Goal: Task Accomplishment & Management: Manage account settings

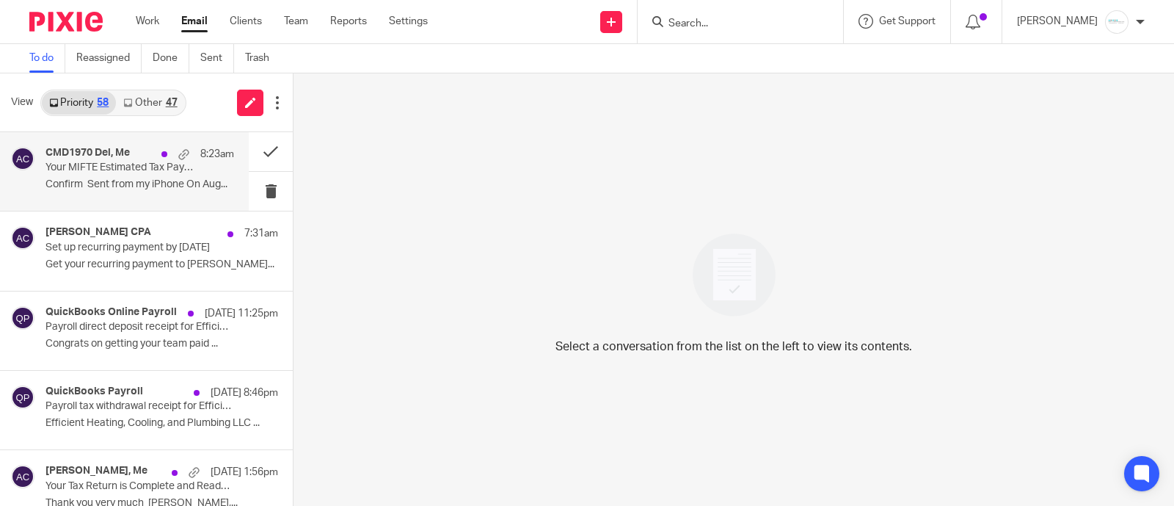
drag, startPoint x: 90, startPoint y: 163, endPoint x: 150, endPoint y: 178, distance: 62.7
click at [90, 163] on p "Your MIFTE Estimated Tax Payment is Due - ACTION REQUIRED" at bounding box center [120, 167] width 151 height 12
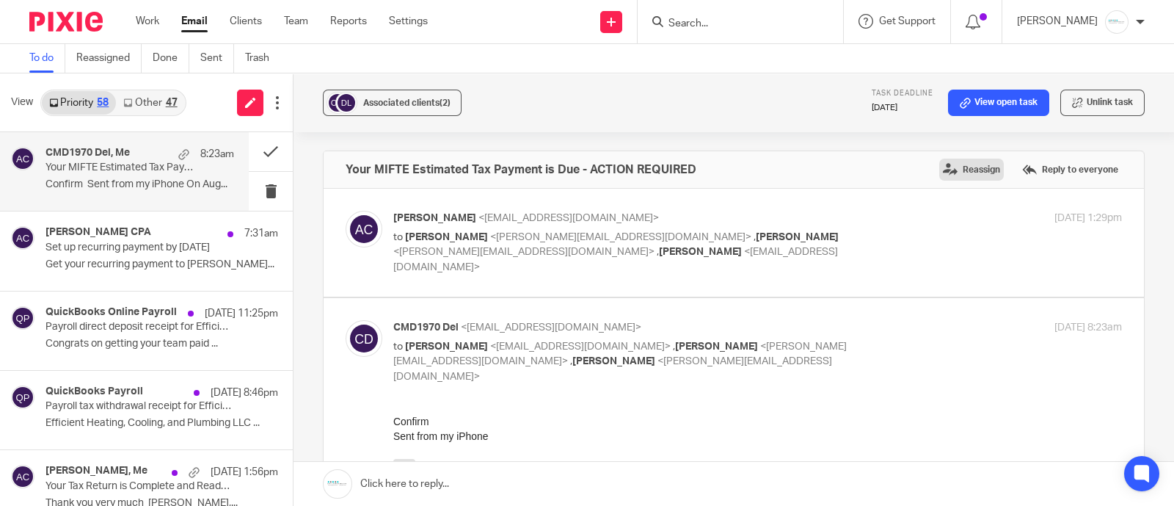
click at [947, 170] on label "Reassign" at bounding box center [971, 170] width 65 height 22
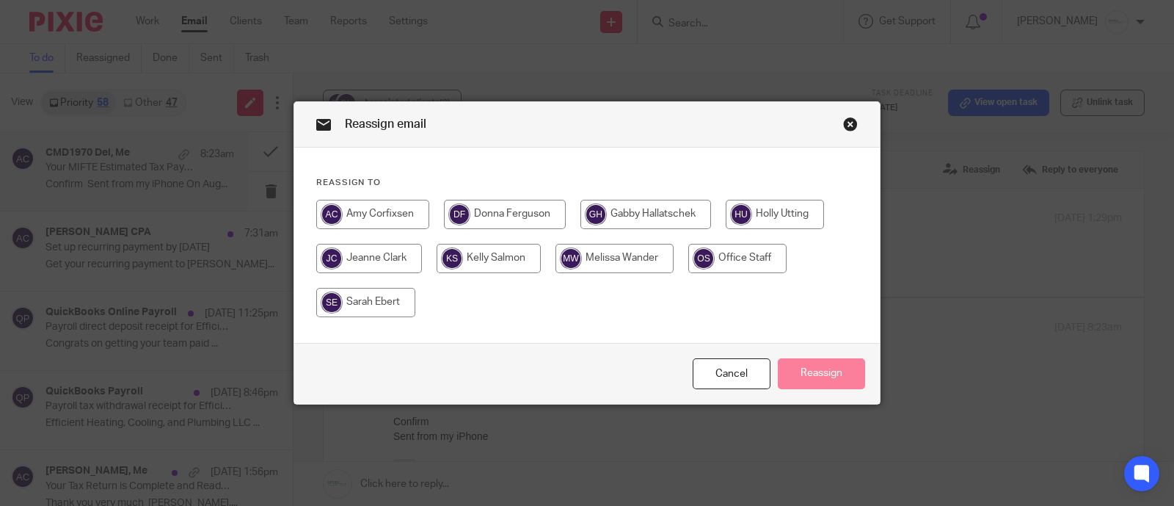
click at [591, 254] on input "radio" at bounding box center [615, 258] width 118 height 29
radio input "true"
click at [831, 376] on button "Reassign" at bounding box center [821, 374] width 87 height 32
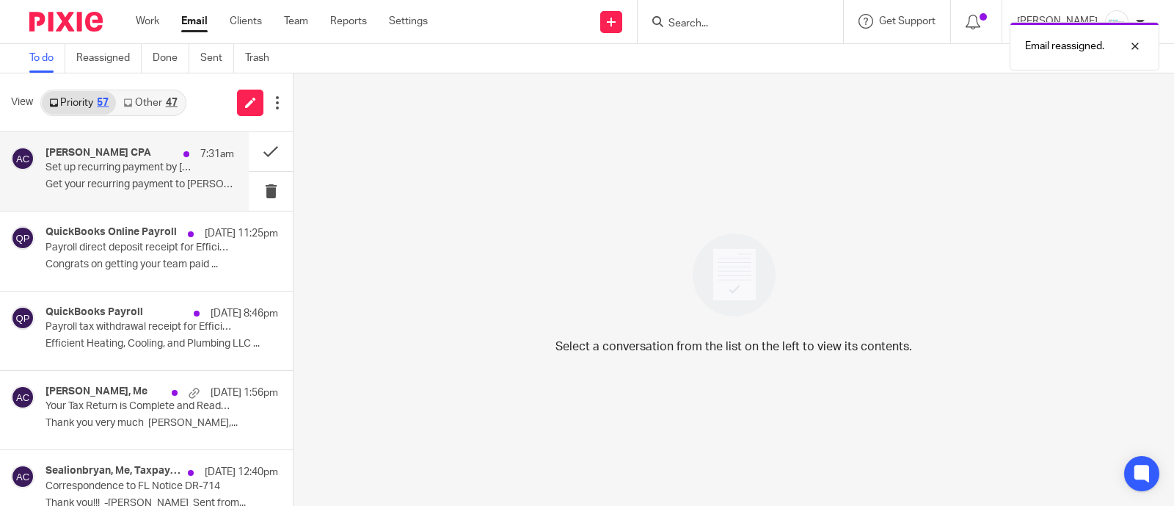
click at [114, 172] on p "Set up recurring payment by 08/31/2025" at bounding box center [120, 167] width 151 height 12
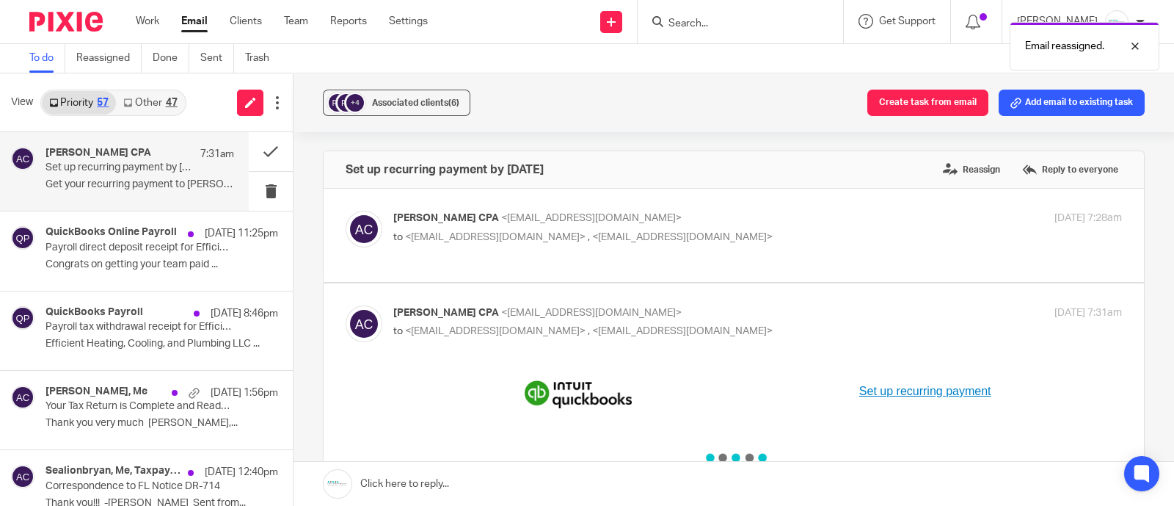
scroll to position [91, 0]
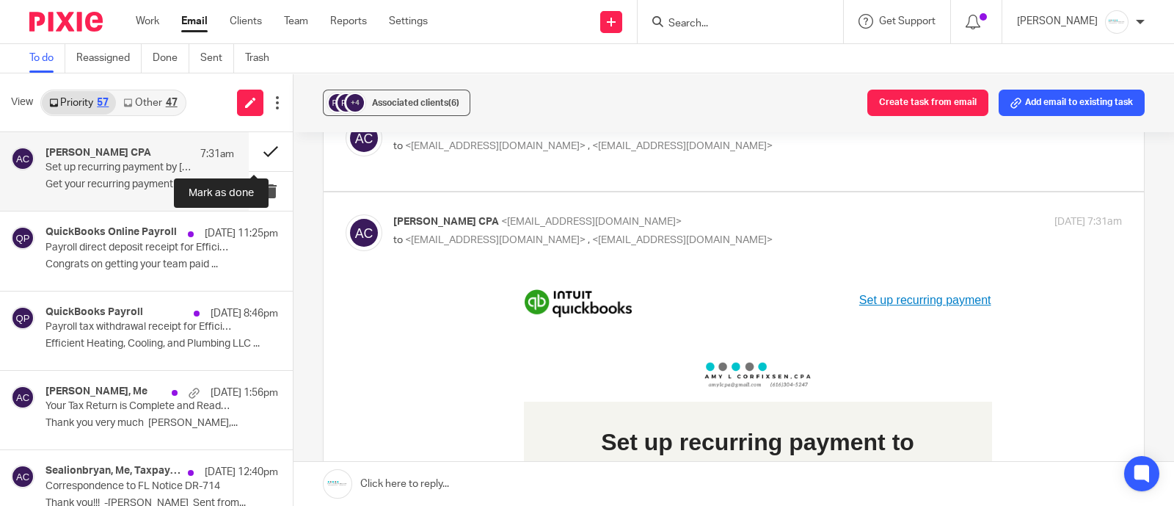
click at [252, 152] on button at bounding box center [271, 151] width 44 height 39
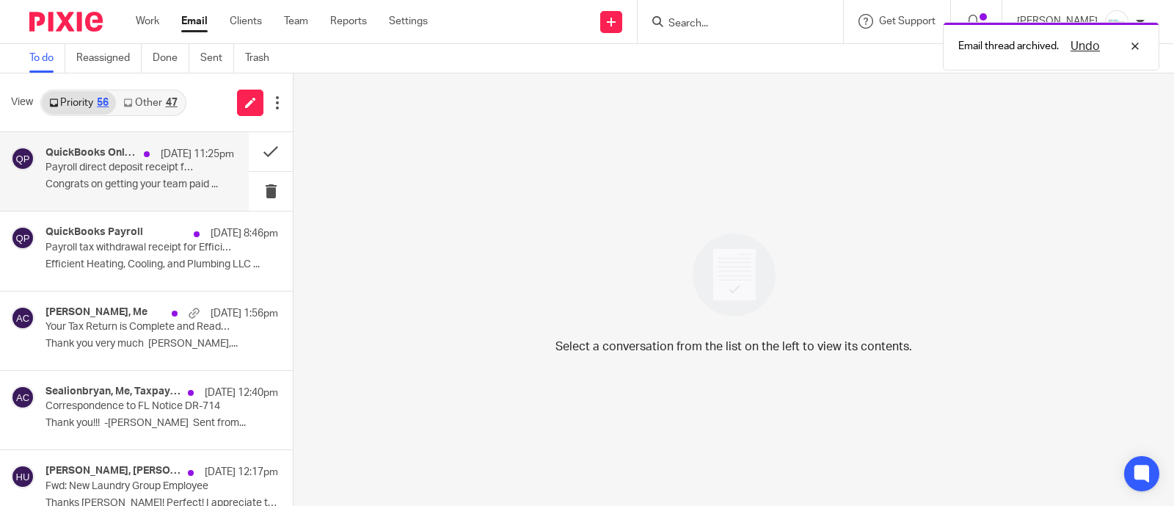
click at [79, 192] on div "QuickBooks Online Payroll Aug 22 11:25pm Payroll direct deposit receipt for Eff…" at bounding box center [139, 171] width 189 height 49
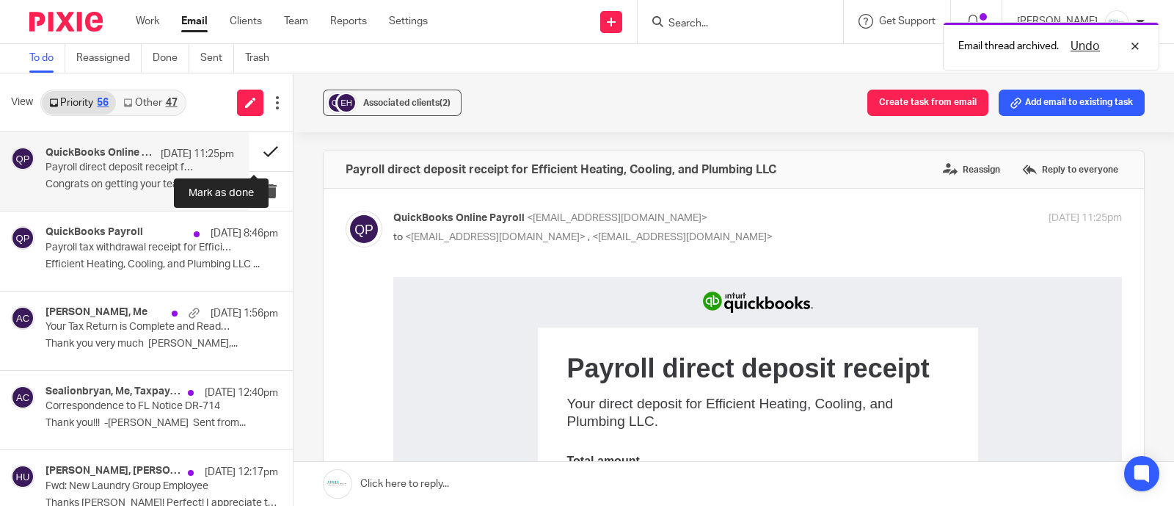
scroll to position [0, 0]
click at [256, 150] on button at bounding box center [271, 151] width 44 height 39
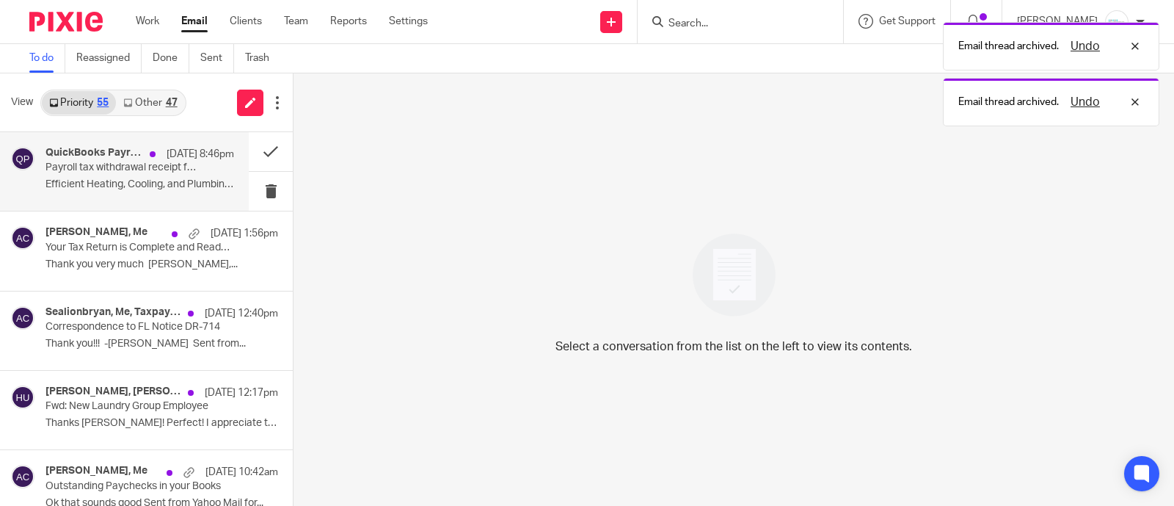
click at [168, 175] on div "QuickBooks Payroll Aug 22 8:46pm Payroll tax withdrawal receipt for Efficient H…" at bounding box center [139, 171] width 189 height 49
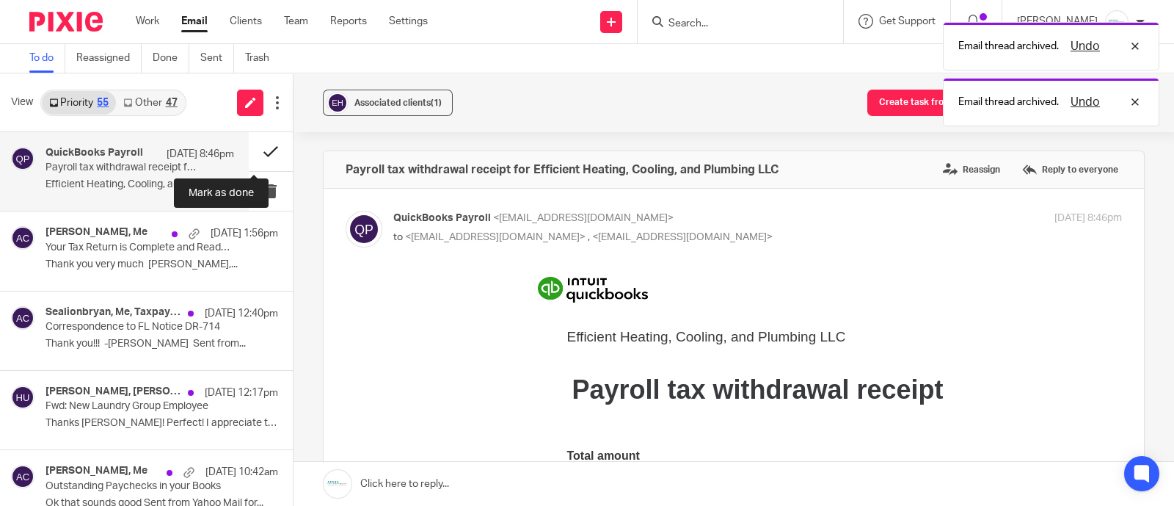
click at [258, 152] on button at bounding box center [271, 151] width 44 height 39
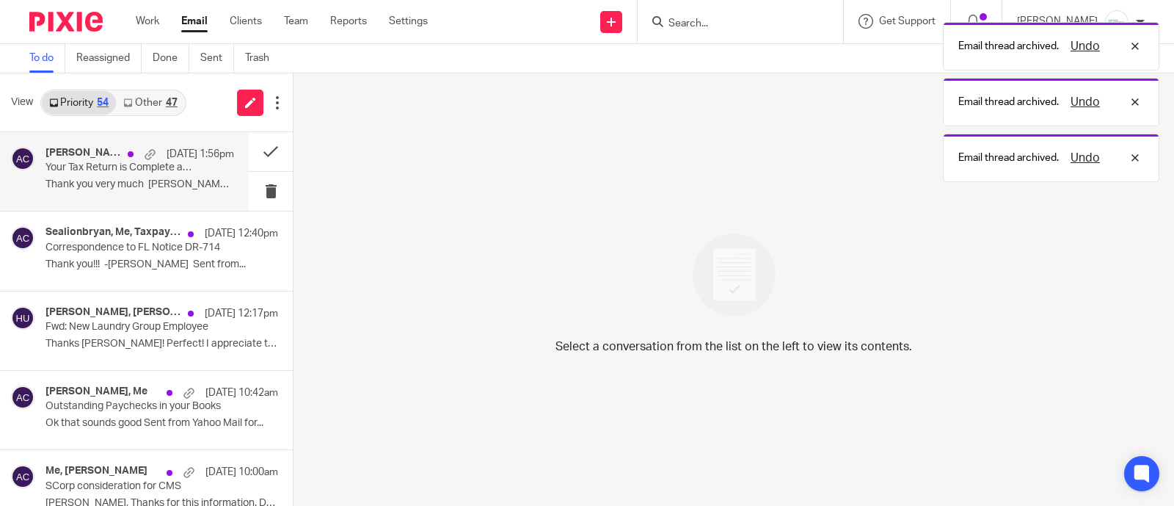
click at [90, 170] on p "Your Tax Return is Complete and Ready for Your Review" at bounding box center [120, 167] width 151 height 12
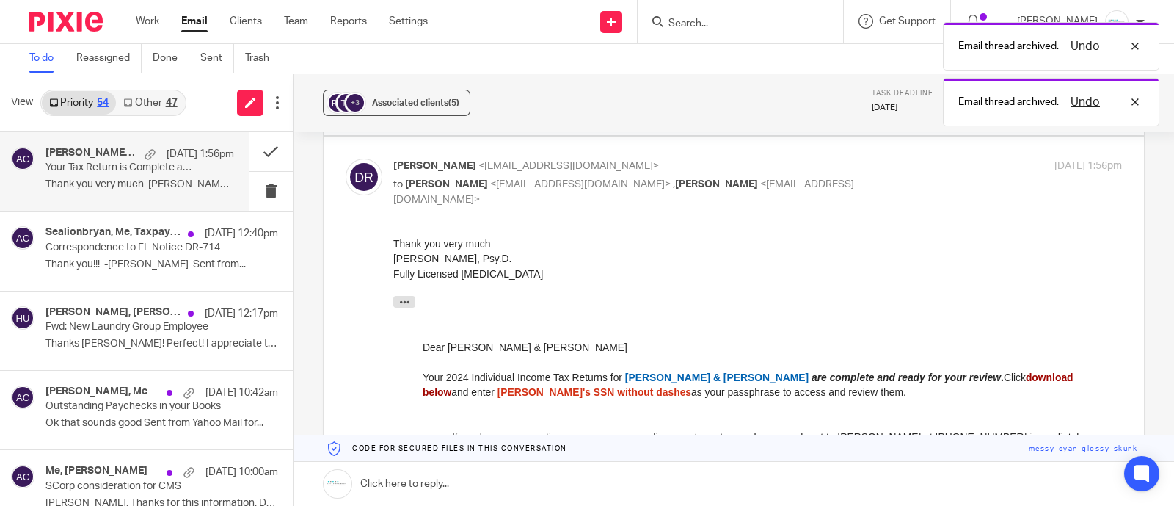
scroll to position [183, 0]
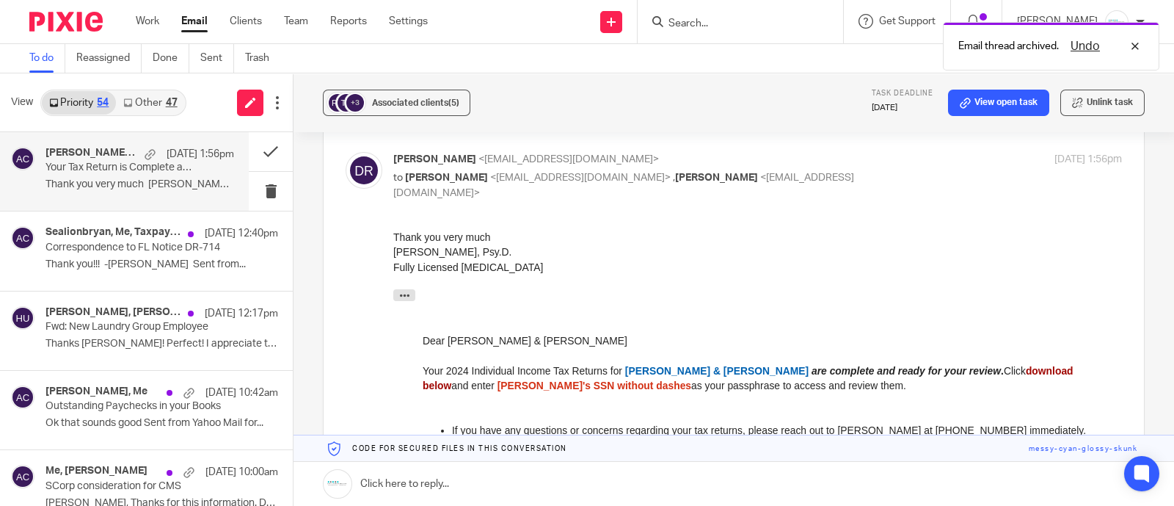
click at [521, 481] on link at bounding box center [734, 484] width 881 height 44
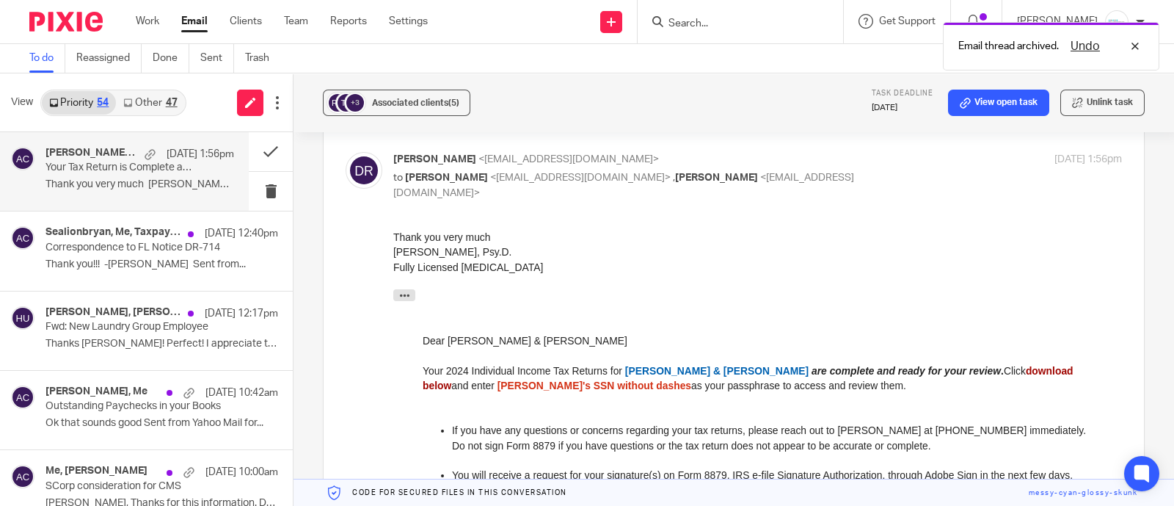
scroll to position [1053, 0]
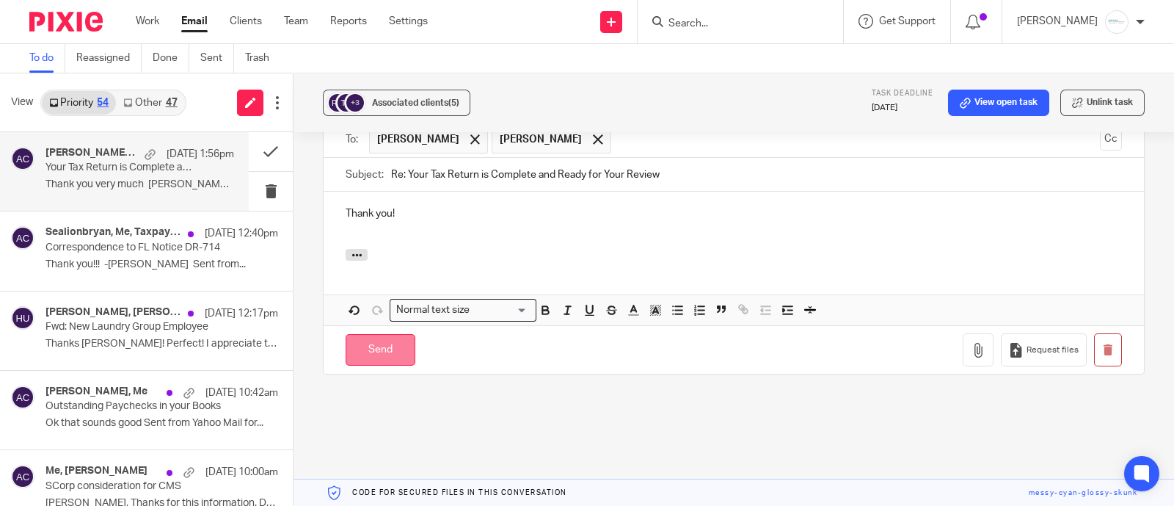
click at [374, 334] on input "Send" at bounding box center [381, 350] width 70 height 32
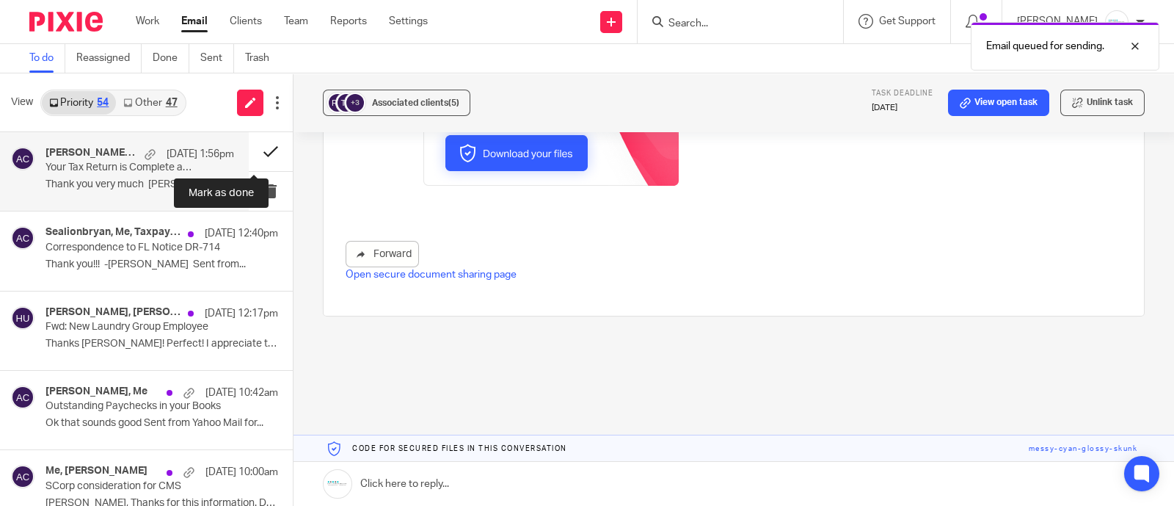
click at [253, 150] on button at bounding box center [271, 151] width 44 height 39
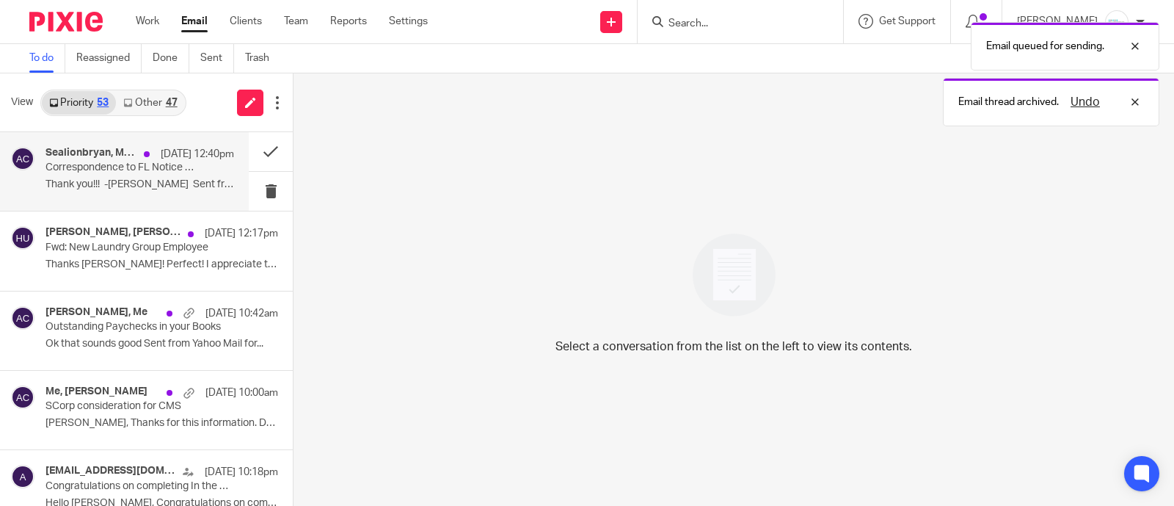
click at [95, 164] on p "Correspondence to FL Notice DR-714" at bounding box center [120, 167] width 151 height 12
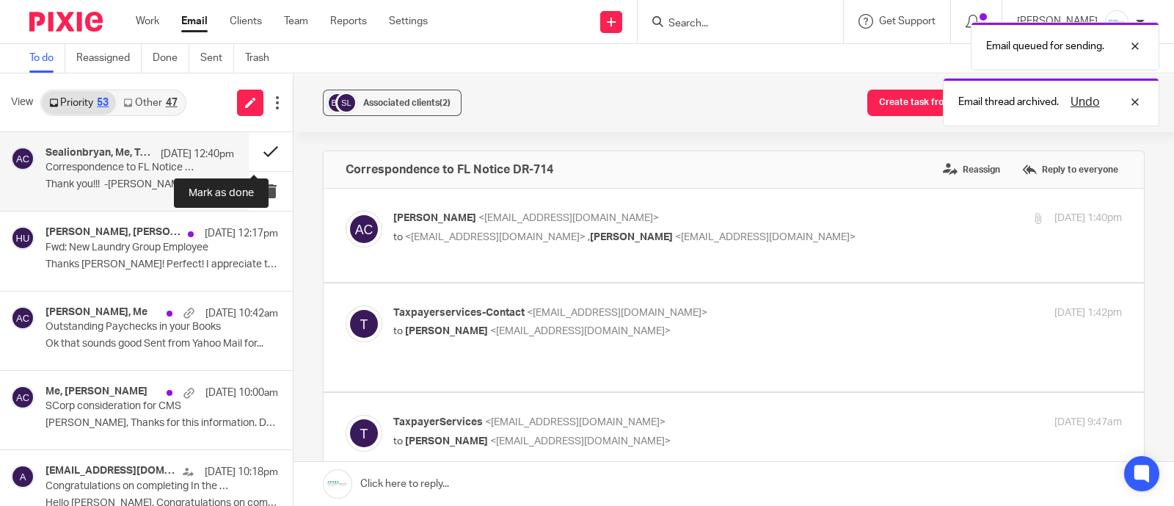
scroll to position [0, 0]
click at [249, 156] on button at bounding box center [271, 151] width 44 height 39
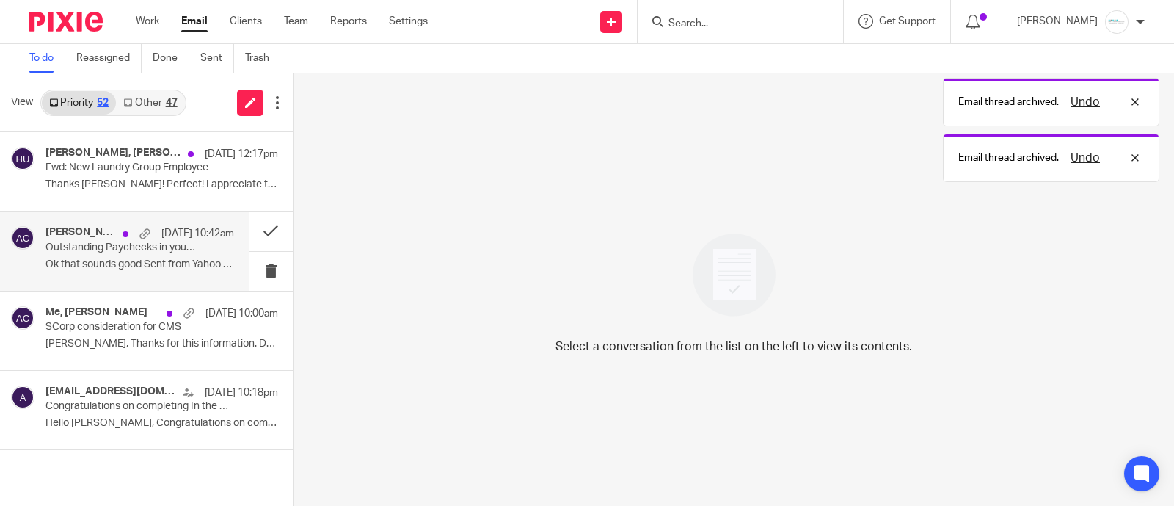
click at [134, 249] on p "Outstanding Paychecks in your Books" at bounding box center [120, 247] width 151 height 12
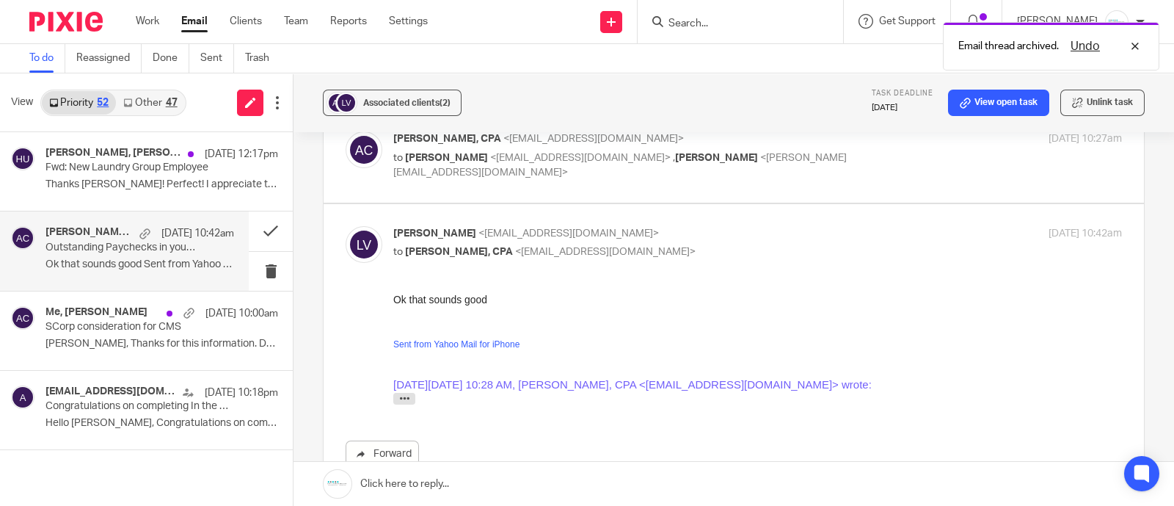
scroll to position [459, 0]
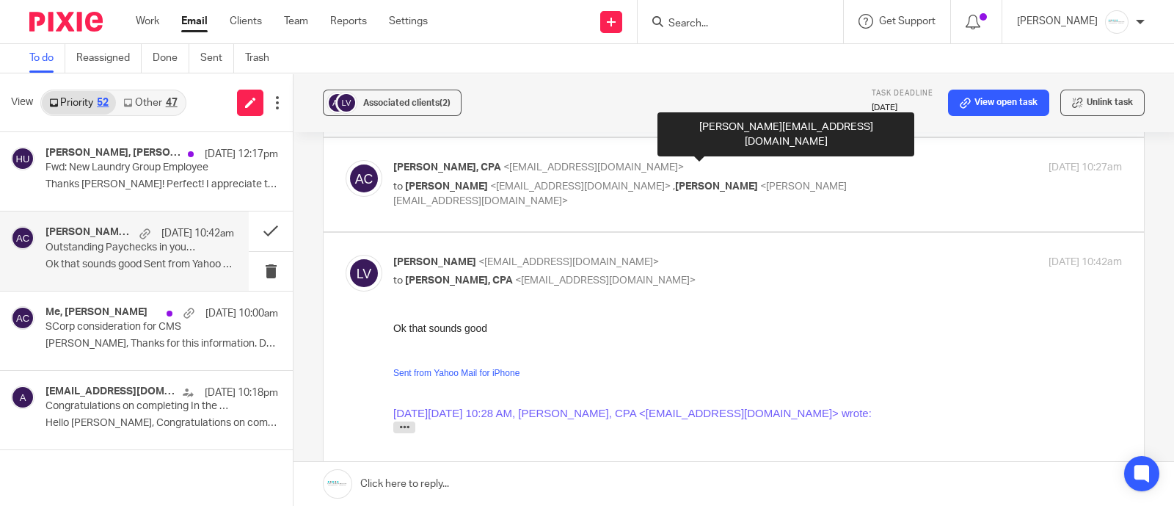
click at [675, 181] on span "Donna Ferguson" at bounding box center [716, 186] width 83 height 10
checkbox input "true"
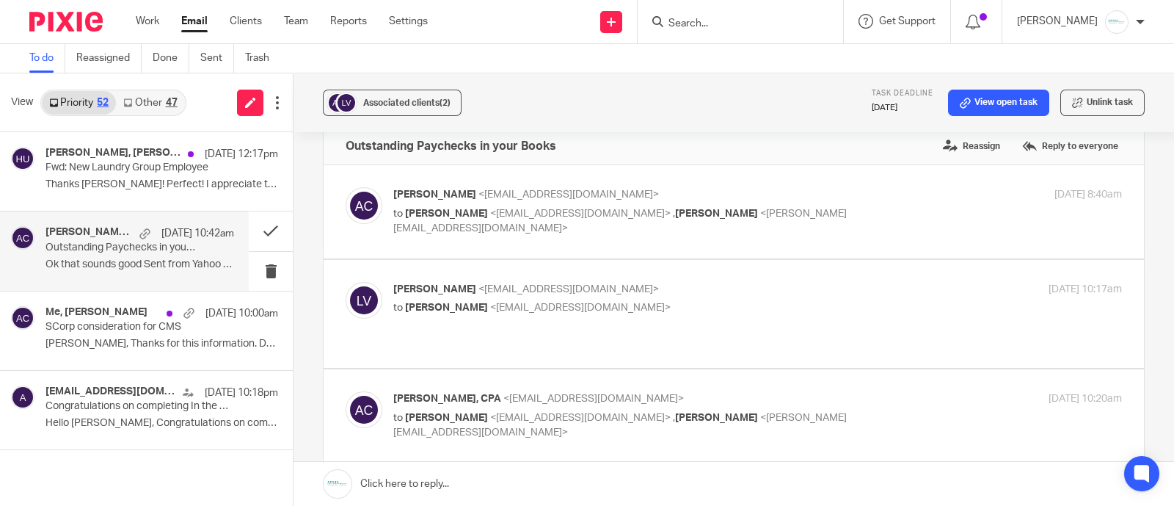
scroll to position [0, 0]
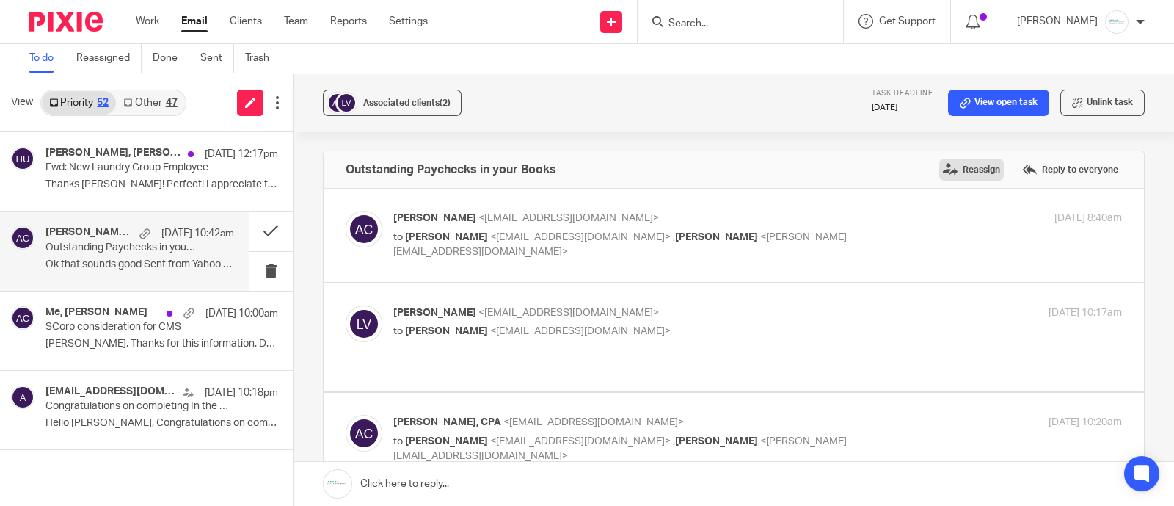
click at [939, 173] on label "Reassign" at bounding box center [971, 170] width 65 height 22
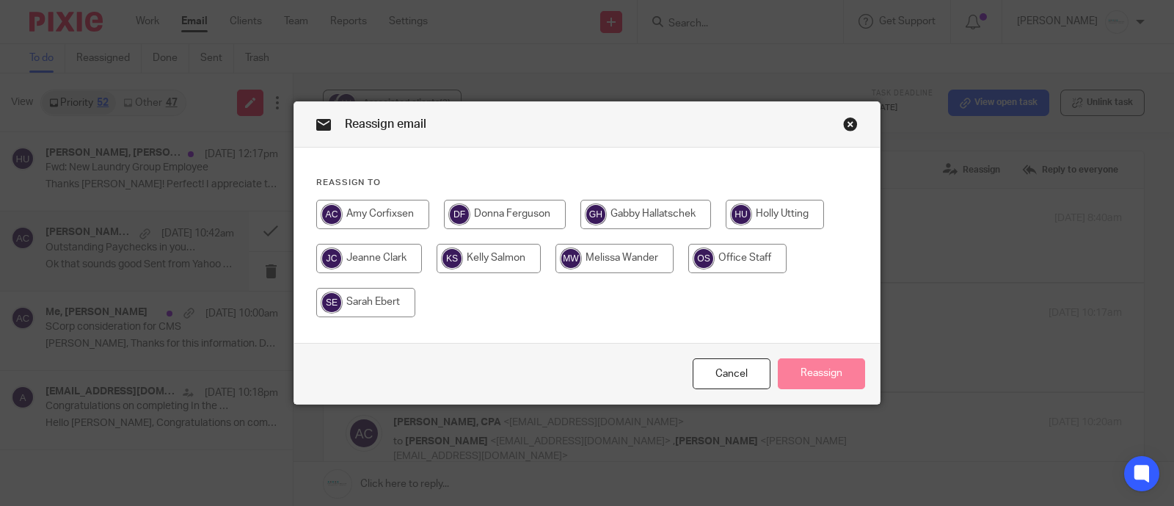
click at [464, 214] on input "radio" at bounding box center [505, 214] width 122 height 29
radio input "true"
click at [800, 376] on button "Reassign" at bounding box center [821, 374] width 87 height 32
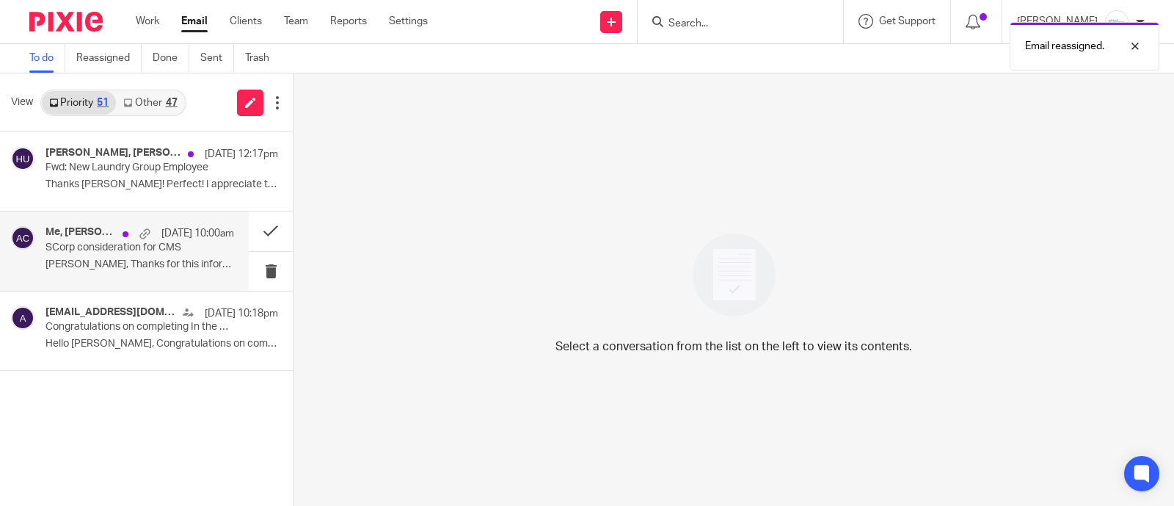
click at [114, 267] on p "Amy, Thanks for this information. Do you..." at bounding box center [139, 264] width 189 height 12
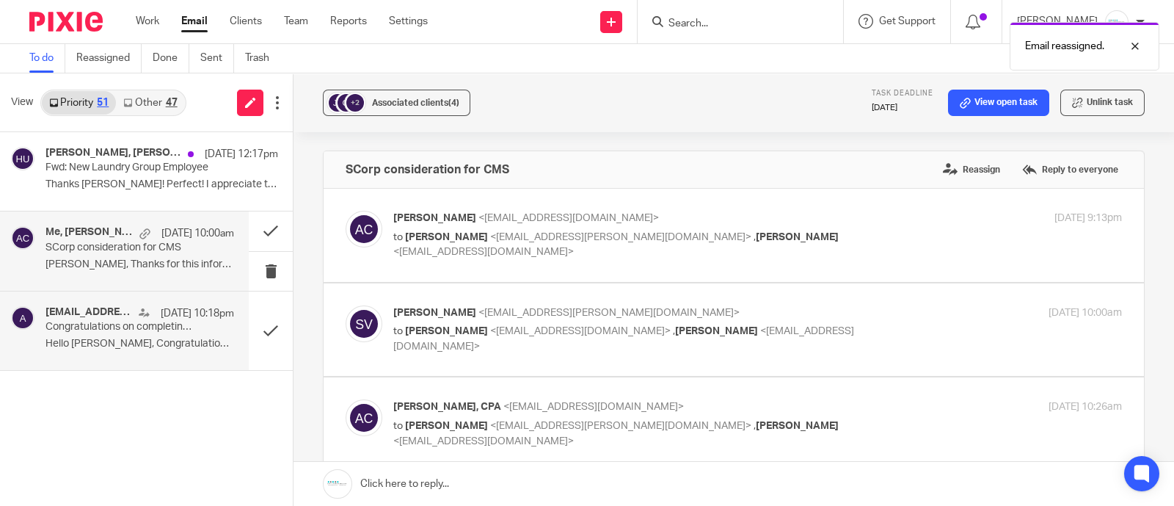
click at [97, 343] on p "Hello Amy, Congratulations on completing In..." at bounding box center [139, 344] width 189 height 12
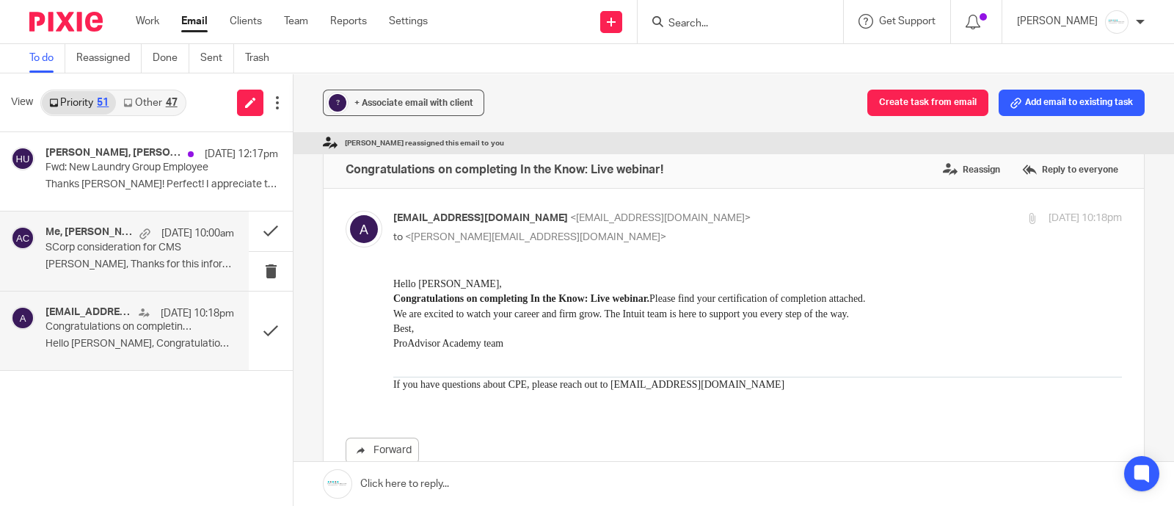
click at [145, 244] on p "SCorp consideration for CMS" at bounding box center [120, 247] width 151 height 12
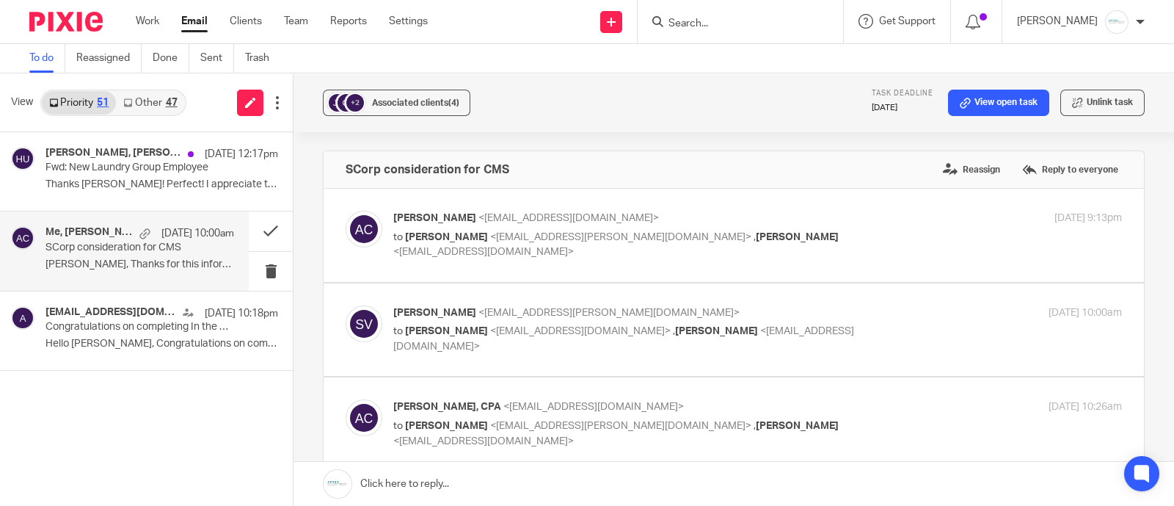
click at [746, 18] on input "Search" at bounding box center [733, 24] width 132 height 13
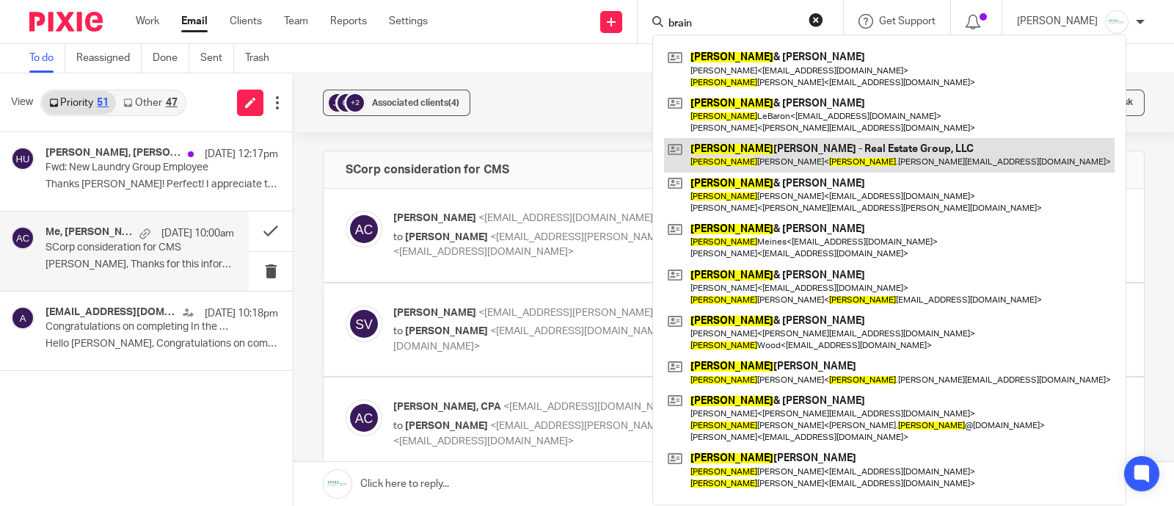
type input "brain"
click at [815, 159] on link at bounding box center [889, 155] width 451 height 34
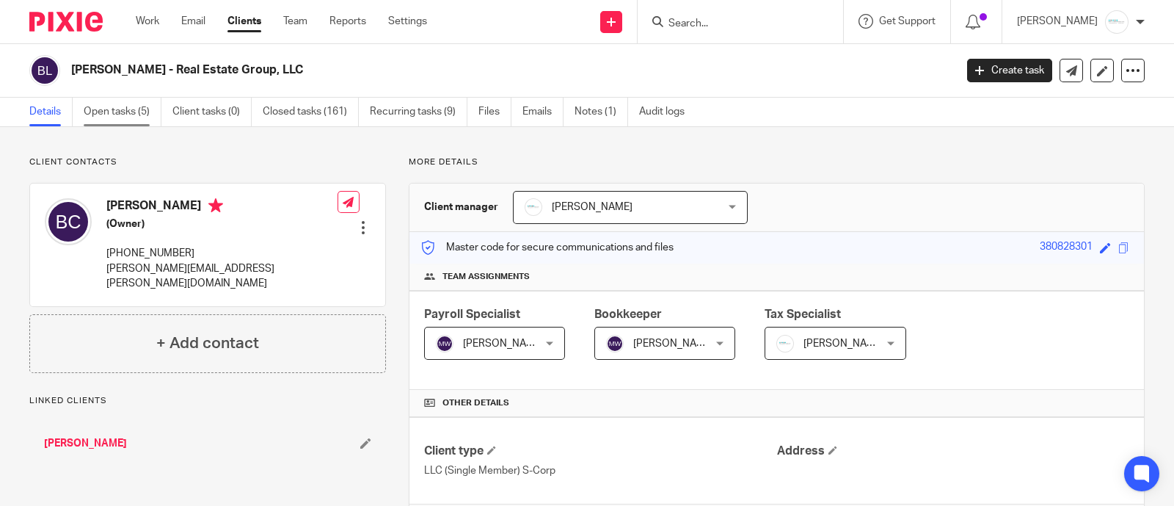
click at [125, 109] on link "Open tasks (5)" at bounding box center [123, 112] width 78 height 29
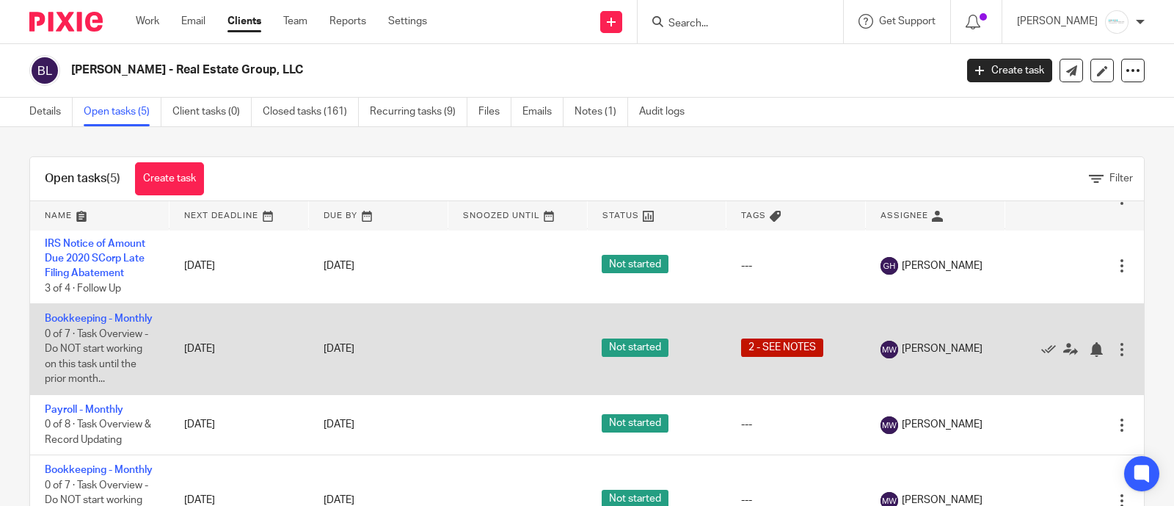
scroll to position [91, 0]
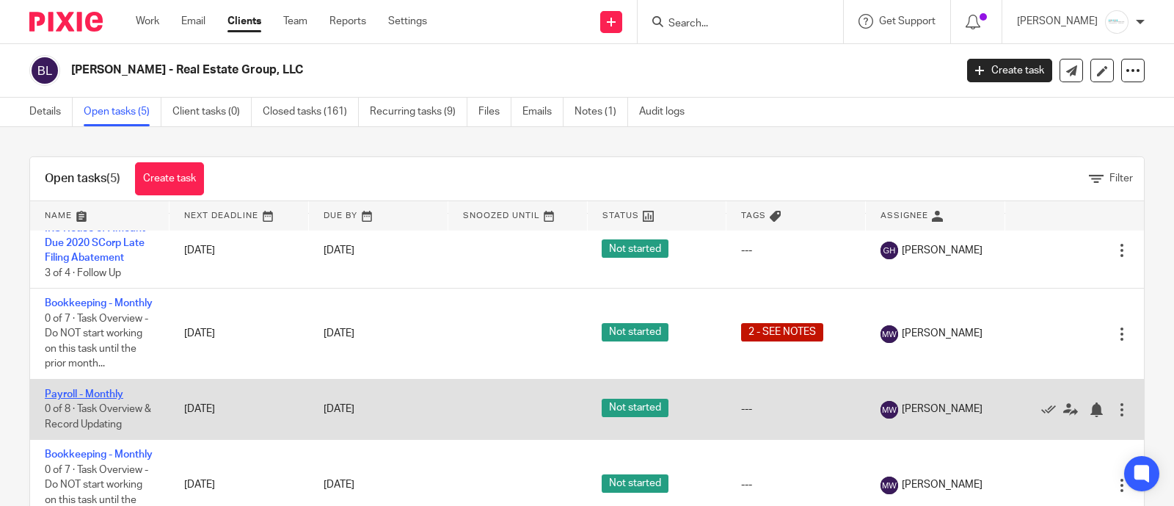
click at [109, 399] on link "Payroll - Monthly" at bounding box center [84, 394] width 79 height 10
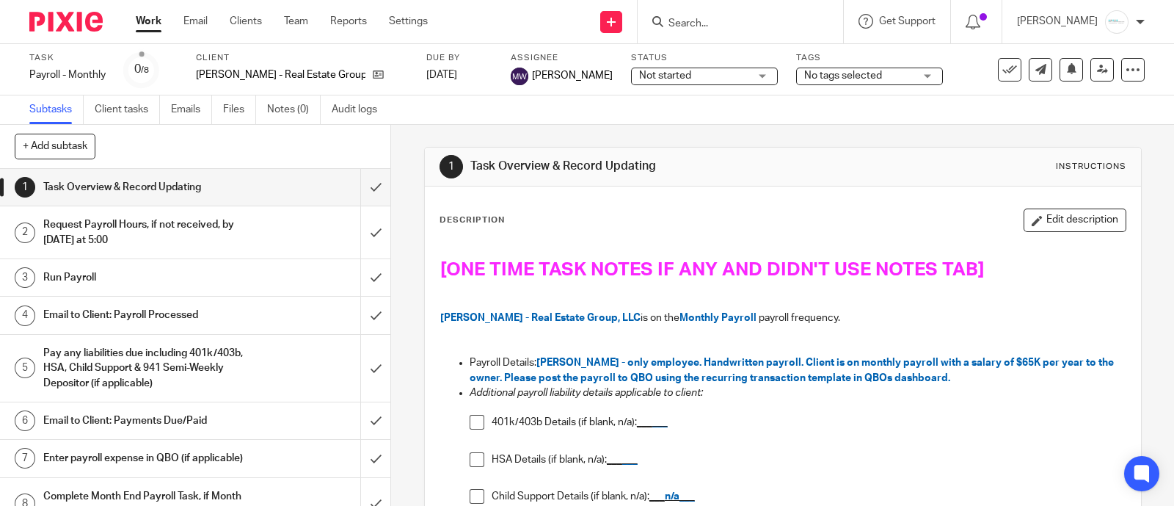
click at [741, 83] on div "Not started Not started" at bounding box center [704, 77] width 147 height 18
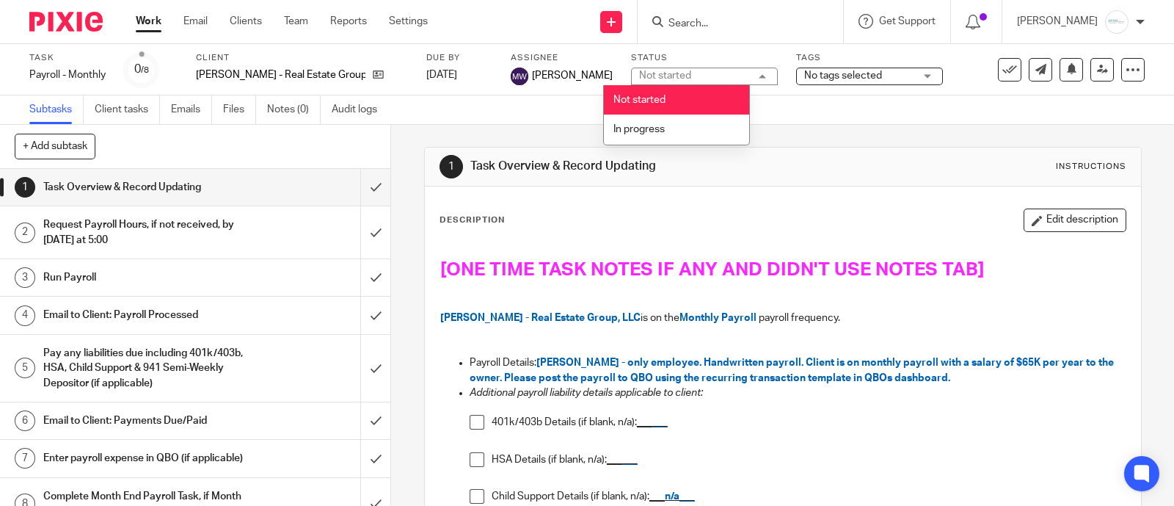
click at [741, 83] on div "Not started Not started" at bounding box center [704, 77] width 147 height 18
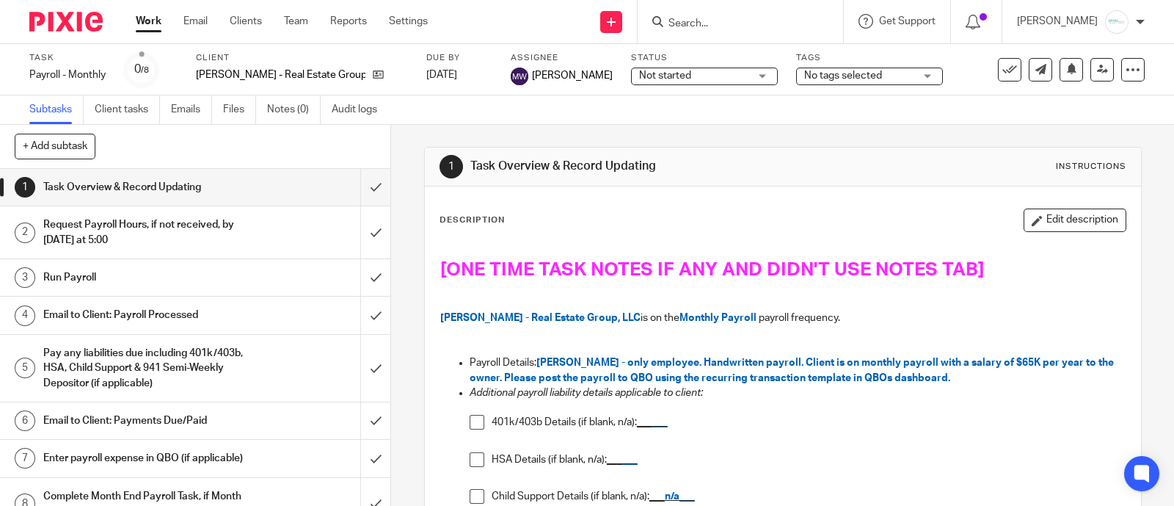
click at [810, 76] on span "No tags selected" at bounding box center [843, 75] width 78 height 10
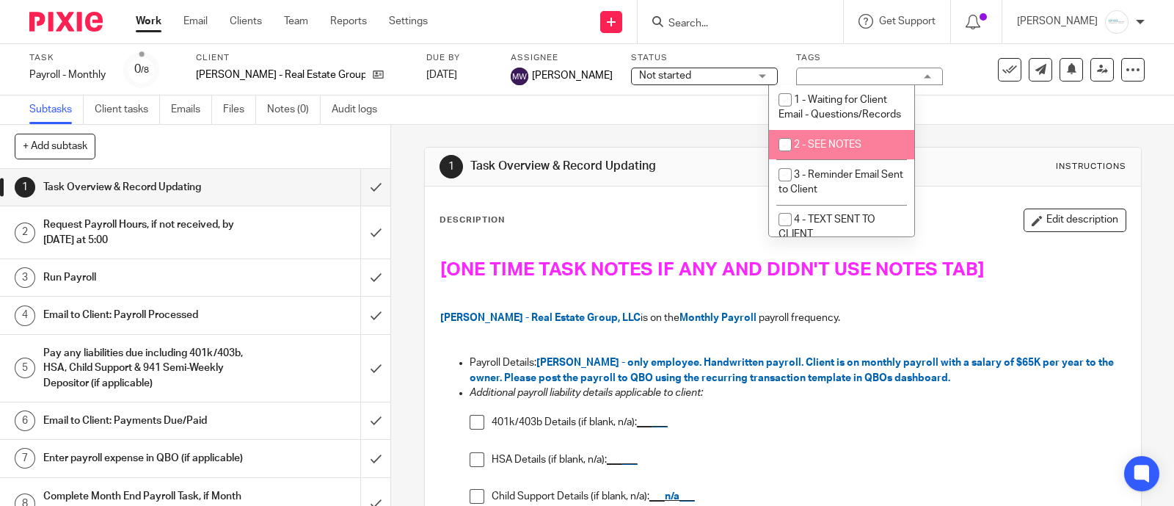
click at [809, 150] on span "2 - SEE NOTES" at bounding box center [828, 144] width 68 height 10
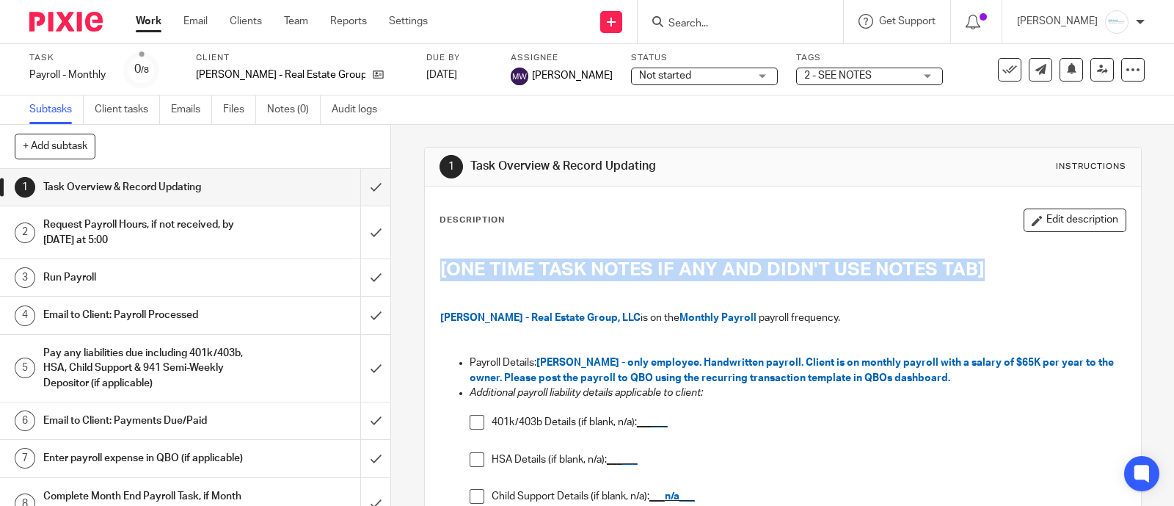
drag, startPoint x: 1002, startPoint y: 269, endPoint x: 415, endPoint y: 261, distance: 587.1
click at [415, 261] on div "1 Task Overview & Record Updating Instructions Description Edit description [ON…" at bounding box center [782, 315] width 783 height 381
click at [737, 203] on div "Description Edit description [ONE TIME TASK NOTES IF ANY AND DIDN'T USE NOTES T…" at bounding box center [783, 505] width 716 height 638
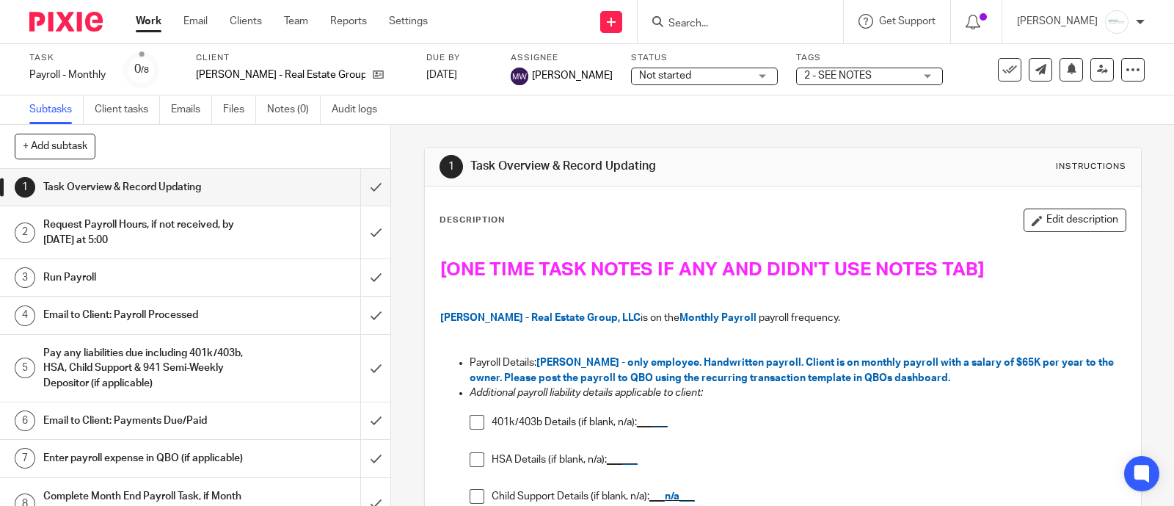
click at [878, 78] on span "2 - SEE NOTES" at bounding box center [859, 75] width 110 height 15
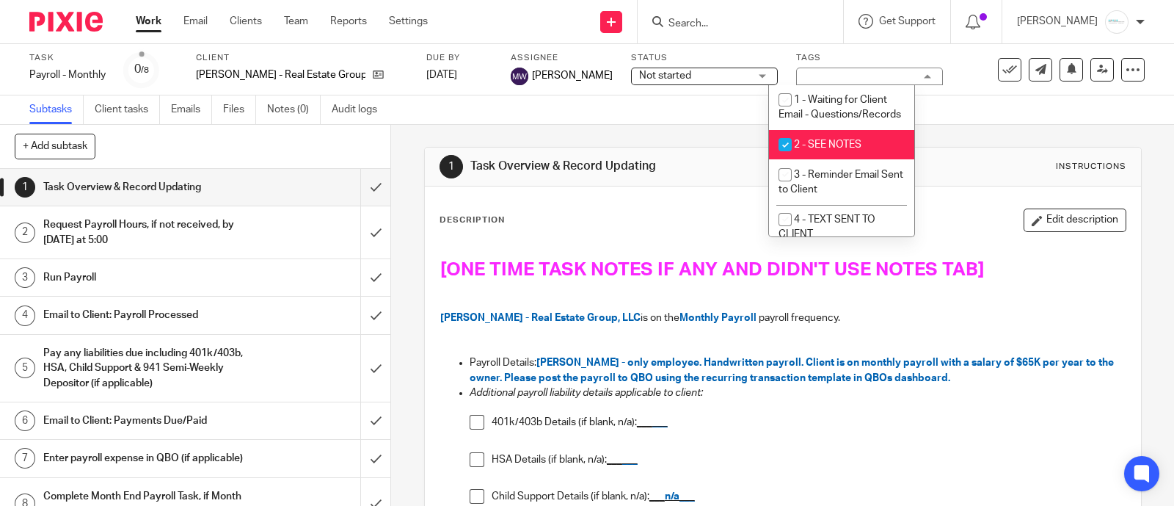
click at [829, 150] on span "2 - SEE NOTES" at bounding box center [828, 144] width 68 height 10
checkbox input "false"
click at [672, 216] on div "Description Edit description" at bounding box center [783, 219] width 687 height 23
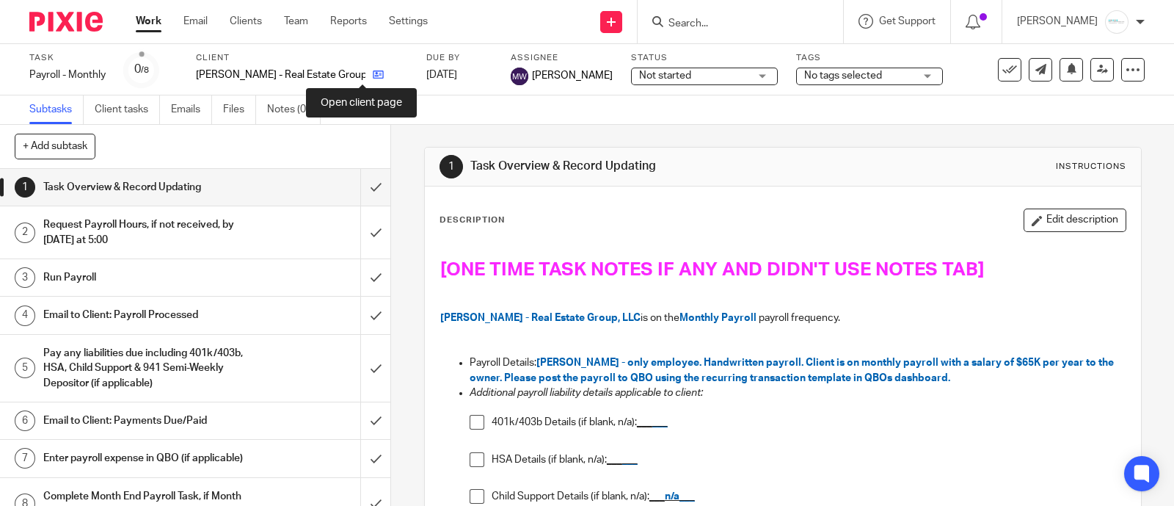
click at [373, 73] on icon at bounding box center [378, 74] width 11 height 11
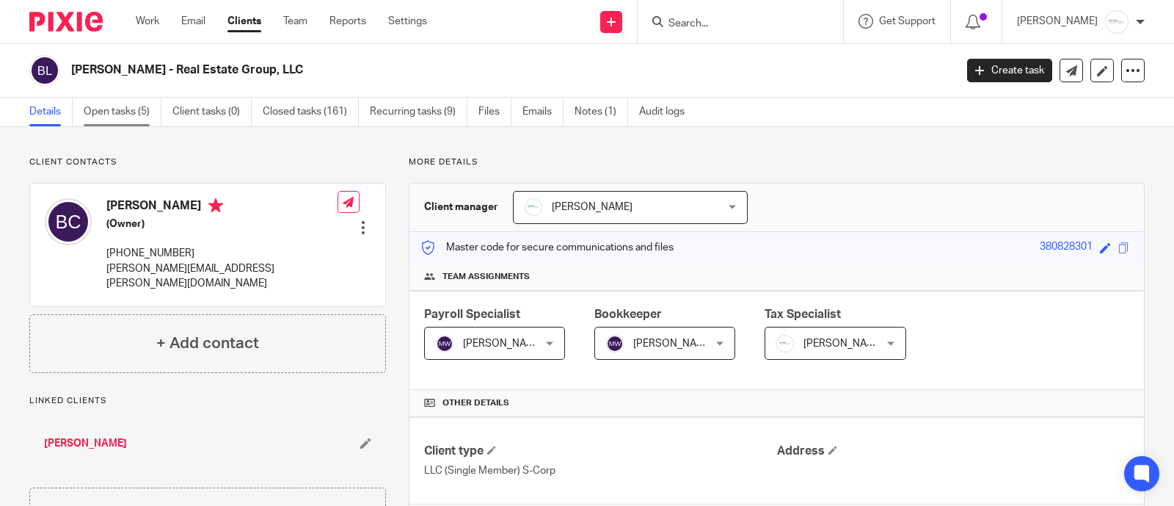
click at [134, 112] on link "Open tasks (5)" at bounding box center [123, 112] width 78 height 29
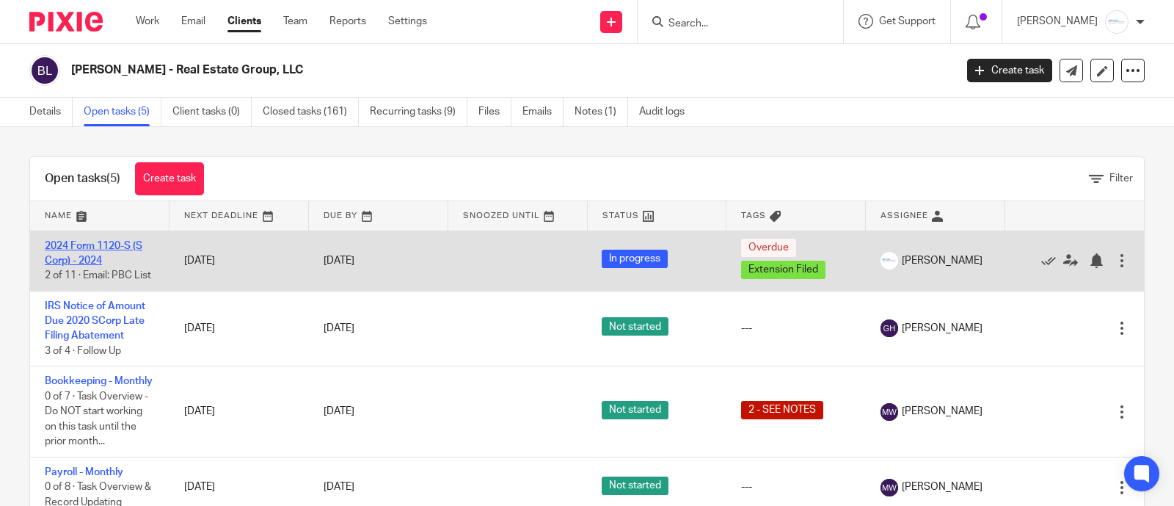
click at [92, 264] on link "2024 Form 1120-S (S Corp) - 2024" at bounding box center [94, 253] width 98 height 25
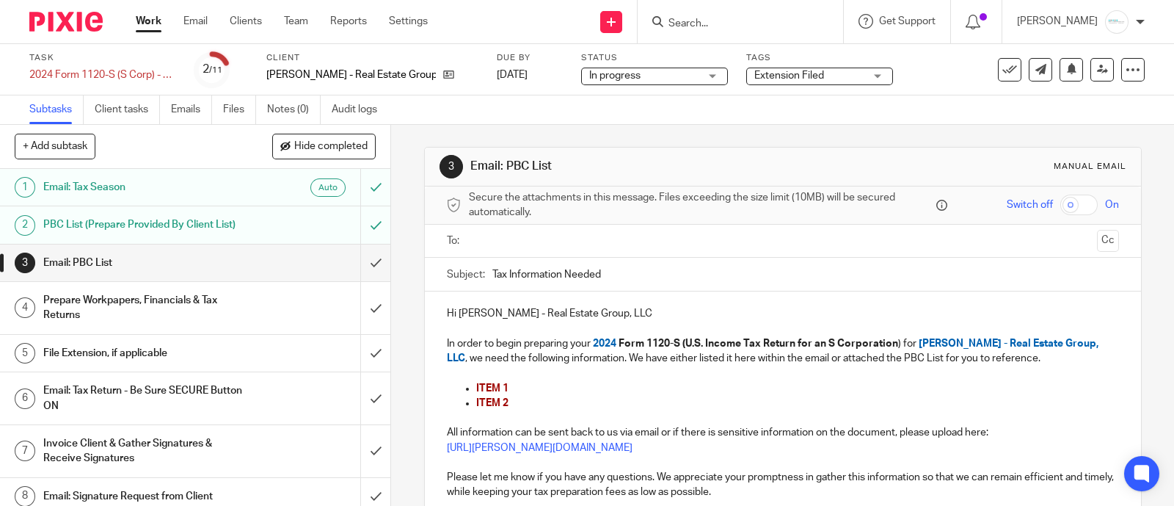
click at [754, 68] on span "Extension Filed" at bounding box center [809, 75] width 110 height 15
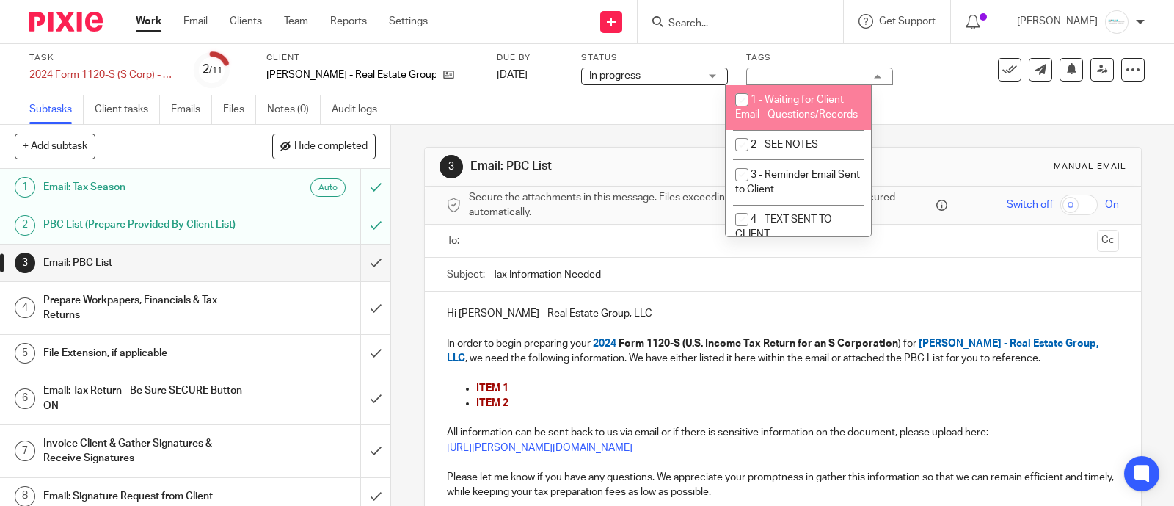
click at [771, 108] on li "1 - Waiting for Client Email - Questions/Records" at bounding box center [798, 107] width 145 height 45
checkbox input "true"
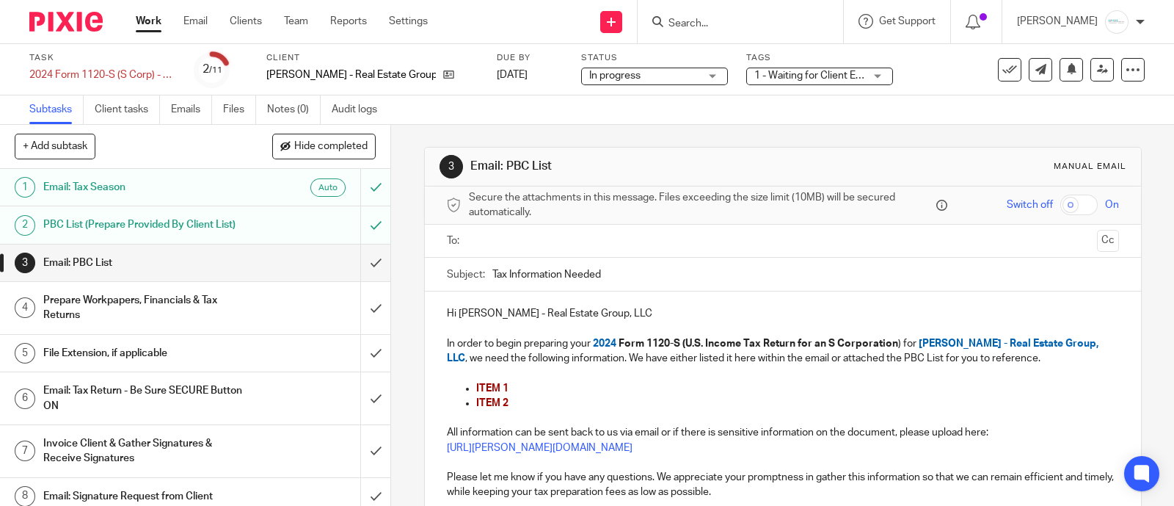
click at [540, 238] on input "text" at bounding box center [782, 241] width 616 height 17
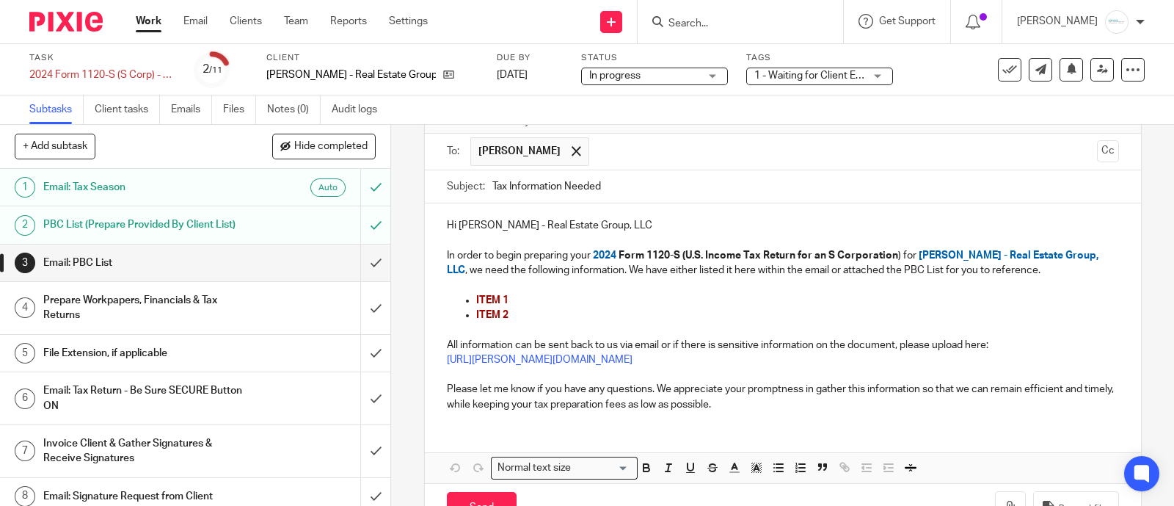
scroll to position [138, 0]
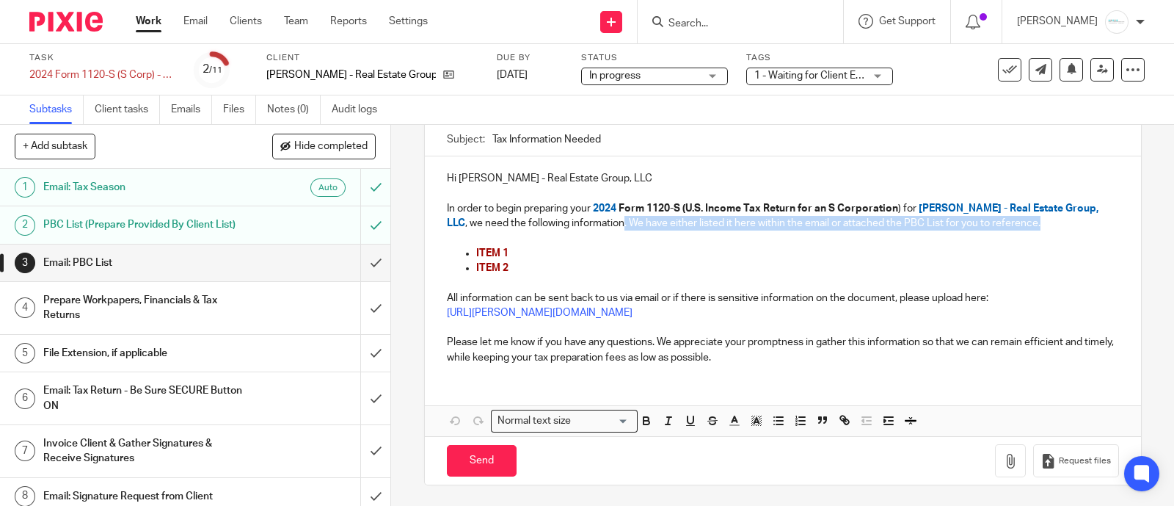
drag, startPoint x: 620, startPoint y: 224, endPoint x: 1078, endPoint y: 227, distance: 457.9
click at [1093, 229] on div "Hi Brian Clinger - Real Estate Group, LLC In order to begin preparing your 2024…" at bounding box center [783, 265] width 716 height 219
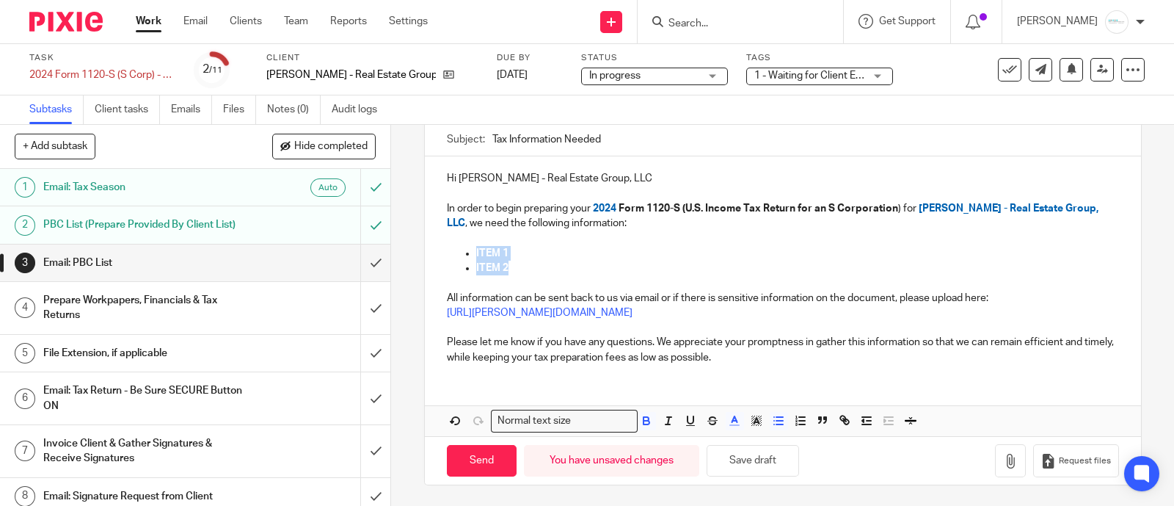
drag, startPoint x: 531, startPoint y: 269, endPoint x: 468, endPoint y: 250, distance: 65.2
click at [468, 250] on ul "ITEM 1 ITEM 2" at bounding box center [783, 261] width 672 height 30
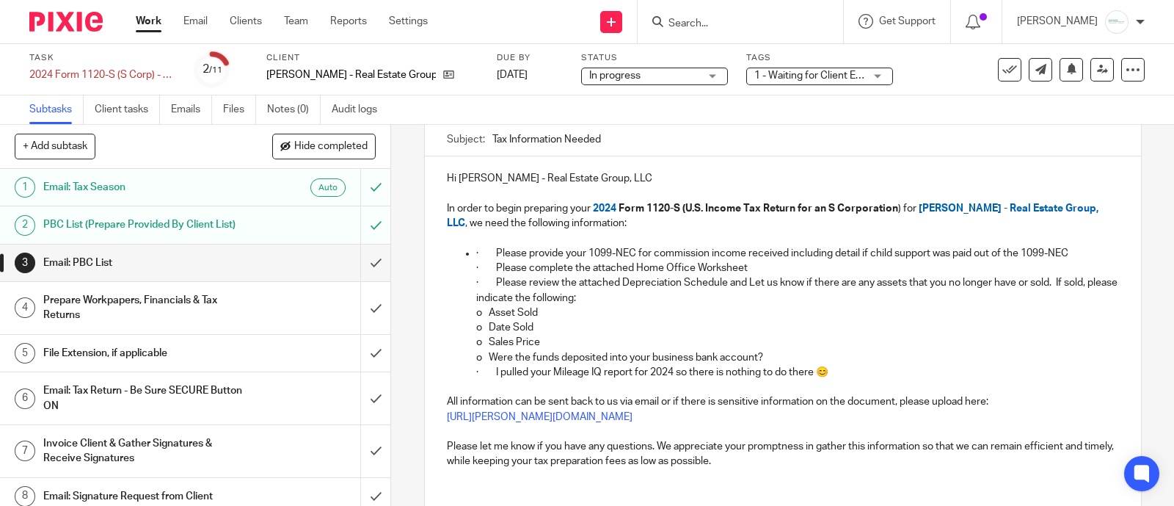
click at [465, 254] on ul "· Please provide your 1099-NEC for commission income received including detail …" at bounding box center [783, 313] width 672 height 134
drag, startPoint x: 488, startPoint y: 271, endPoint x: 415, endPoint y: 268, distance: 72.7
click at [415, 268] on div "3 Email: PBC List Manual email Secure the attachments in this message. Files ex…" at bounding box center [782, 315] width 783 height 381
click at [437, 250] on div "Hi Brian Clinger - Real Estate Group, LLC In order to begin preparing your 2024…" at bounding box center [783, 317] width 716 height 323
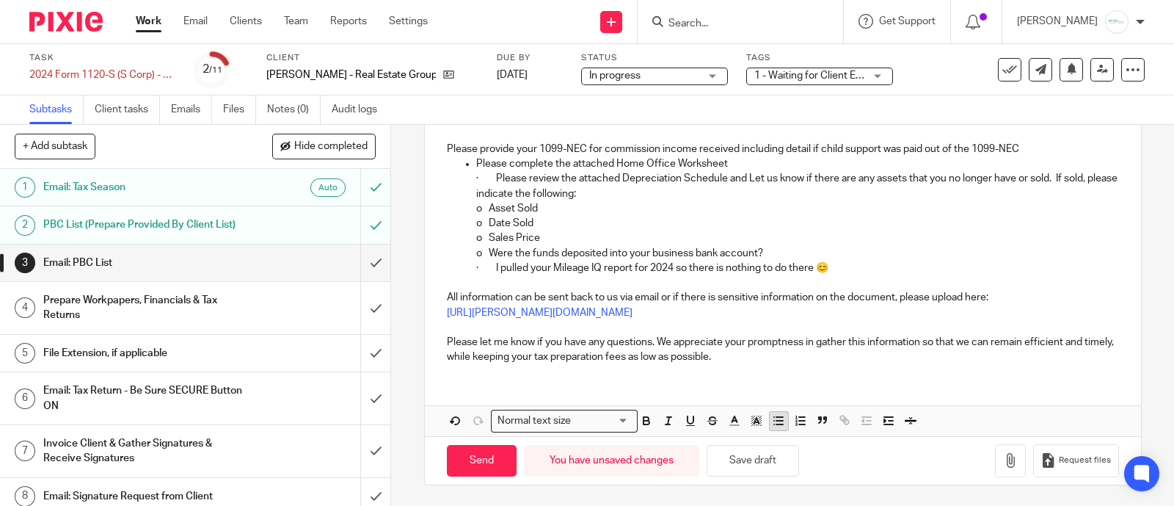
click at [776, 424] on line "button" at bounding box center [779, 424] width 7 height 0
drag, startPoint x: 489, startPoint y: 175, endPoint x: 440, endPoint y: 175, distance: 49.2
click at [447, 175] on ul "Please complete the attached Home Office Worksheet · Please review the attached…" at bounding box center [783, 215] width 672 height 119
click at [776, 424] on line "button" at bounding box center [779, 424] width 7 height 0
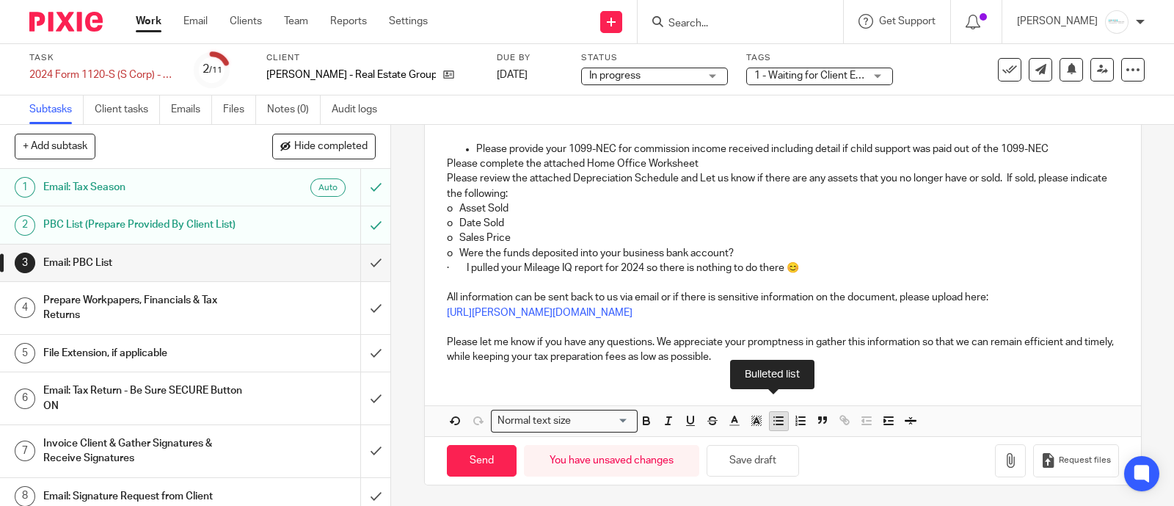
click at [776, 424] on line "button" at bounding box center [779, 424] width 7 height 0
click at [772, 422] on icon "button" at bounding box center [778, 420] width 13 height 13
click at [434, 156] on div "Hi Brian Clinger - Real Estate Group, LLC In order to begin preparing your 2024…" at bounding box center [783, 213] width 716 height 323
click at [772, 423] on icon "button" at bounding box center [778, 420] width 13 height 13
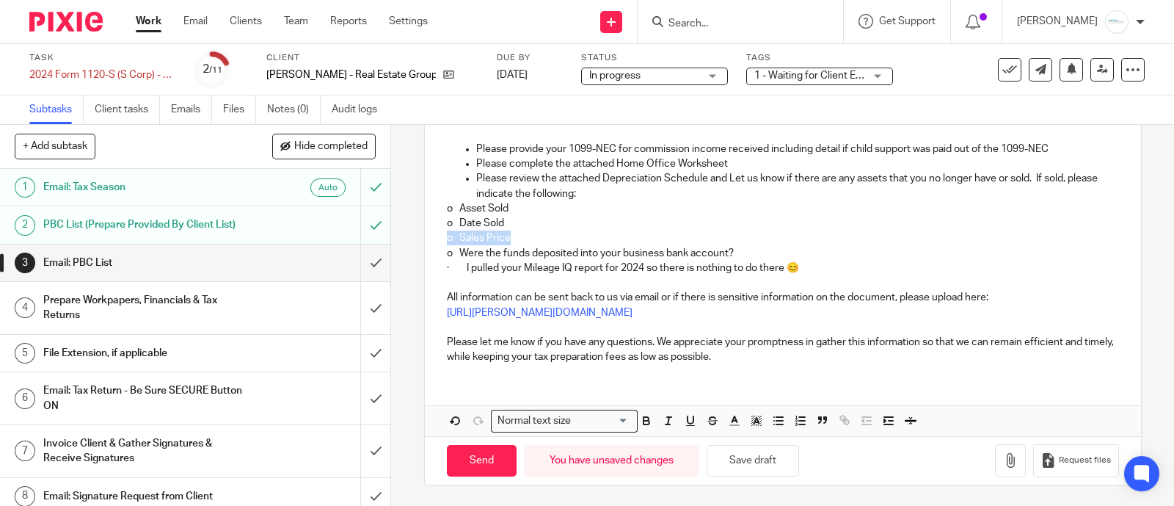
drag, startPoint x: 625, startPoint y: 230, endPoint x: 386, endPoint y: 229, distance: 238.5
click at [617, 225] on div "Hi Brian Clinger - Real Estate Group, LLC In order to begin preparing your 2024…" at bounding box center [783, 213] width 716 height 323
click at [425, 211] on div "Hi Brian Clinger - Real Estate Group, LLC In order to begin preparing your 2024…" at bounding box center [783, 213] width 716 height 323
click at [881, 427] on button "button" at bounding box center [889, 421] width 18 height 18
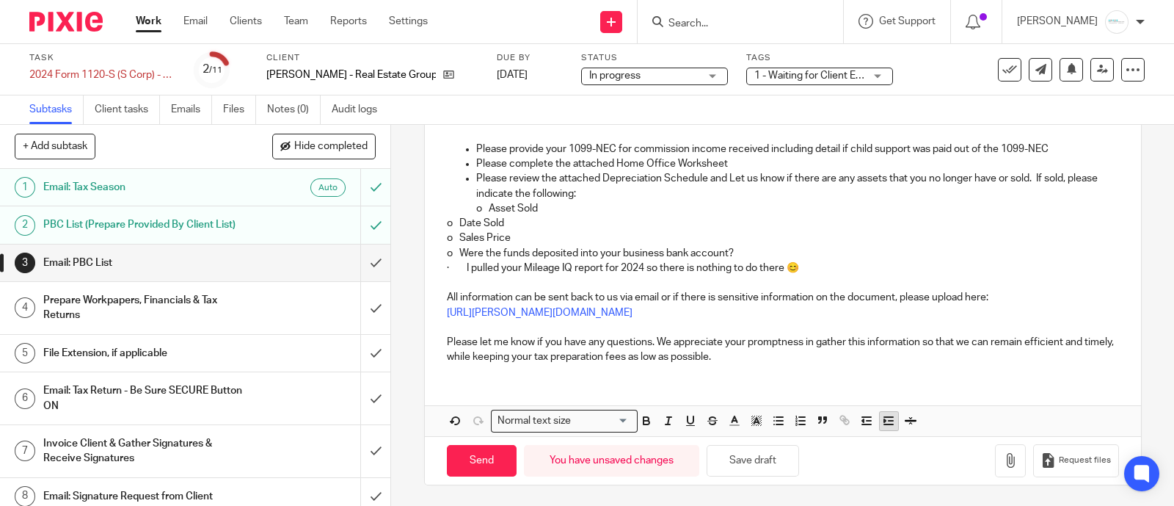
click at [881, 427] on button "button" at bounding box center [889, 421] width 18 height 18
click at [425, 213] on div "Hi Brian Clinger - Real Estate Group, LLC In order to begin preparing your 2024…" at bounding box center [783, 213] width 716 height 323
click at [428, 220] on div "Hi Brian Clinger - Real Estate Group, LLC In order to begin preparing your 2024…" at bounding box center [783, 213] width 716 height 323
click at [889, 421] on line "button" at bounding box center [891, 421] width 4 height 0
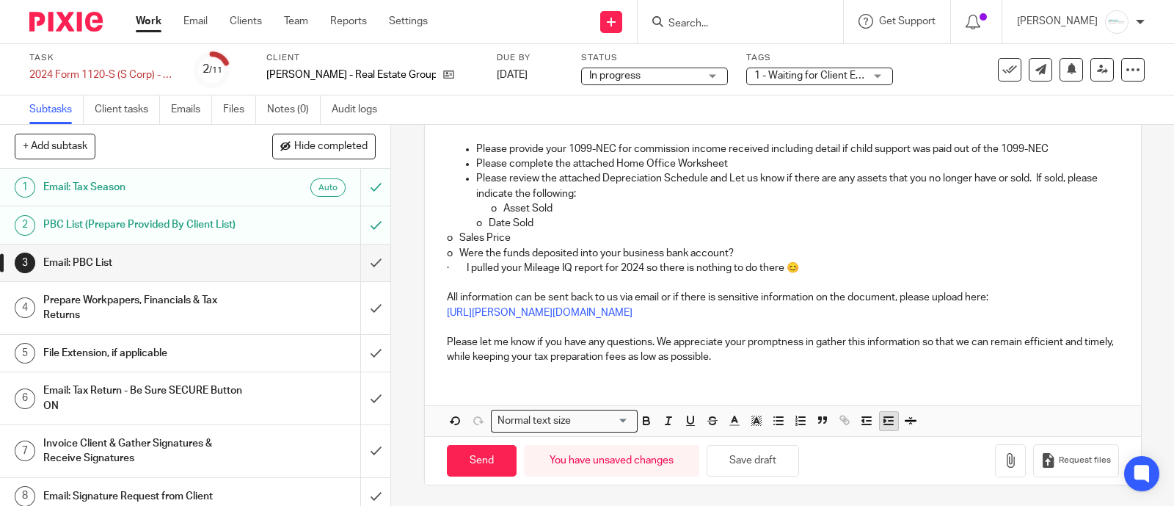
click at [889, 421] on line "button" at bounding box center [891, 421] width 4 height 0
click at [432, 229] on div "Hi Brian Clinger - Real Estate Group, LLC In order to begin preparing your 2024…" at bounding box center [783, 213] width 716 height 323
click at [430, 230] on div "Hi Brian Clinger - Real Estate Group, LLC In order to begin preparing your 2024…" at bounding box center [783, 213] width 716 height 323
click at [882, 421] on icon "button" at bounding box center [888, 420] width 13 height 13
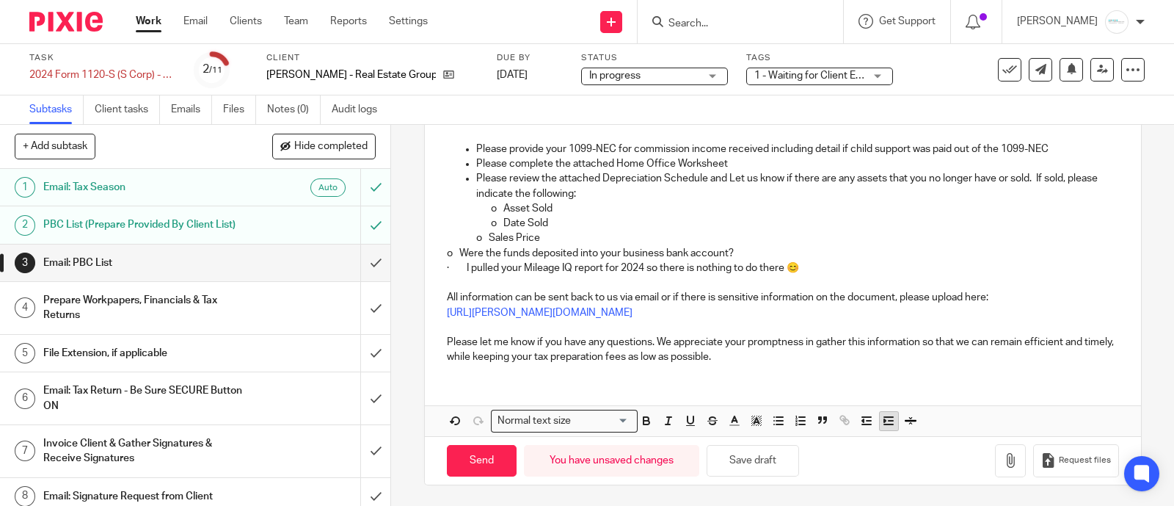
click at [882, 421] on icon "button" at bounding box center [888, 420] width 13 height 13
click at [453, 255] on p "o Were the funds deposited into your business bank account?" at bounding box center [783, 253] width 672 height 15
drag, startPoint x: 498, startPoint y: 240, endPoint x: 480, endPoint y: 235, distance: 18.3
click at [480, 235] on div "Hi Brian Clinger - Real Estate Group, LLC In order to begin preparing your 2024…" at bounding box center [783, 213] width 716 height 323
copy p "o"
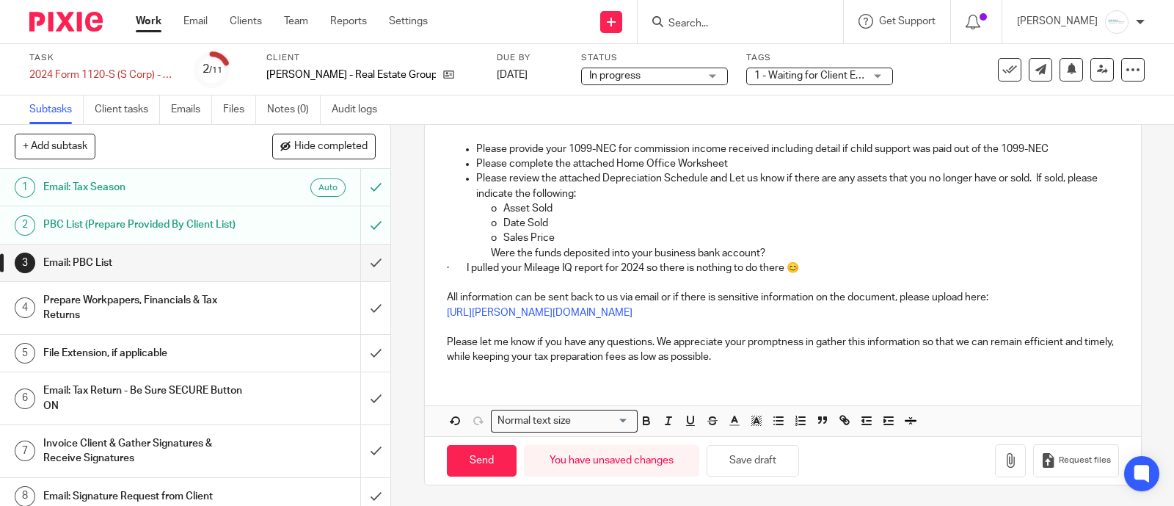
click at [491, 255] on p "Were the funds deposited into your business bank account?" at bounding box center [805, 253] width 628 height 15
drag, startPoint x: 459, startPoint y: 262, endPoint x: 422, endPoint y: 266, distance: 37.7
click at [425, 266] on div "Hi Brian Clinger - Real Estate Group, LLC In order to begin preparing your 2024…" at bounding box center [783, 213] width 716 height 323
click at [776, 418] on icon "button" at bounding box center [778, 420] width 13 height 13
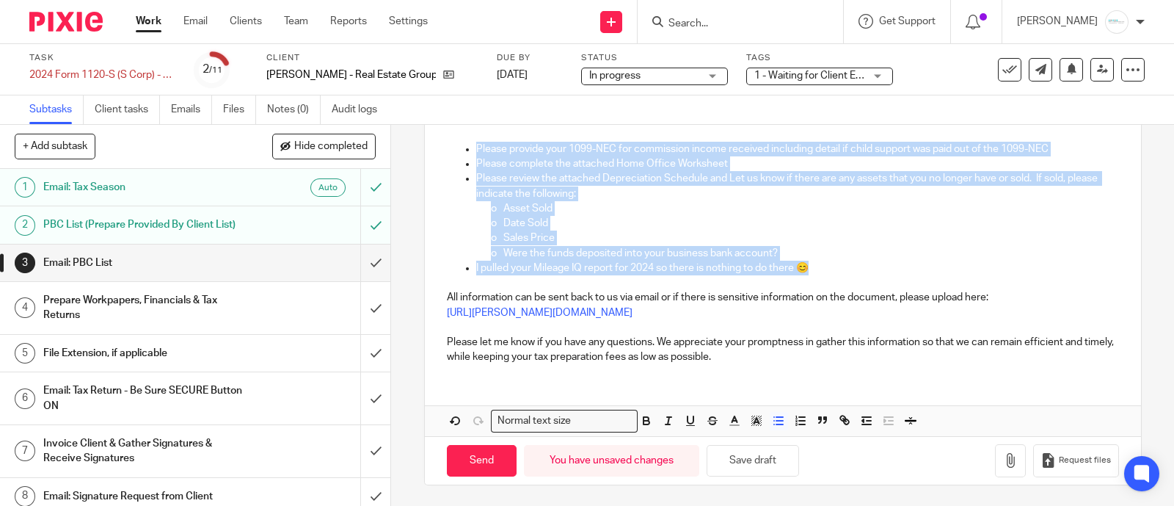
drag, startPoint x: 822, startPoint y: 267, endPoint x: 456, endPoint y: 150, distance: 384.3
click at [456, 150] on div "Hi Brian Clinger - Real Estate Group, LLC In order to begin preparing your 2024…" at bounding box center [783, 213] width 716 height 323
click at [640, 426] on icon "button" at bounding box center [646, 420] width 13 height 13
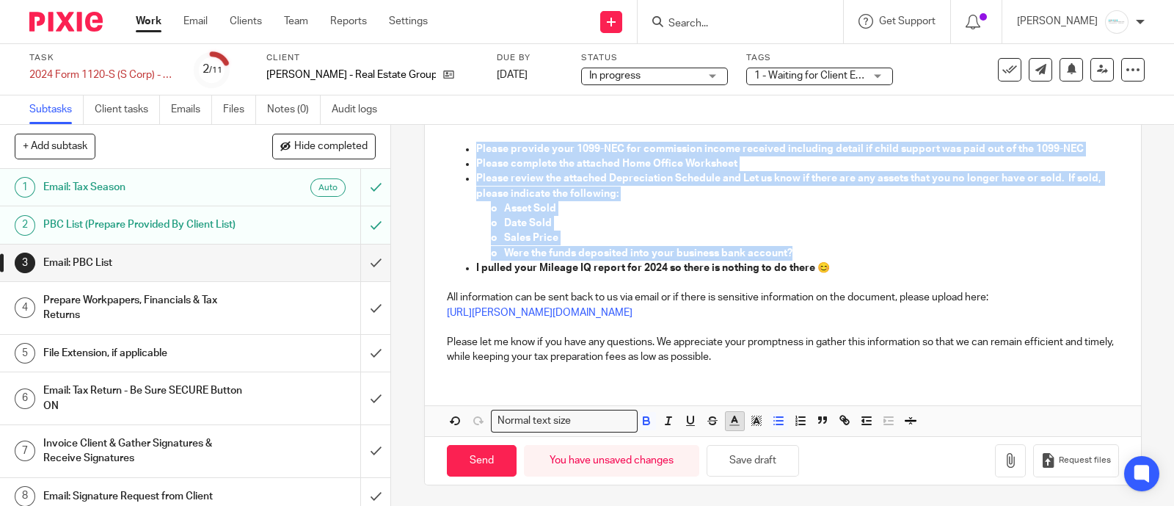
click at [732, 423] on icon "button" at bounding box center [734, 420] width 13 height 13
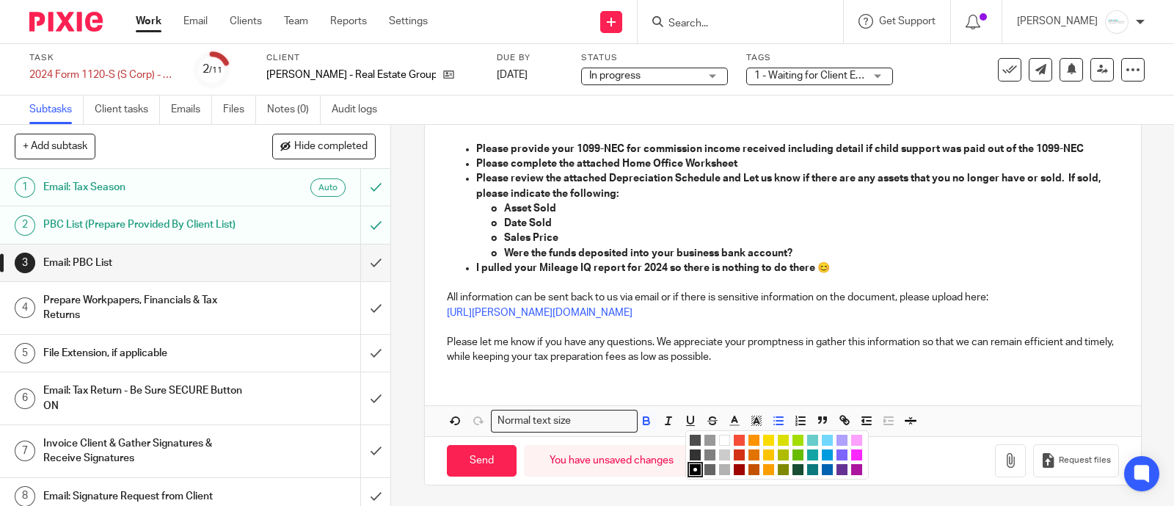
click at [735, 467] on li "color:#9F0500" at bounding box center [739, 469] width 11 height 11
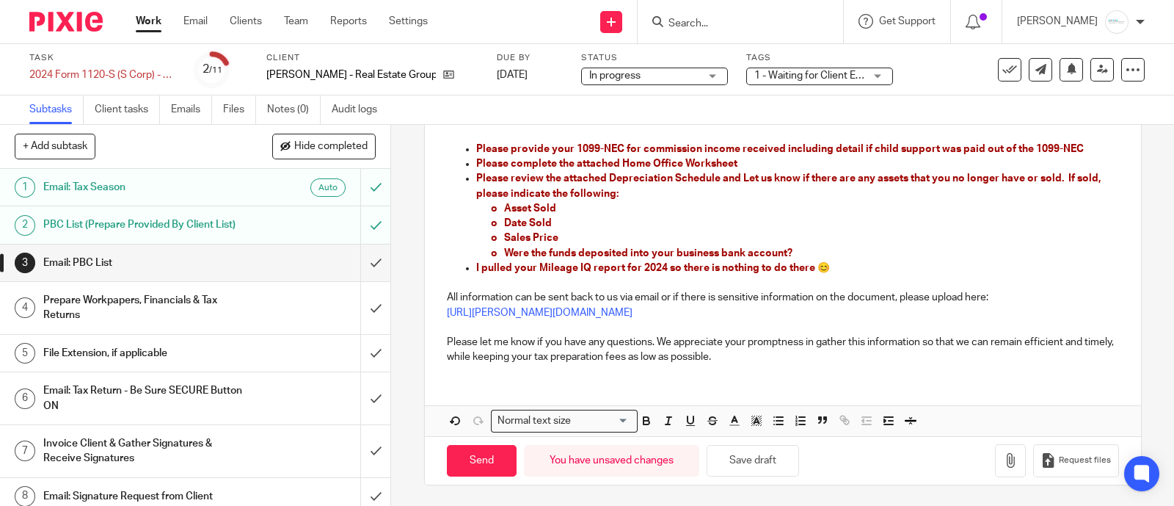
click at [914, 330] on p at bounding box center [783, 327] width 672 height 15
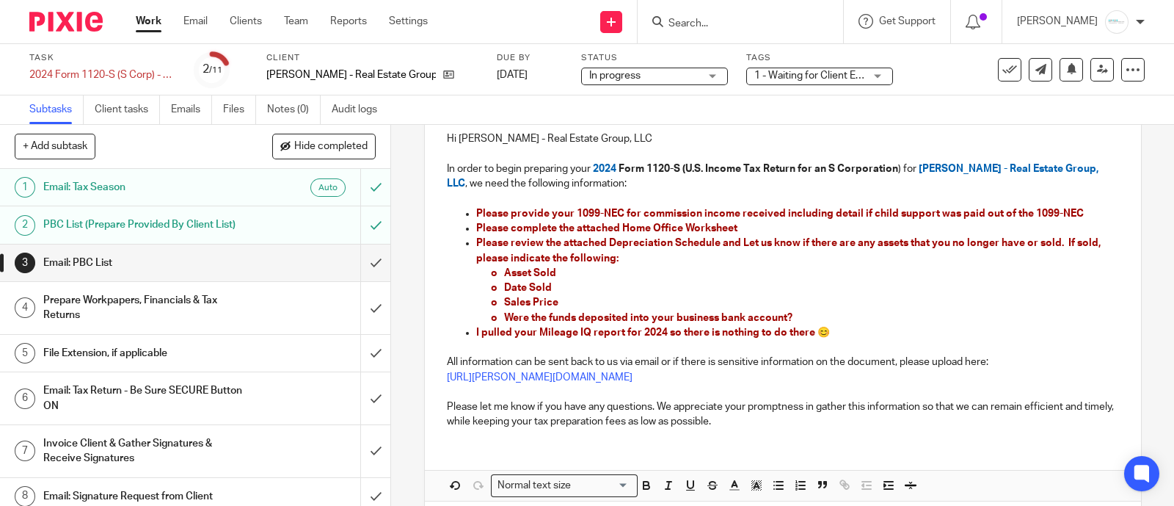
scroll to position [59, 0]
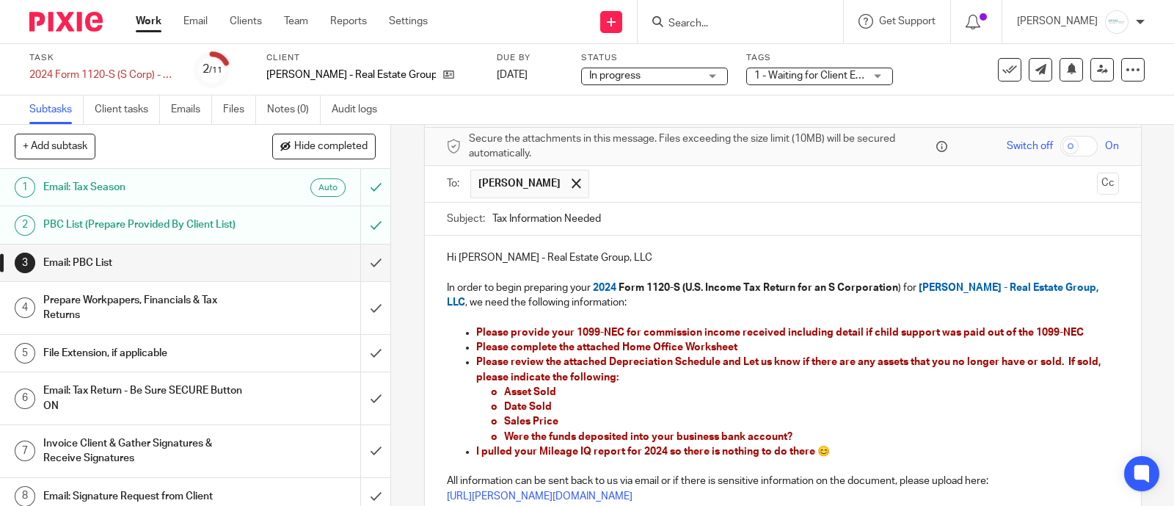
click at [618, 304] on p "In order to begin preparing your 2024 Form 1120-S (U.S. Income Tax Return for a…" at bounding box center [783, 295] width 672 height 30
drag, startPoint x: 615, startPoint y: 305, endPoint x: 675, endPoint y: 296, distance: 60.8
click at [675, 296] on p "In order to begin preparing your 2024 Form 1120-S (U.S. Income Tax Return for a…" at bounding box center [783, 295] width 672 height 30
drag, startPoint x: 627, startPoint y: 299, endPoint x: 671, endPoint y: 296, distance: 44.2
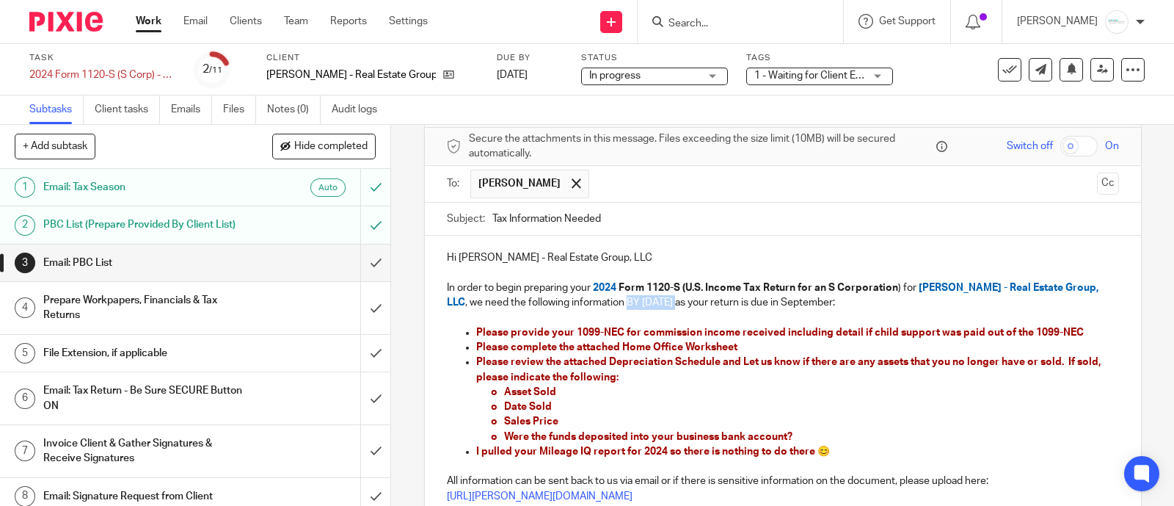
click at [671, 296] on p "In order to begin preparing your 2024 Form 1120-S (U.S. Income Tax Return for a…" at bounding box center [783, 295] width 672 height 30
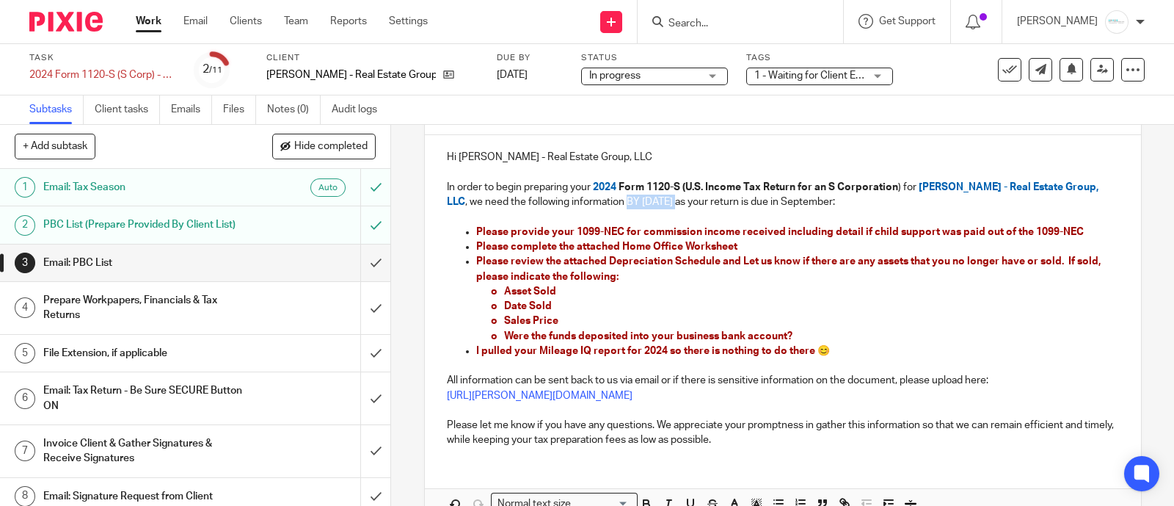
scroll to position [242, 0]
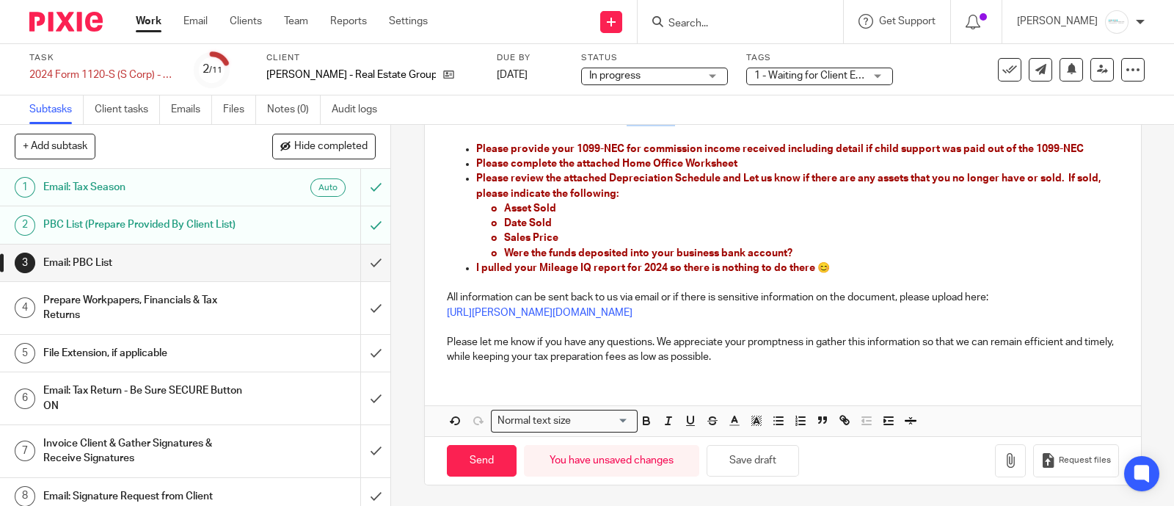
click at [650, 409] on div "Normal text size Loading... Remove Edit" at bounding box center [783, 420] width 716 height 31
click at [640, 423] on icon "button" at bounding box center [646, 420] width 13 height 13
click at [733, 421] on line "button" at bounding box center [735, 421] width 4 height 0
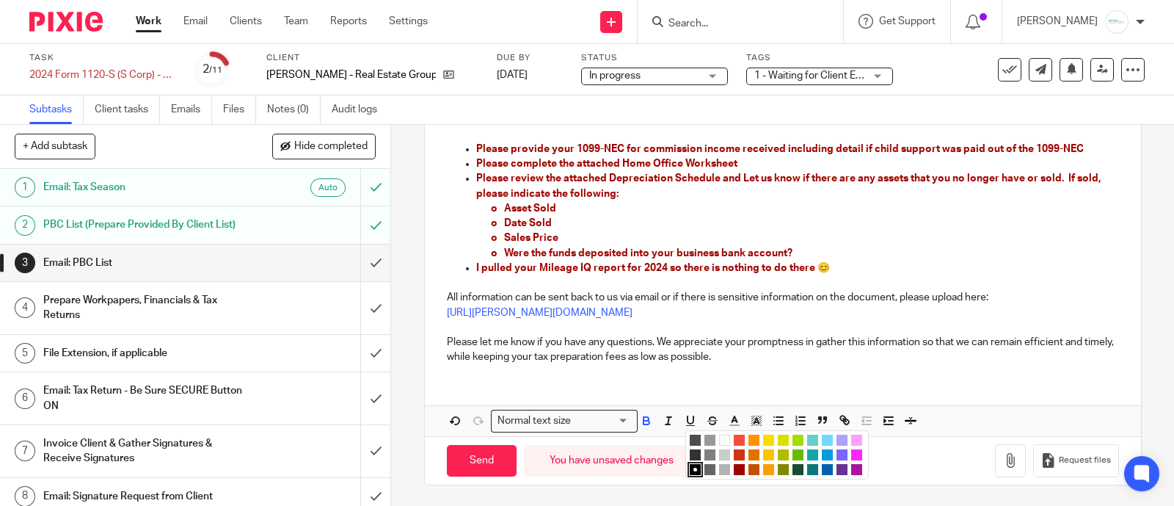
click at [734, 465] on li "color:#9F0500" at bounding box center [739, 469] width 11 height 11
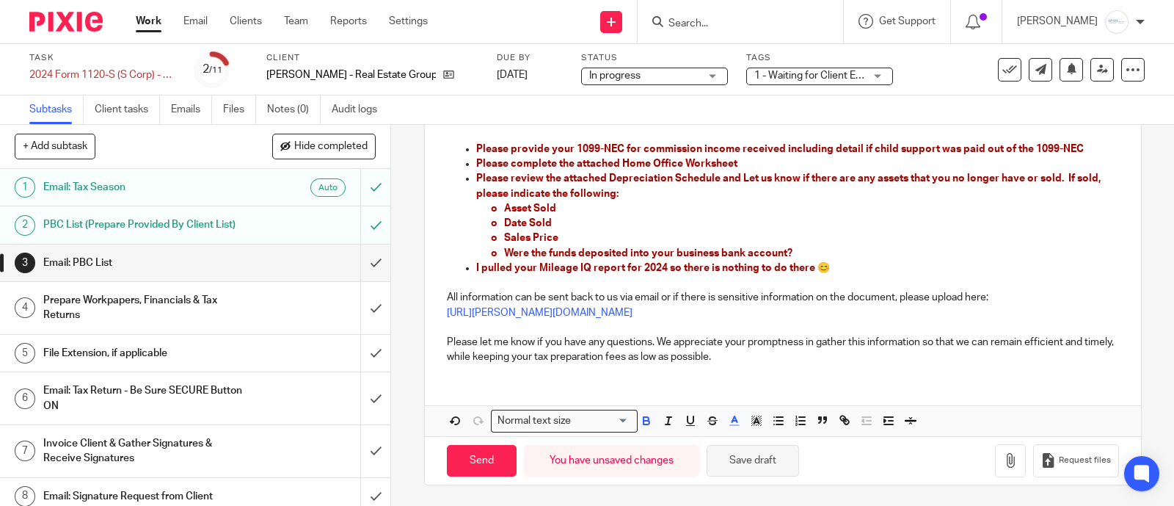
click at [741, 456] on button "Save draft" at bounding box center [753, 461] width 92 height 32
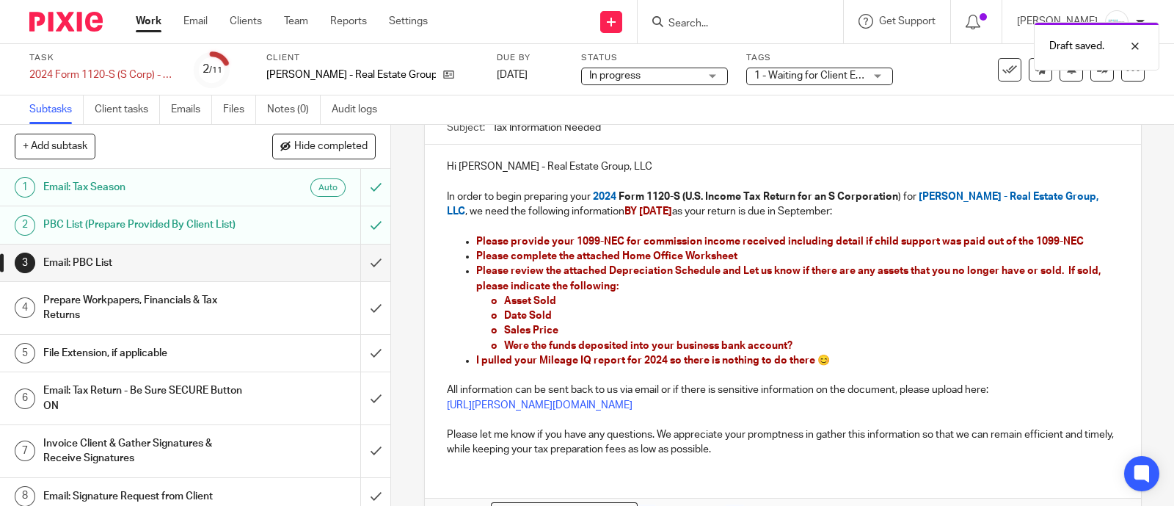
scroll to position [59, 0]
click at [853, 339] on p "o Were the funds deposited into your business bank account?" at bounding box center [805, 345] width 628 height 15
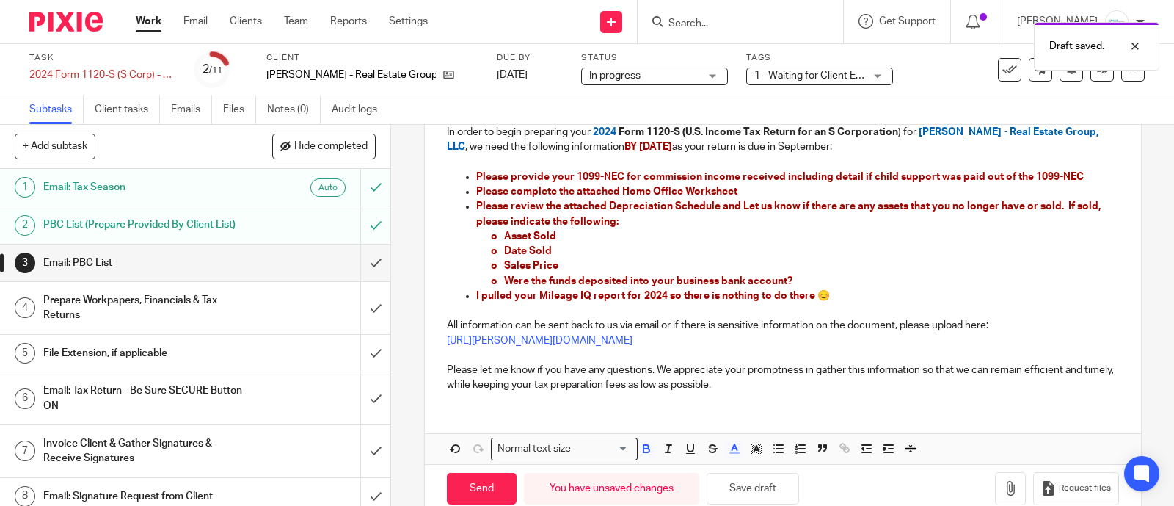
scroll to position [242, 0]
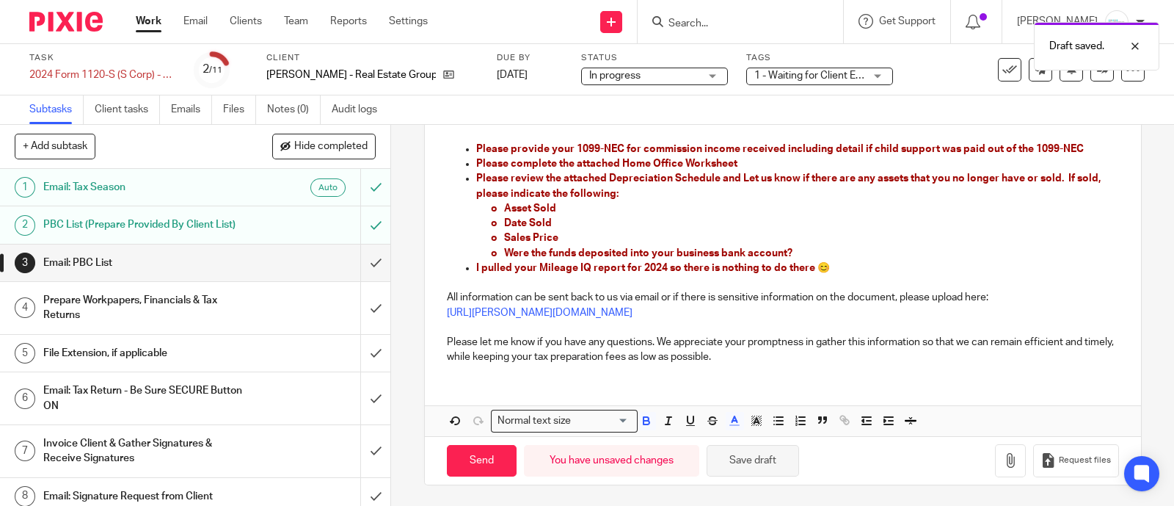
click at [740, 455] on button "Save draft" at bounding box center [753, 461] width 92 height 32
drag, startPoint x: 499, startPoint y: 454, endPoint x: 718, endPoint y: 343, distance: 245.5
click at [707, 343] on form "Secure the attachments in this message. Files exceeding the size limit (10MB) w…" at bounding box center [783, 214] width 716 height 540
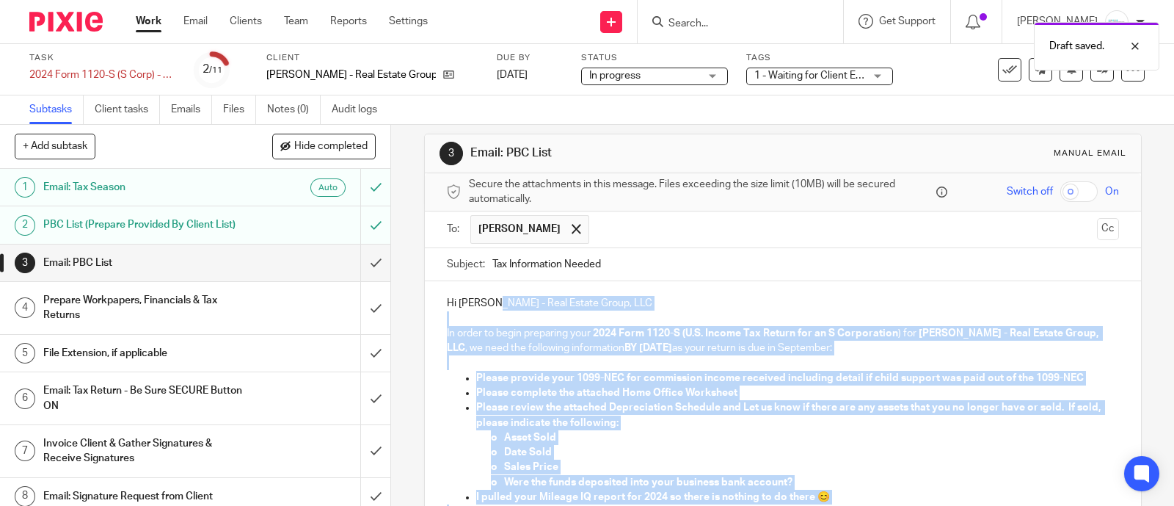
scroll to position [0, 0]
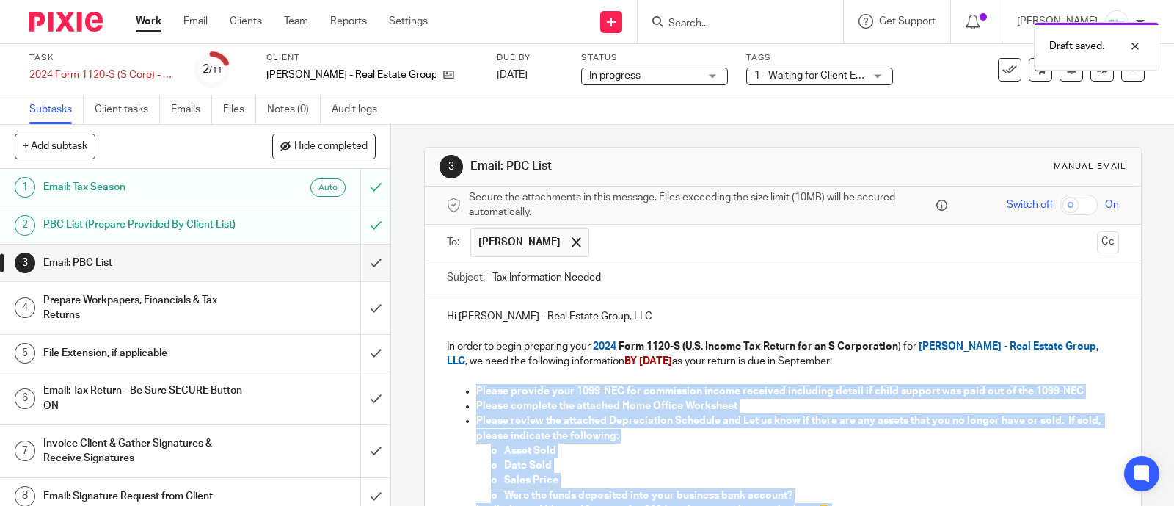
drag, startPoint x: 835, startPoint y: 273, endPoint x: 441, endPoint y: 395, distance: 412.5
click at [441, 395] on div "Hi Brian Clinger - Real Estate Group, LLC In order to begin preparing your 2024…" at bounding box center [783, 455] width 716 height 323
copy div "Please provide your 1099-NEC for commission income received including detail if…"
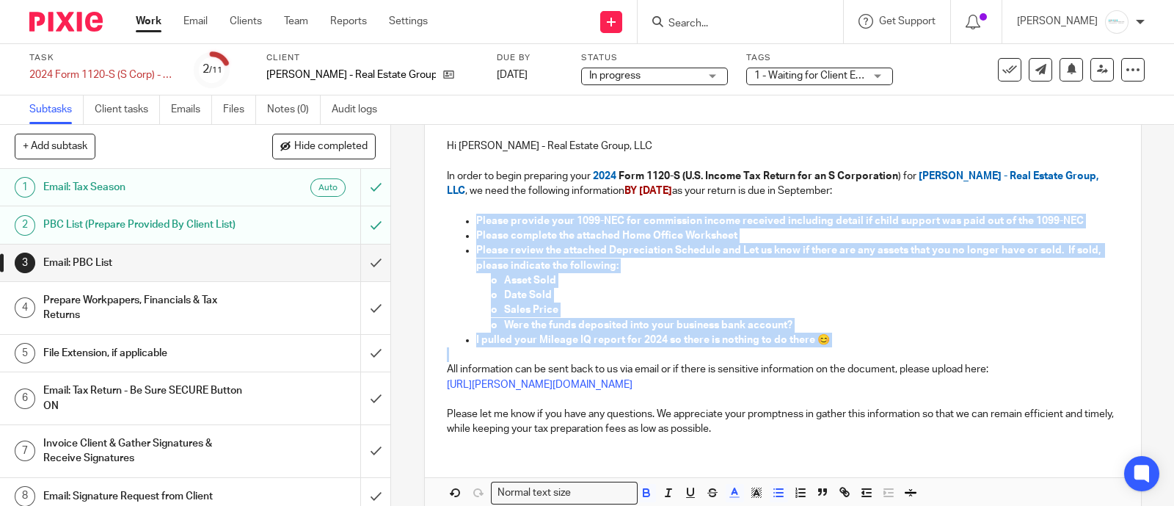
scroll to position [242, 0]
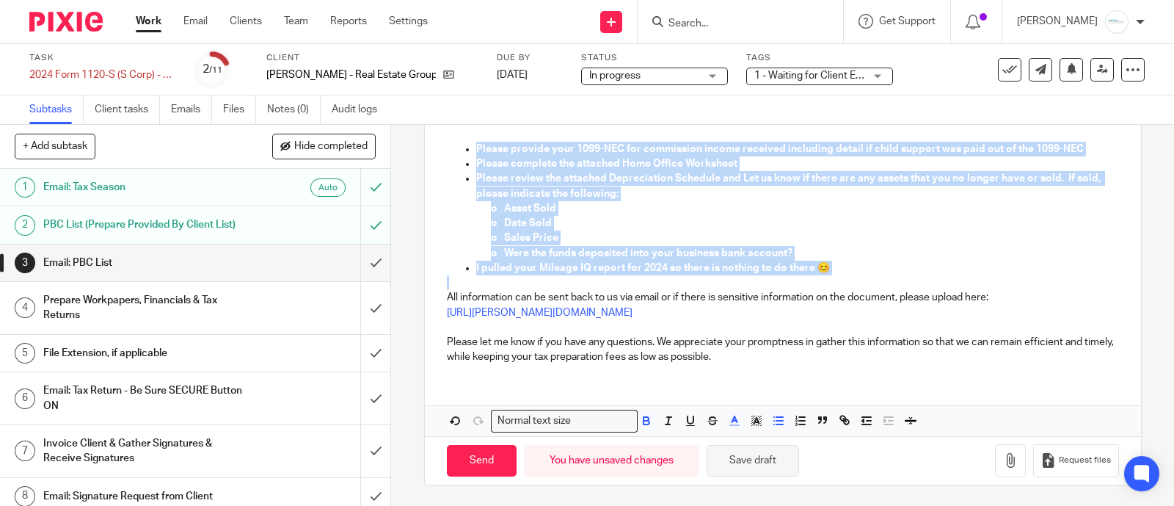
click at [710, 449] on button "Save draft" at bounding box center [753, 461] width 92 height 32
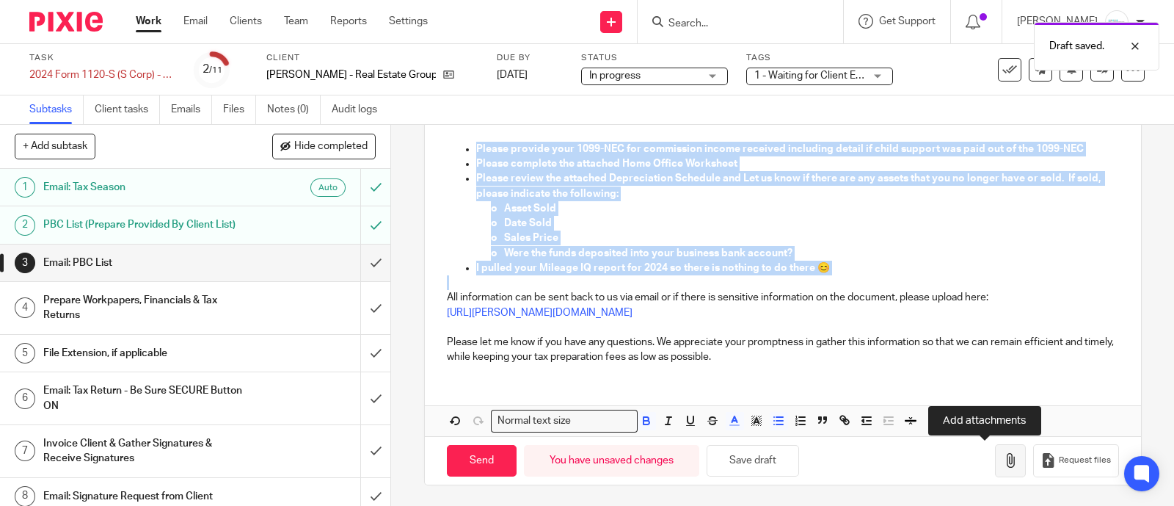
click at [1003, 464] on icon "button" at bounding box center [1010, 460] width 15 height 15
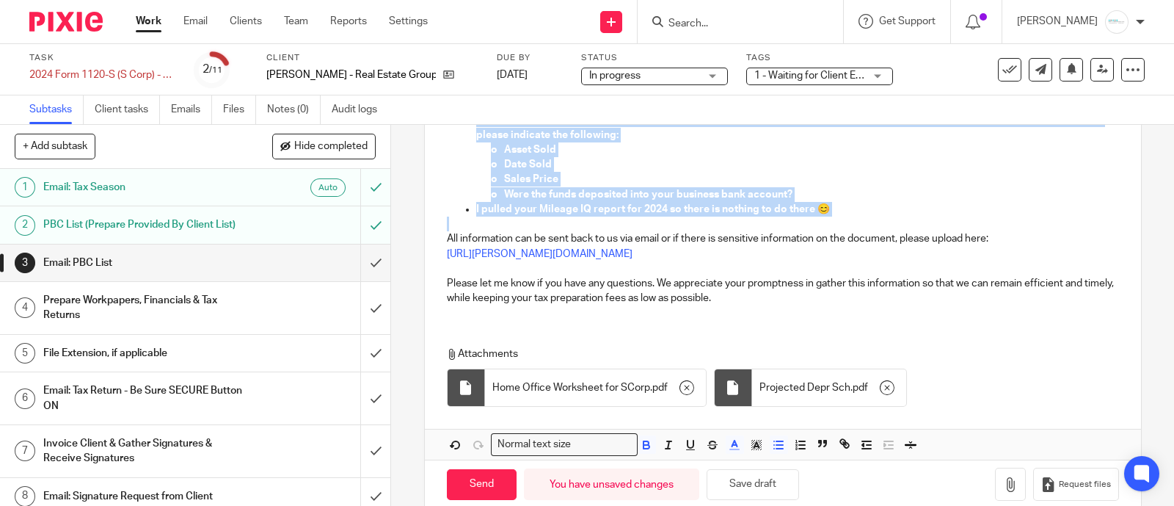
scroll to position [324, 0]
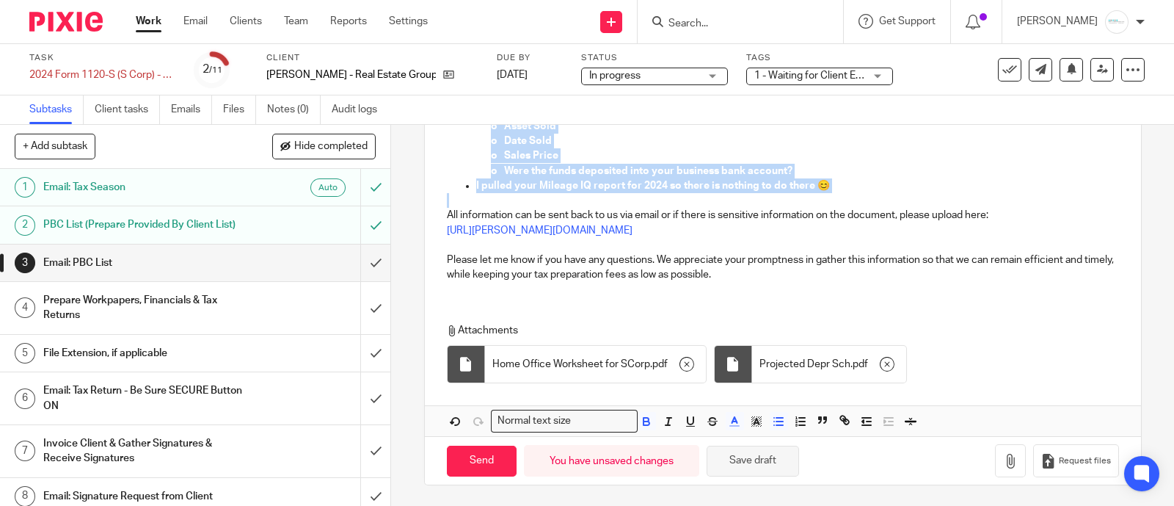
click at [740, 468] on button "Save draft" at bounding box center [753, 461] width 92 height 32
click at [482, 460] on input "Send" at bounding box center [482, 461] width 70 height 32
type input "Sent"
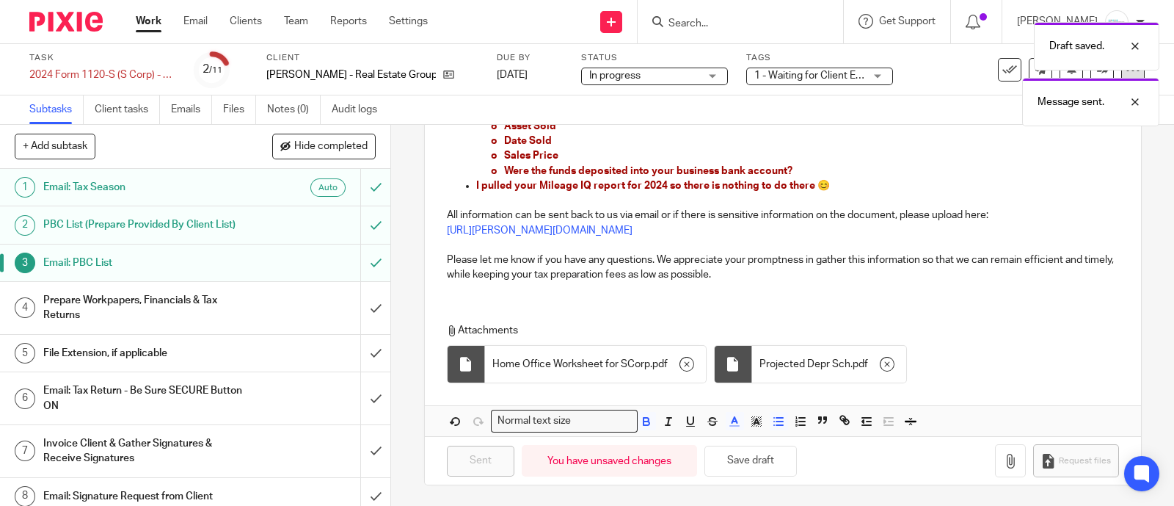
click at [1126, 78] on div "Message sent." at bounding box center [1090, 102] width 137 height 48
click at [1126, 73] on icon at bounding box center [1133, 69] width 15 height 15
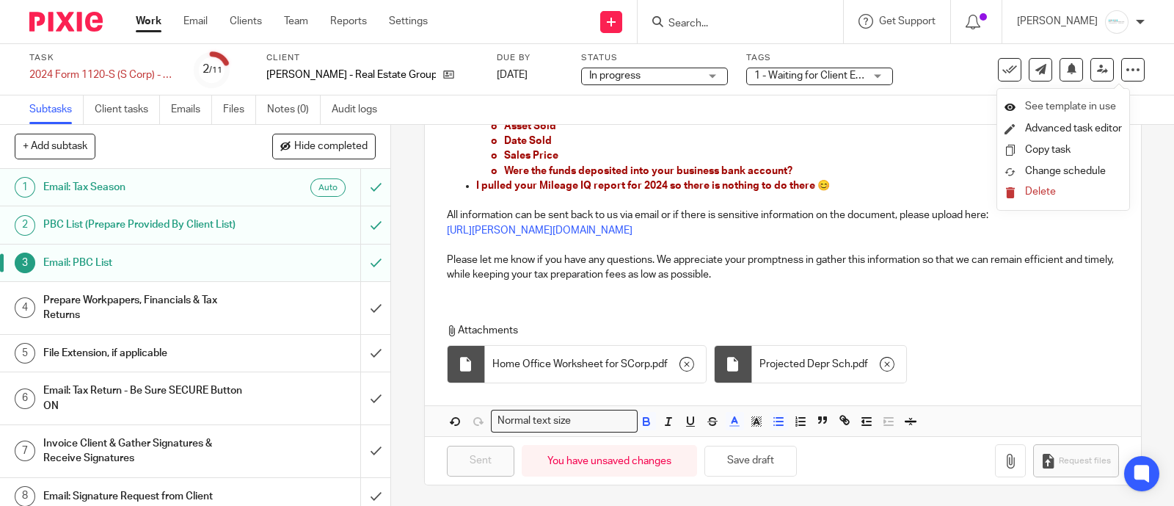
click at [1079, 103] on span "See template in use" at bounding box center [1070, 106] width 91 height 10
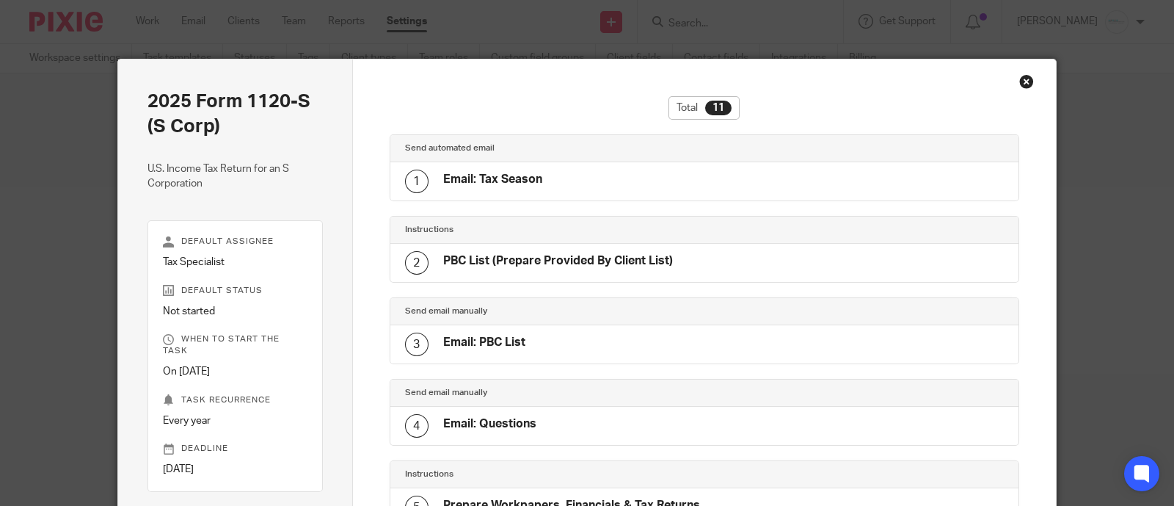
scroll to position [653, 0]
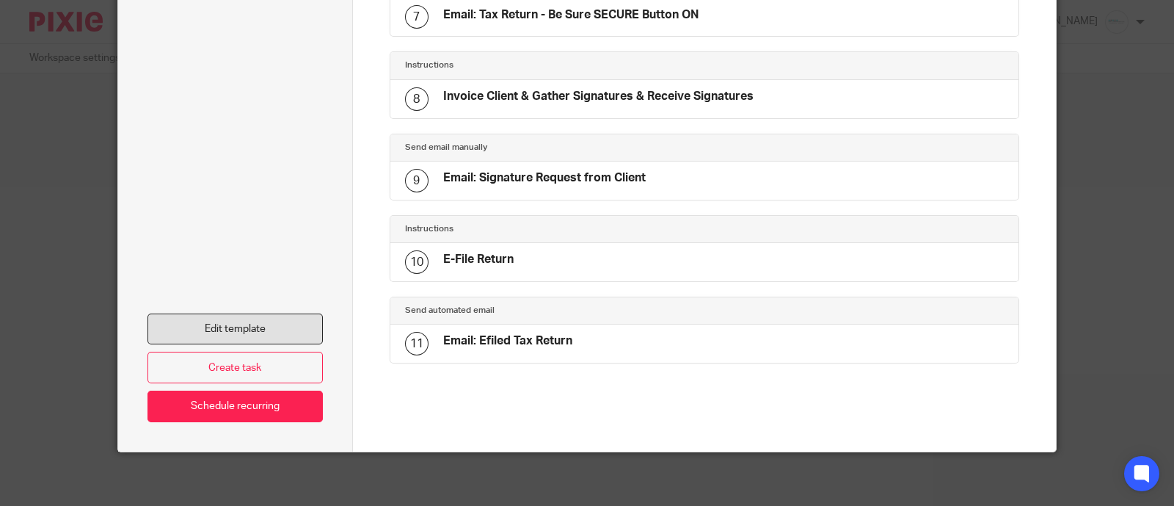
click at [221, 325] on link "Edit template" at bounding box center [235, 329] width 175 height 32
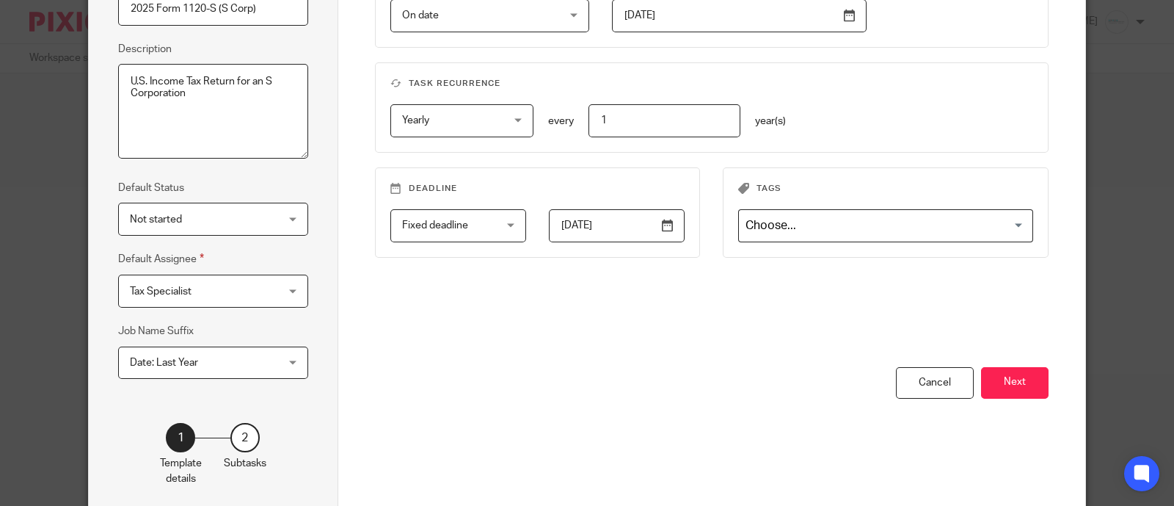
scroll to position [243, 0]
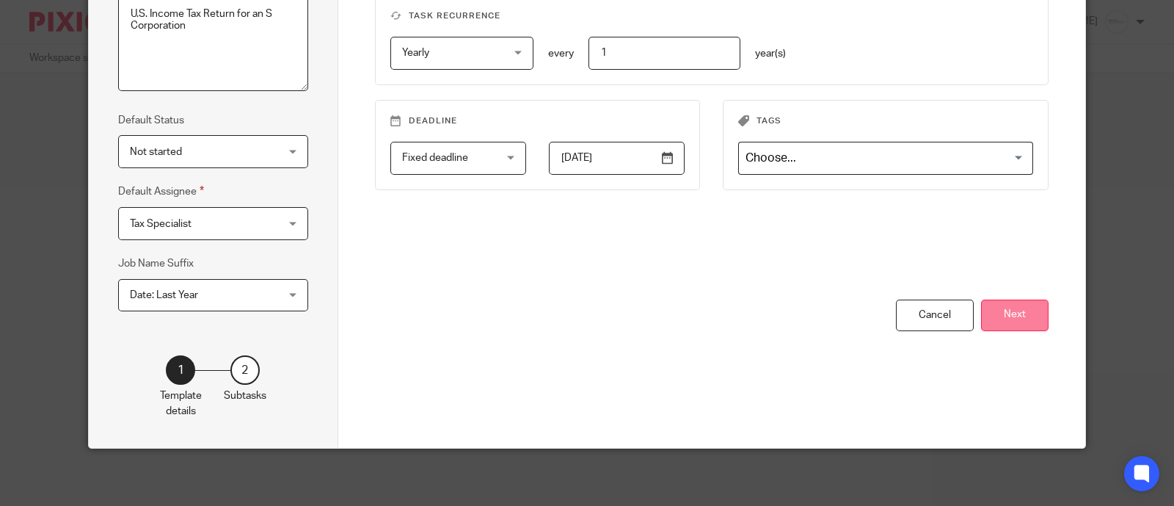
click at [1007, 320] on button "Next" at bounding box center [1015, 315] width 68 height 32
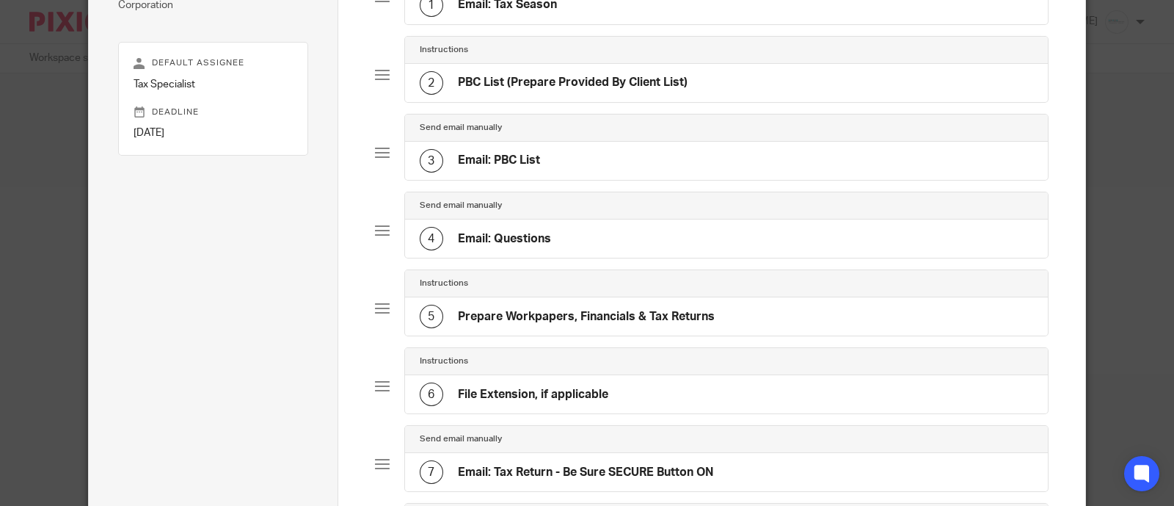
scroll to position [151, 0]
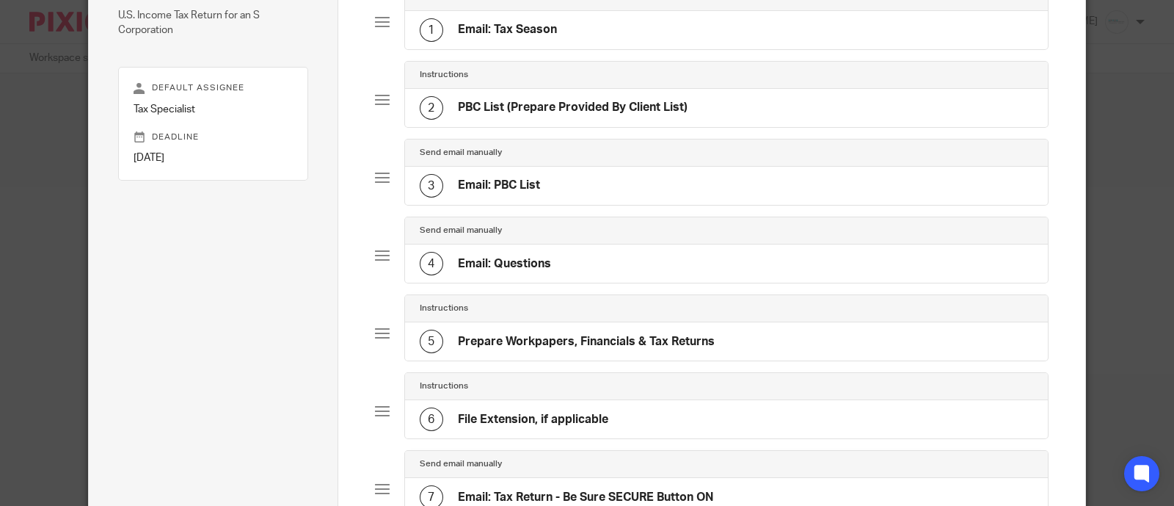
click at [556, 172] on div "3 Email: PBC List" at bounding box center [727, 186] width 644 height 38
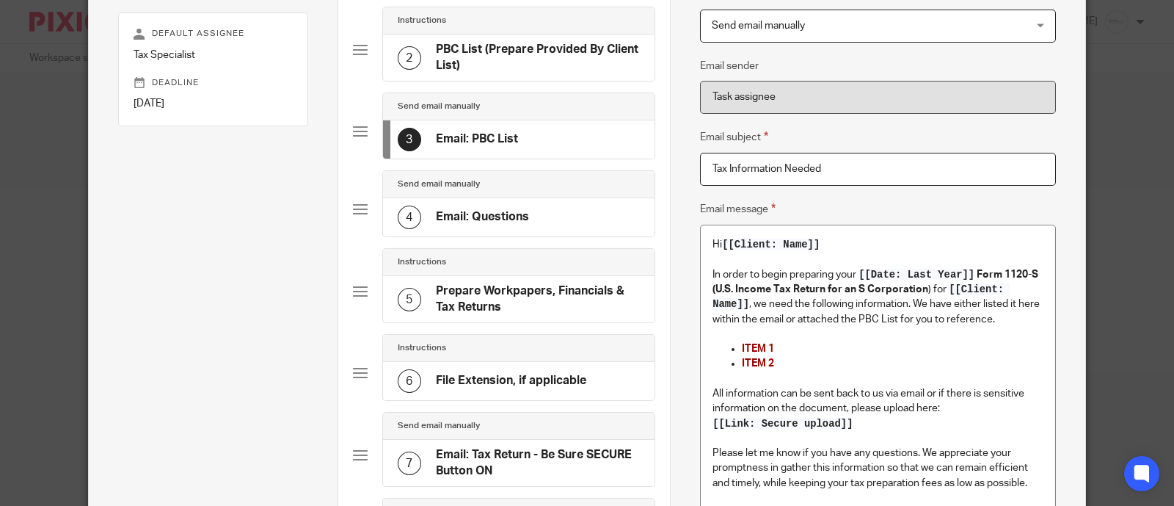
scroll to position [234, 0]
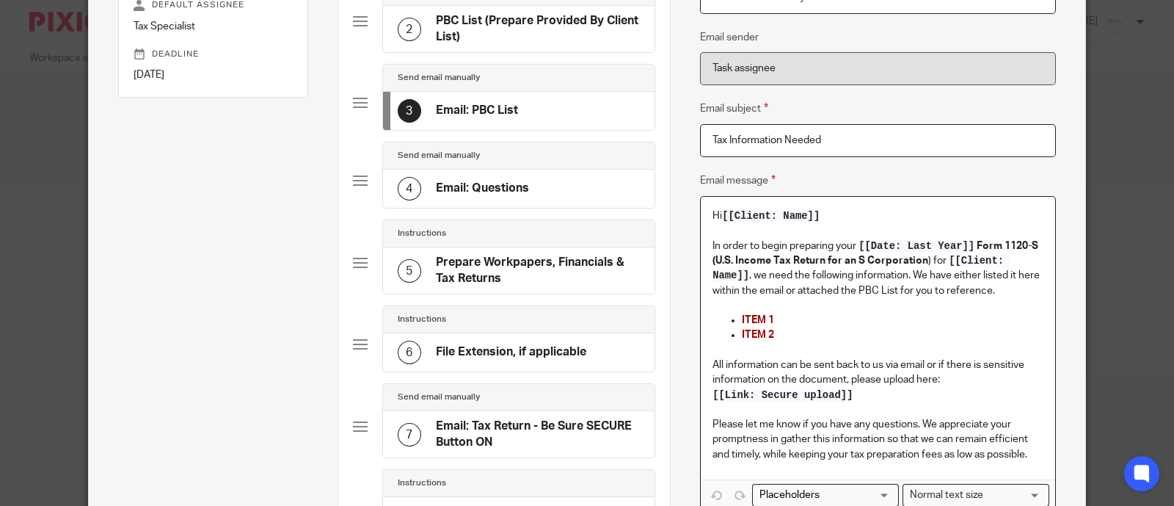
click at [903, 277] on p "In order to begin preparing your [[Date: Last Year]] Form 1120-S (U.S. Income T…" at bounding box center [878, 268] width 331 height 59
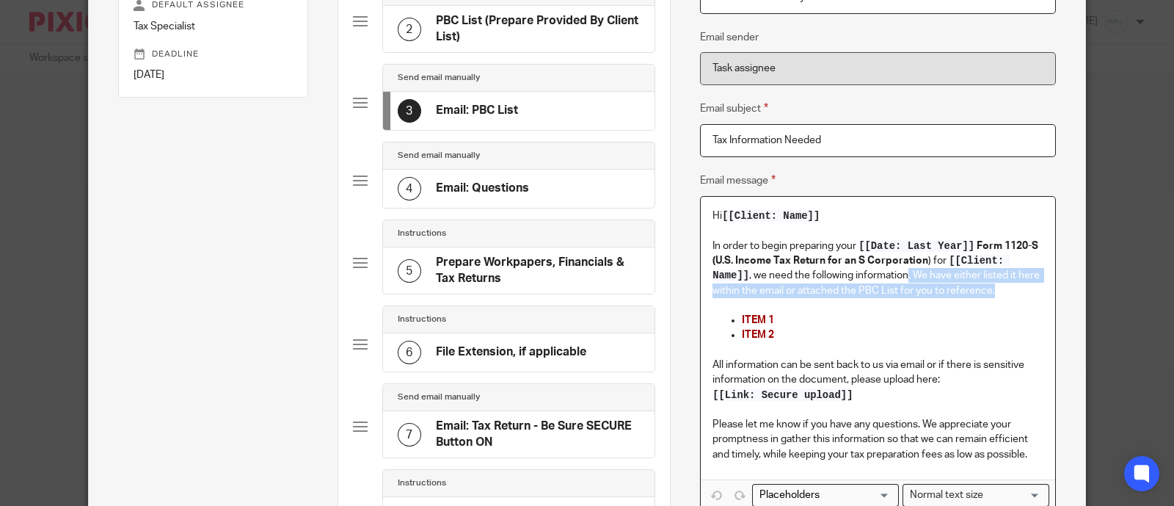
drag, startPoint x: 901, startPoint y: 277, endPoint x: 988, endPoint y: 288, distance: 87.3
click at [988, 288] on p "In order to begin preparing your [[Date: Last Year]] Form 1120-S (U.S. Income T…" at bounding box center [878, 268] width 331 height 59
click at [991, 288] on p "In order to begin preparing your [[Date: Last Year]] Form 1120-S (U.S. Income T…" at bounding box center [878, 268] width 331 height 59
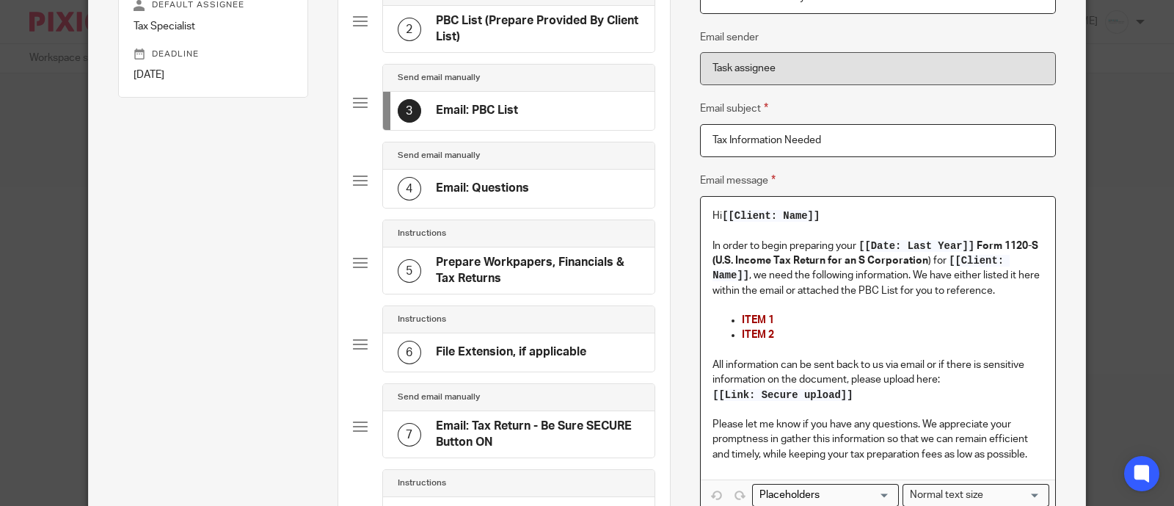
click at [899, 273] on p "In order to begin preparing your [[Date: Last Year]] Form 1120-S (U.S. Income T…" at bounding box center [878, 268] width 331 height 59
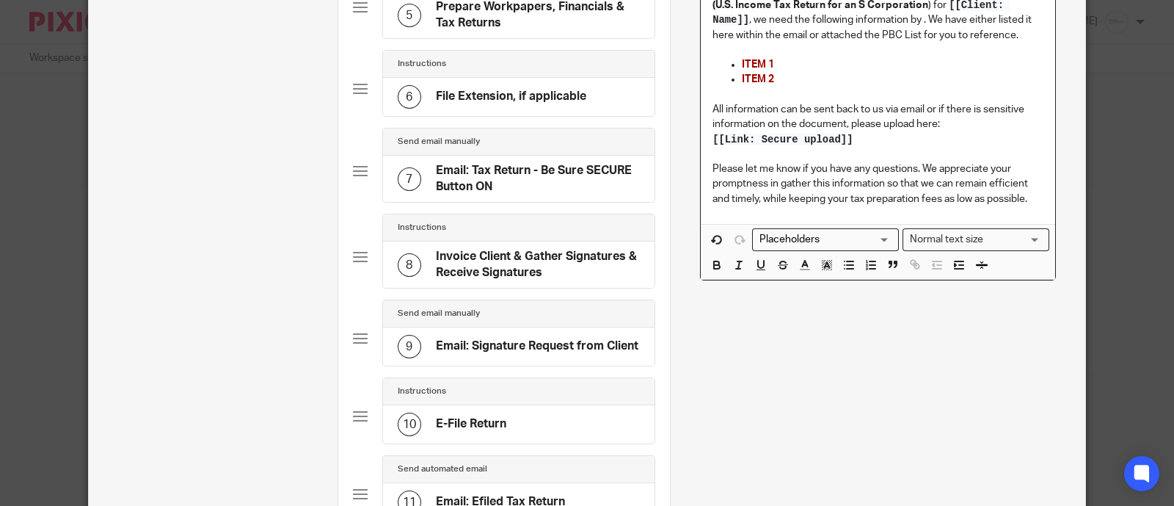
scroll to position [509, 0]
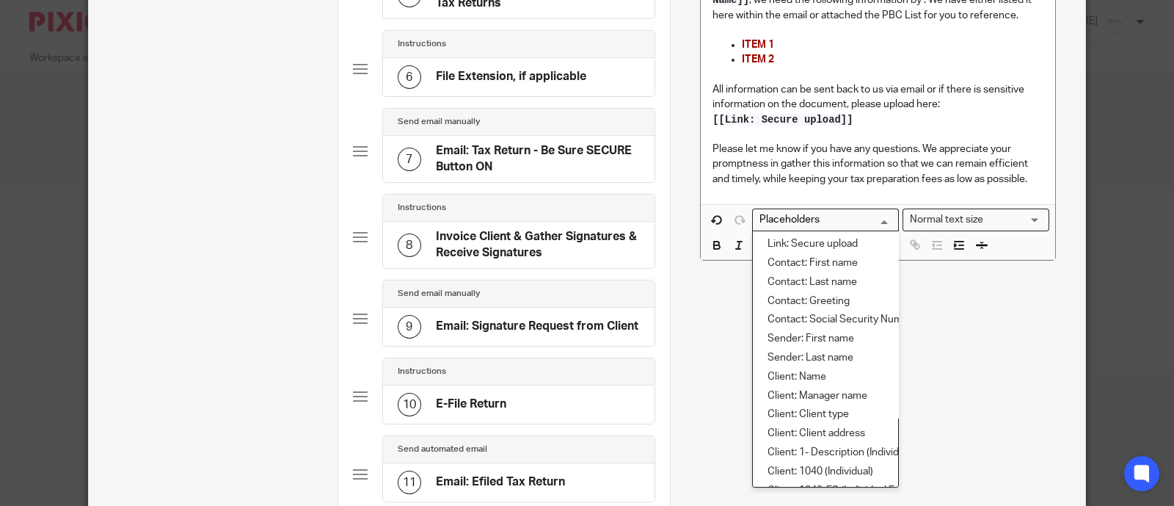
click at [833, 214] on input "Search for option" at bounding box center [822, 219] width 136 height 15
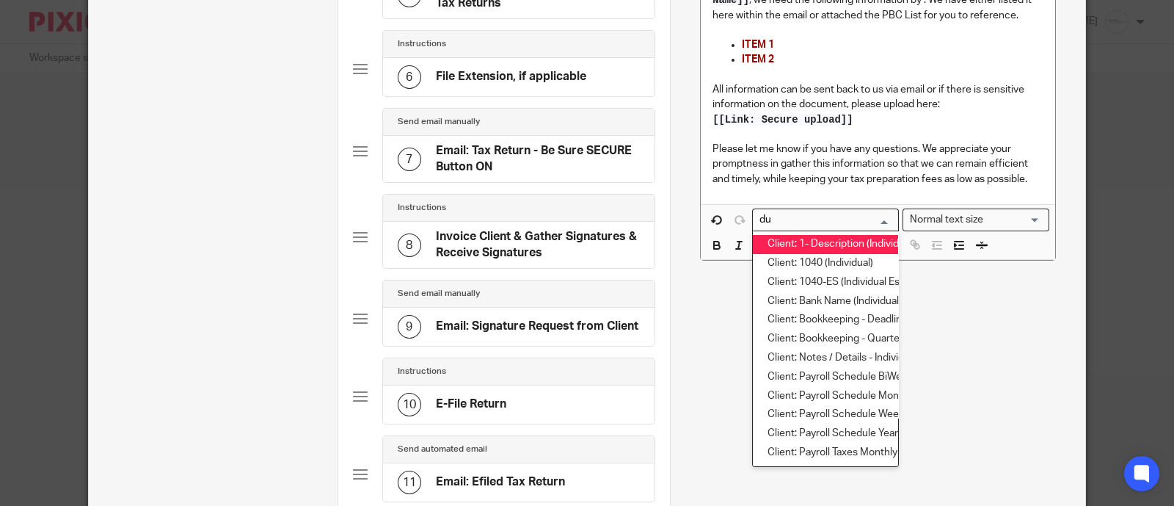
type input "d"
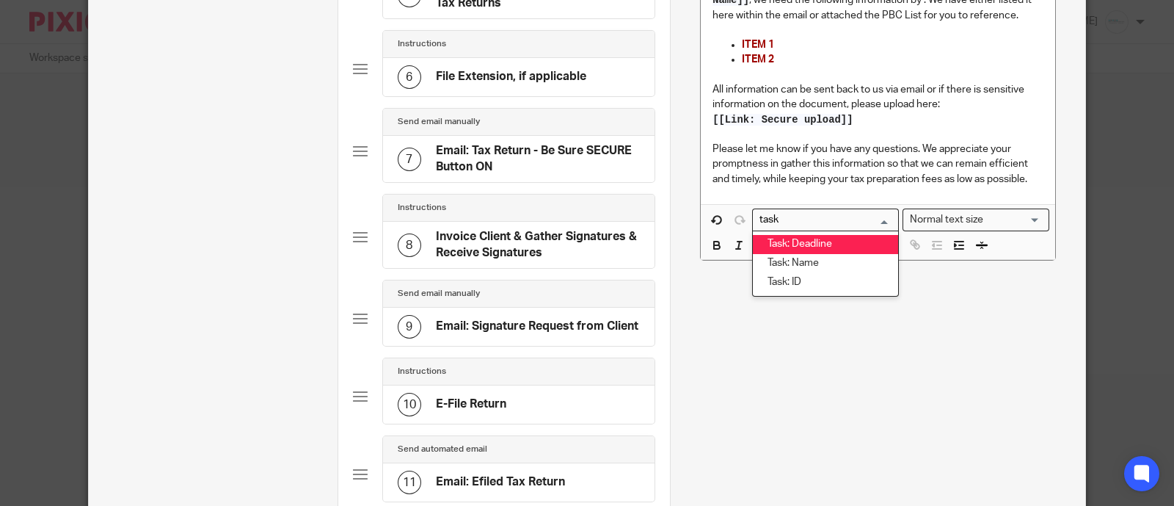
click at [833, 243] on li "Task: Deadline" at bounding box center [825, 244] width 145 height 19
type input "task"
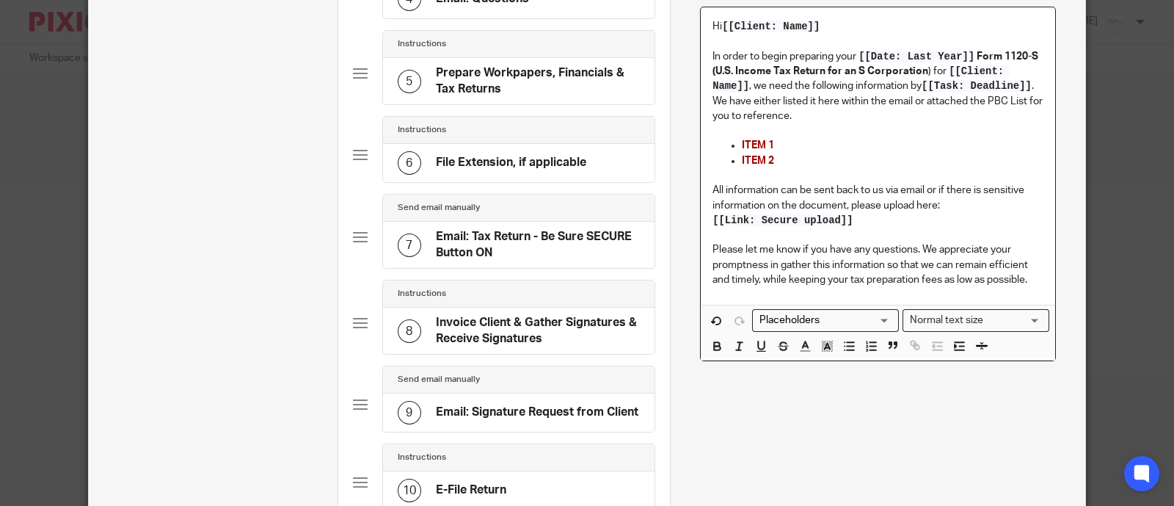
scroll to position [318, 0]
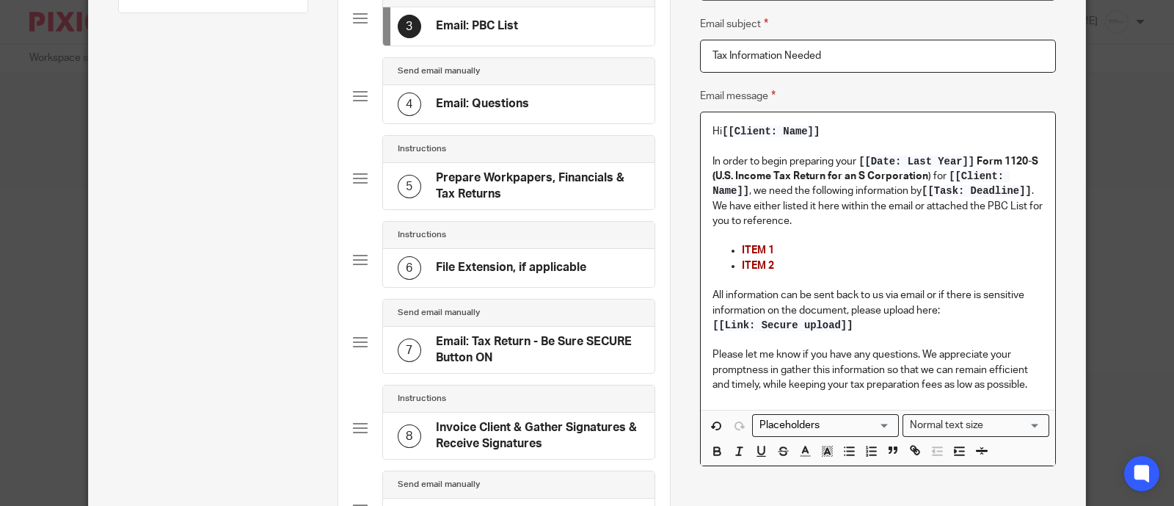
drag, startPoint x: 920, startPoint y: 194, endPoint x: 1027, endPoint y: 189, distance: 108.0
click at [1027, 189] on p "In order to begin preparing your [[Date: Last Year]] Form 1120-S (U.S. Income T…" at bounding box center [878, 191] width 331 height 74
click at [715, 454] on icon "button" at bounding box center [718, 453] width 6 height 4
click at [805, 451] on button "button" at bounding box center [805, 451] width 18 height 18
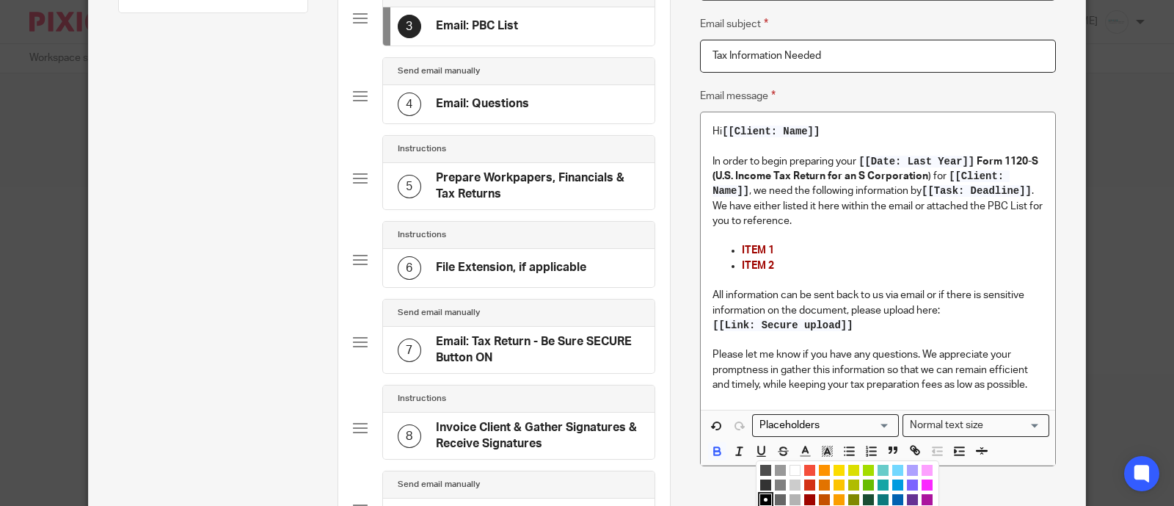
scroll to position [410, 0]
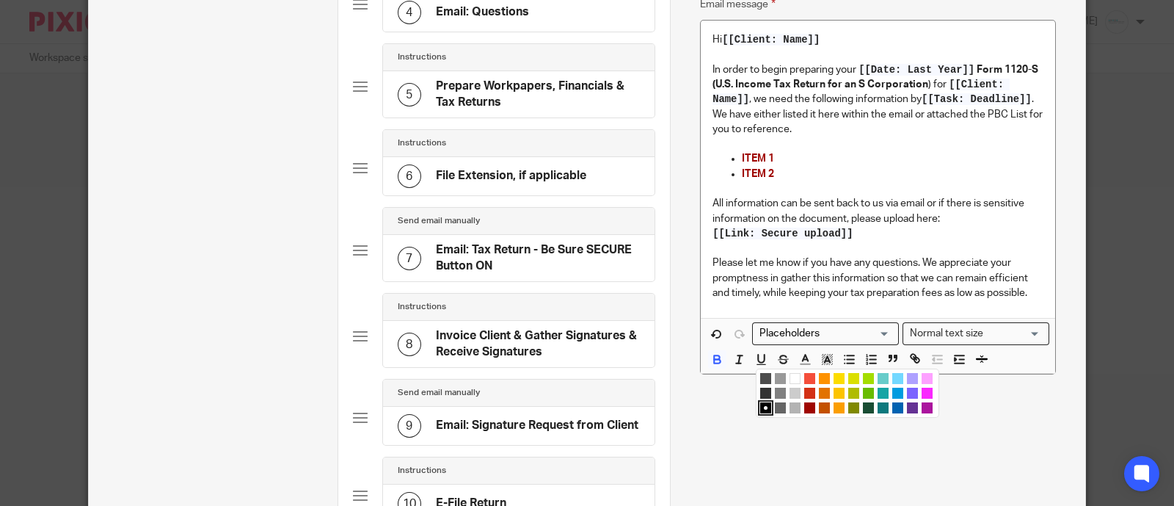
click at [804, 409] on li "color:#9F0500" at bounding box center [809, 407] width 11 height 11
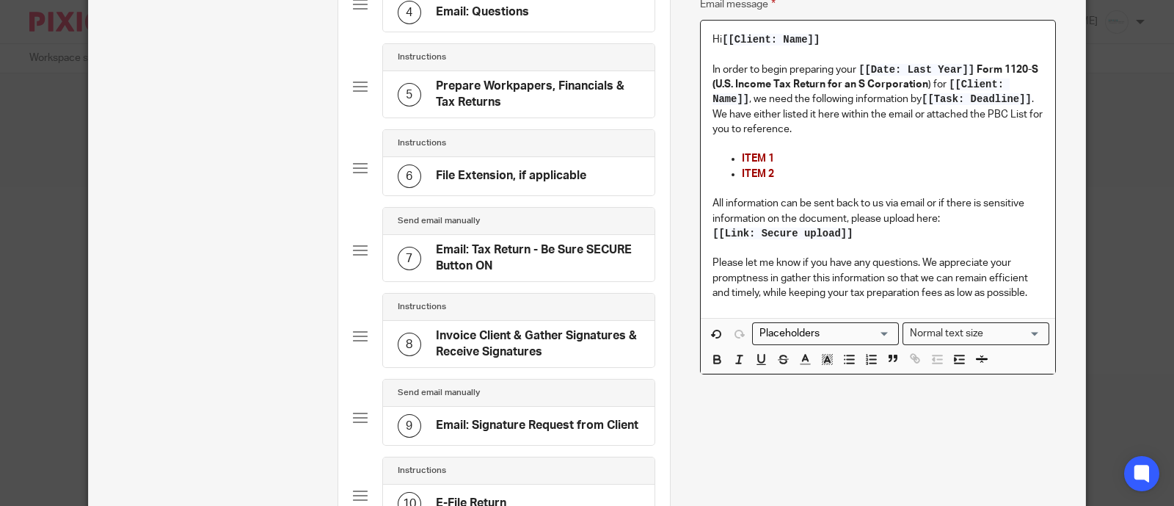
click at [979, 202] on p "All information can be sent back to us via email or if there is sensitive infor…" at bounding box center [878, 211] width 331 height 30
drag, startPoint x: 919, startPoint y: 103, endPoint x: 1064, endPoint y: 108, distance: 145.4
click at [1064, 108] on div "Name Email: Tax Season Type Send automated email Send automated email Instructi…" at bounding box center [877, 196] width 415 height 1095
click at [924, 154] on p "ITEM 1" at bounding box center [893, 158] width 302 height 15
click at [749, 136] on p "In order to begin preparing your [[Date: Last Year]] Form 1120-S (U.S. Income T…" at bounding box center [878, 99] width 331 height 74
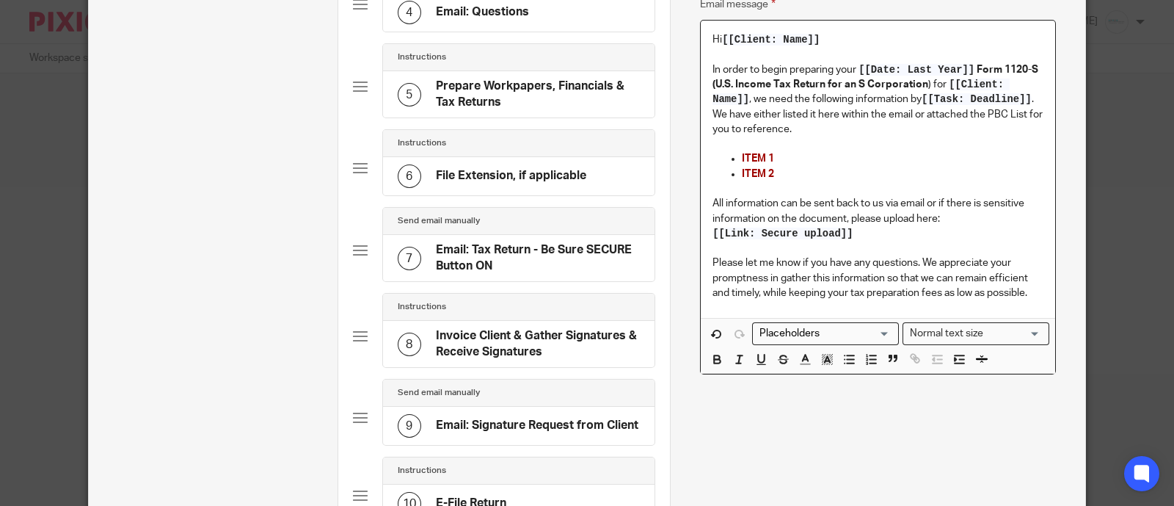
click at [799, 166] on p "ITEM 1" at bounding box center [893, 158] width 302 height 15
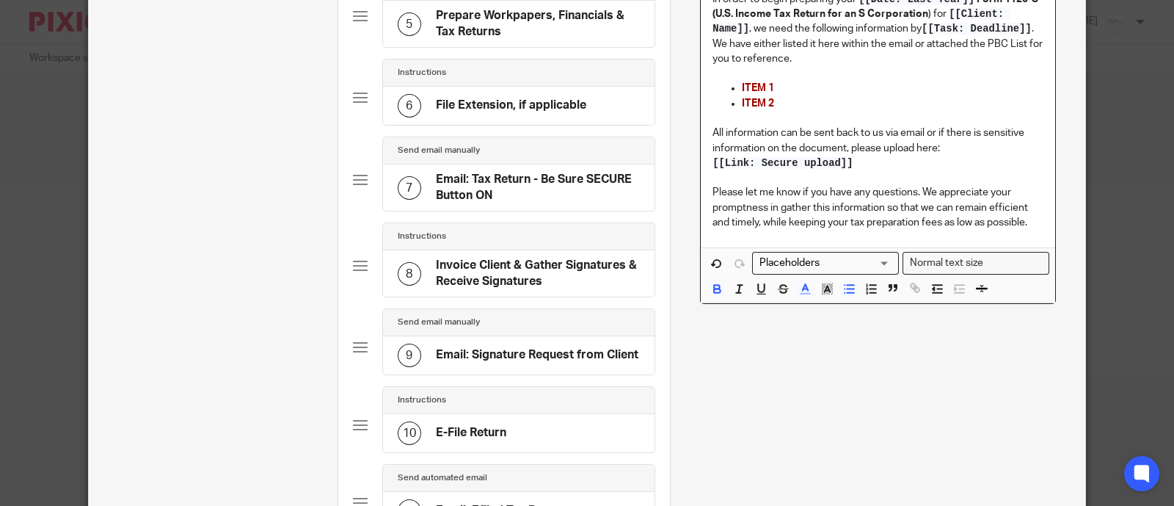
scroll to position [704, 0]
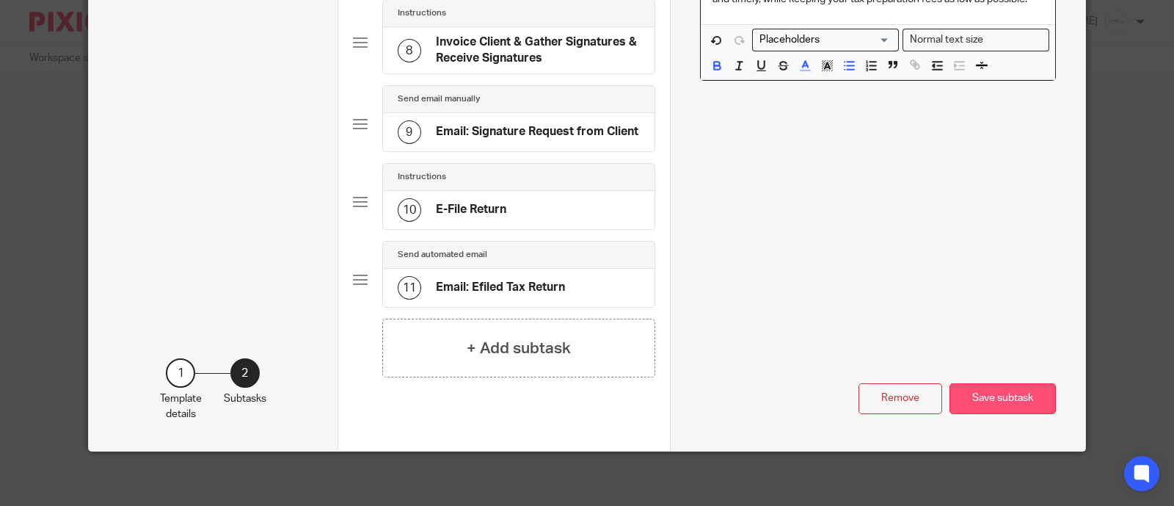
click at [1004, 394] on button "Save subtask" at bounding box center [1003, 399] width 106 height 32
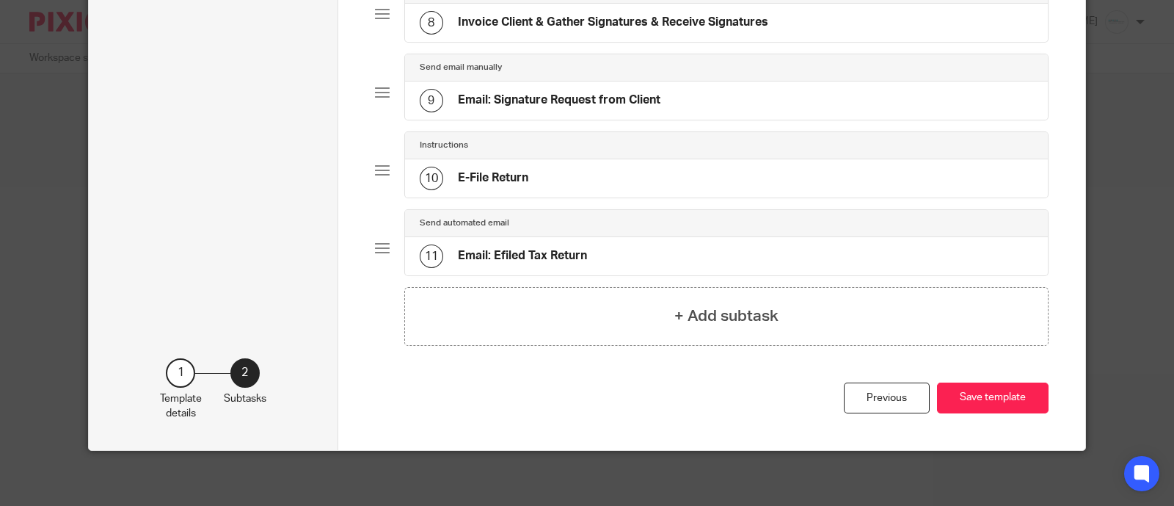
scroll to position [703, 0]
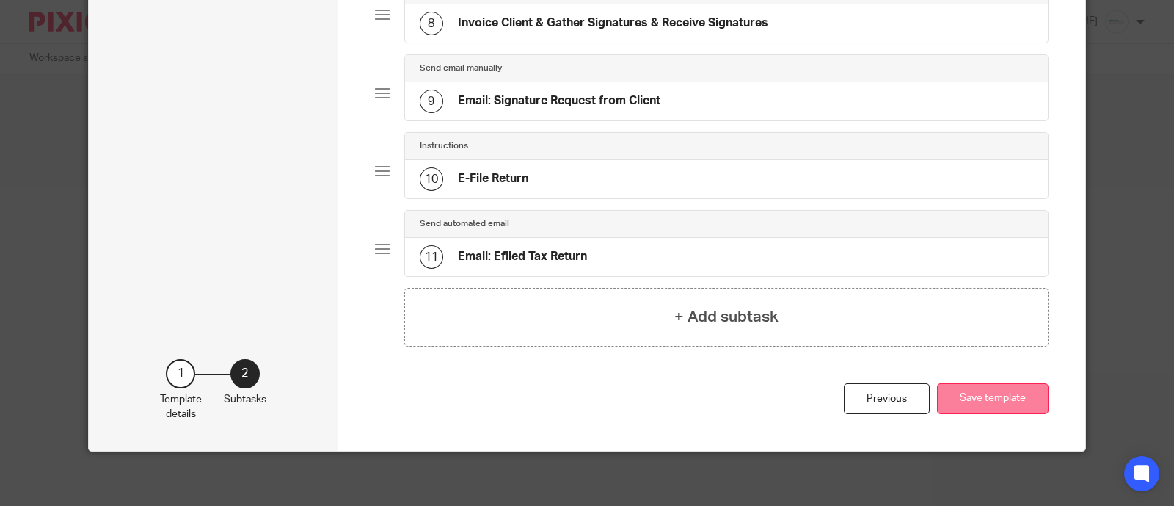
click at [994, 386] on button "Save template" at bounding box center [993, 399] width 112 height 32
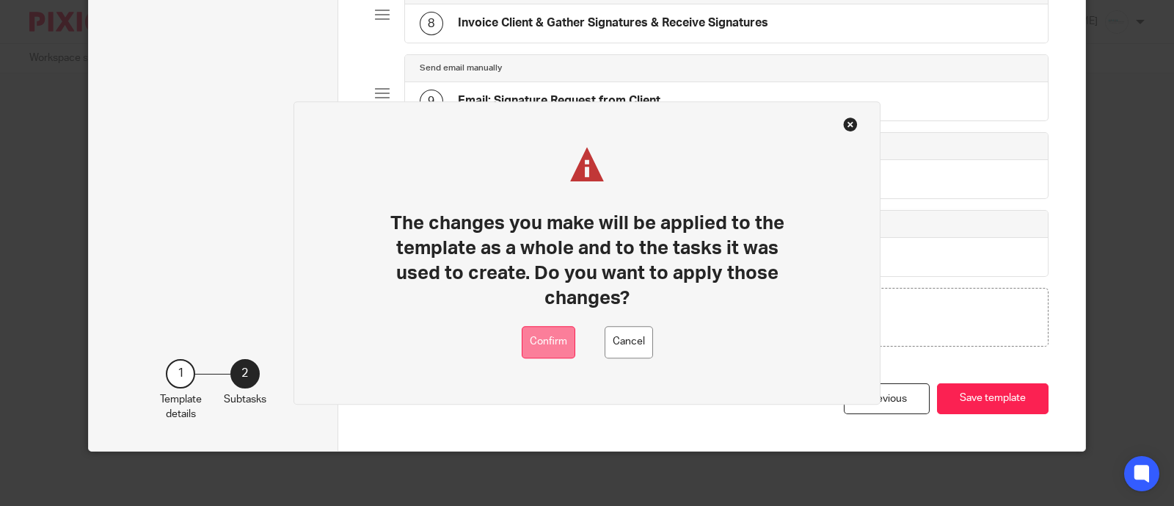
click at [554, 346] on button "Confirm" at bounding box center [549, 342] width 54 height 33
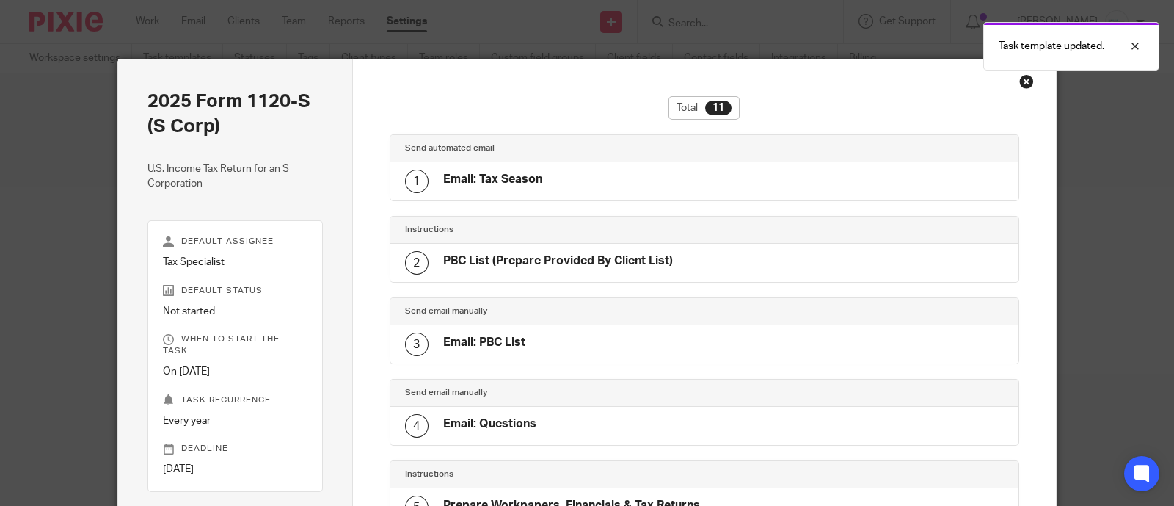
click at [1019, 82] on div "Close this dialog window" at bounding box center [1026, 81] width 15 height 15
click at [754, 19] on div "Task template updated." at bounding box center [873, 43] width 572 height 56
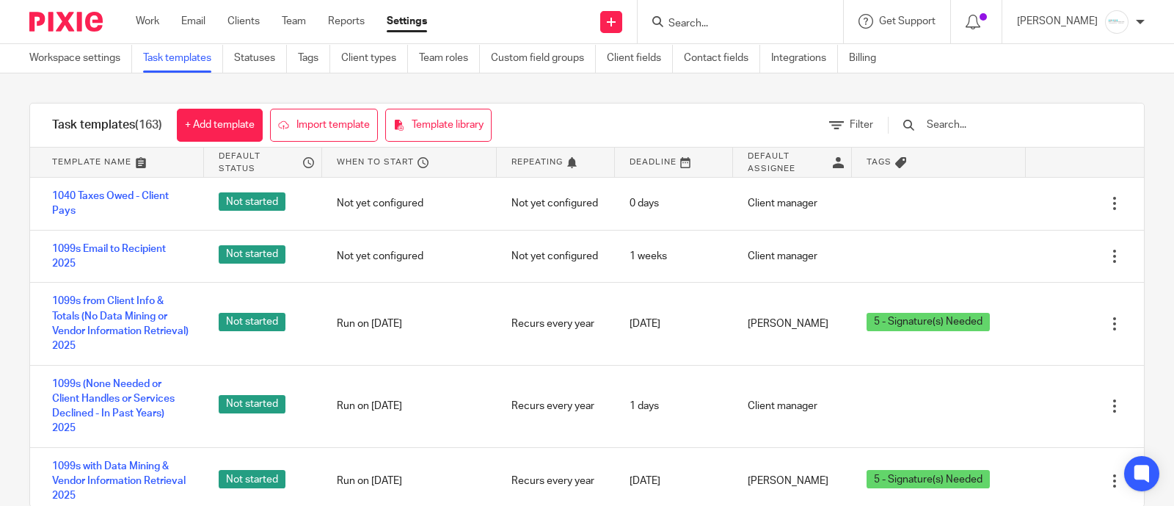
click at [754, 19] on input "Search" at bounding box center [733, 24] width 132 height 13
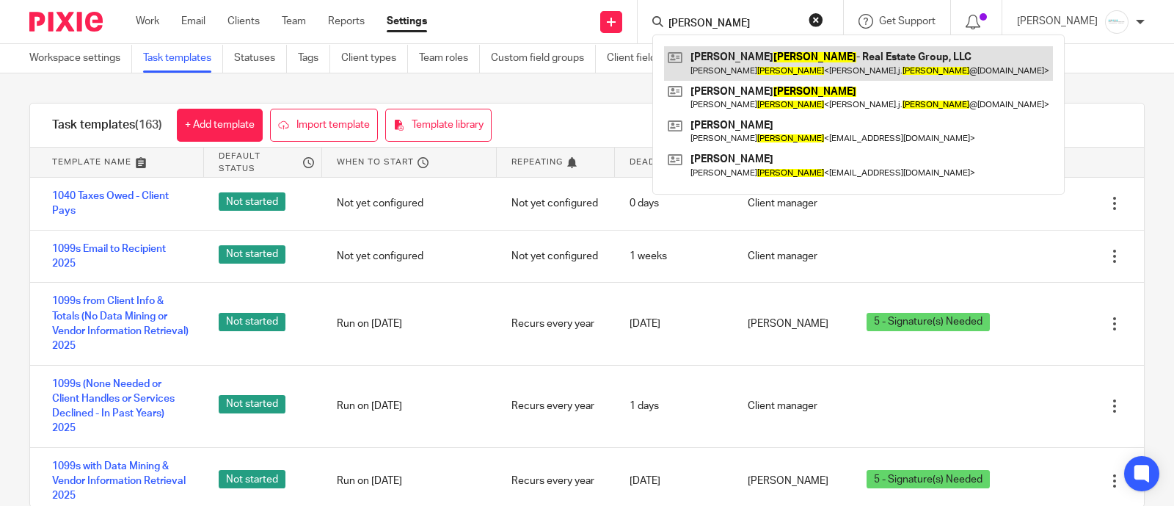
type input "[PERSON_NAME]"
click at [771, 54] on link at bounding box center [858, 63] width 389 height 34
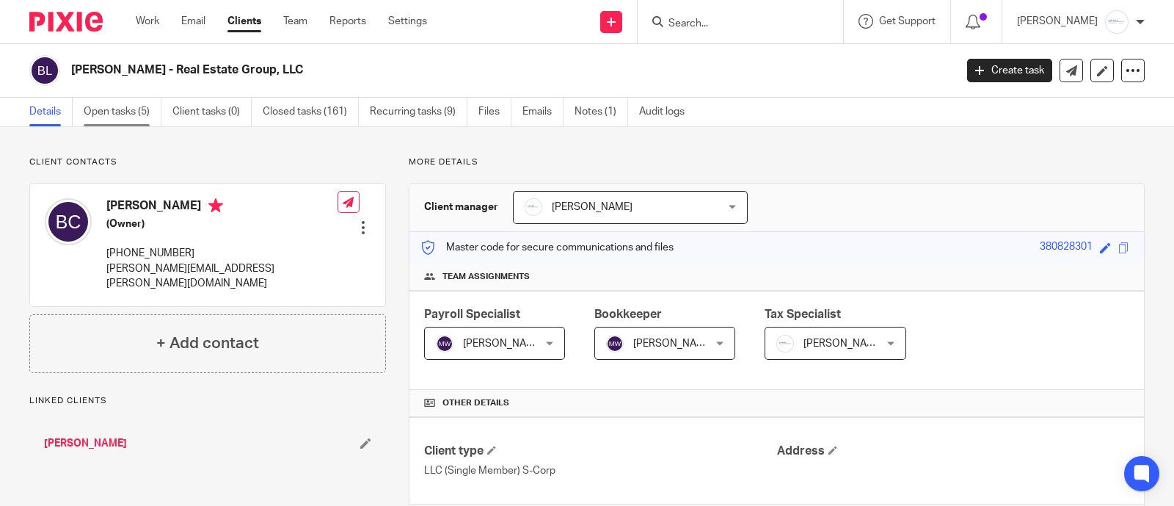
click at [120, 113] on link "Open tasks (5)" at bounding box center [123, 112] width 78 height 29
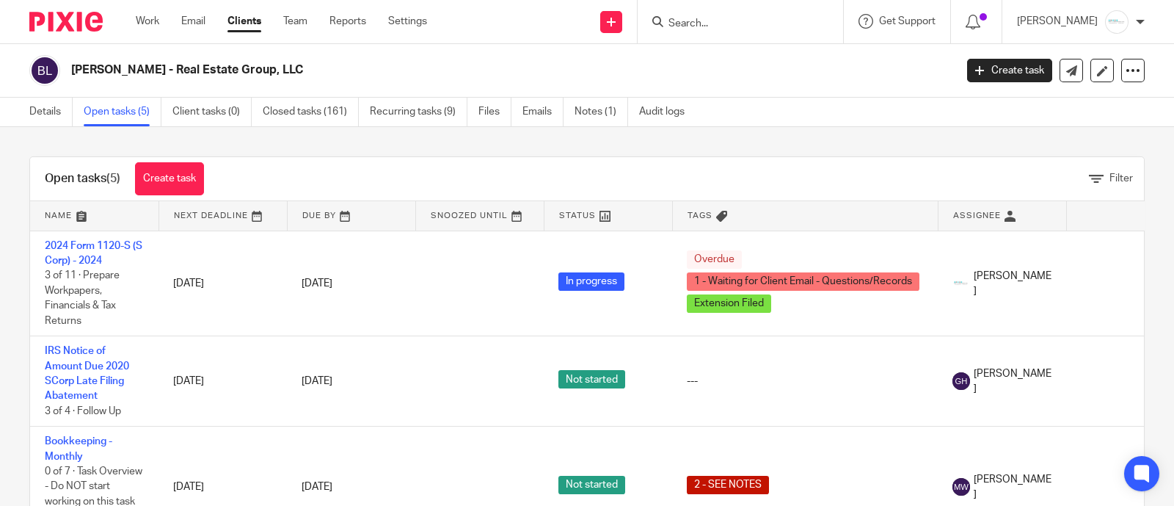
click at [752, 27] on input "Search" at bounding box center [733, 24] width 132 height 13
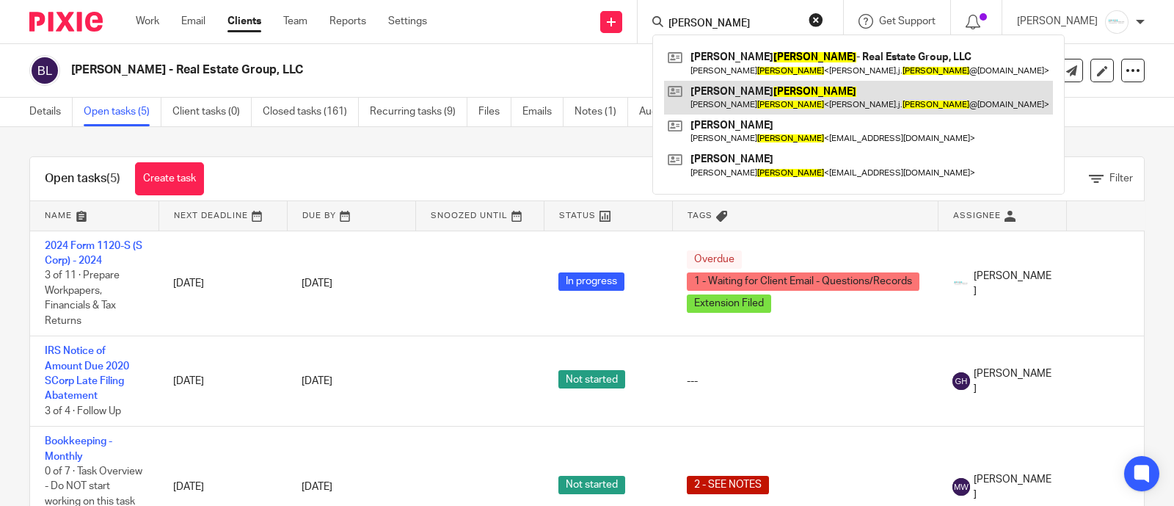
type input "[PERSON_NAME]"
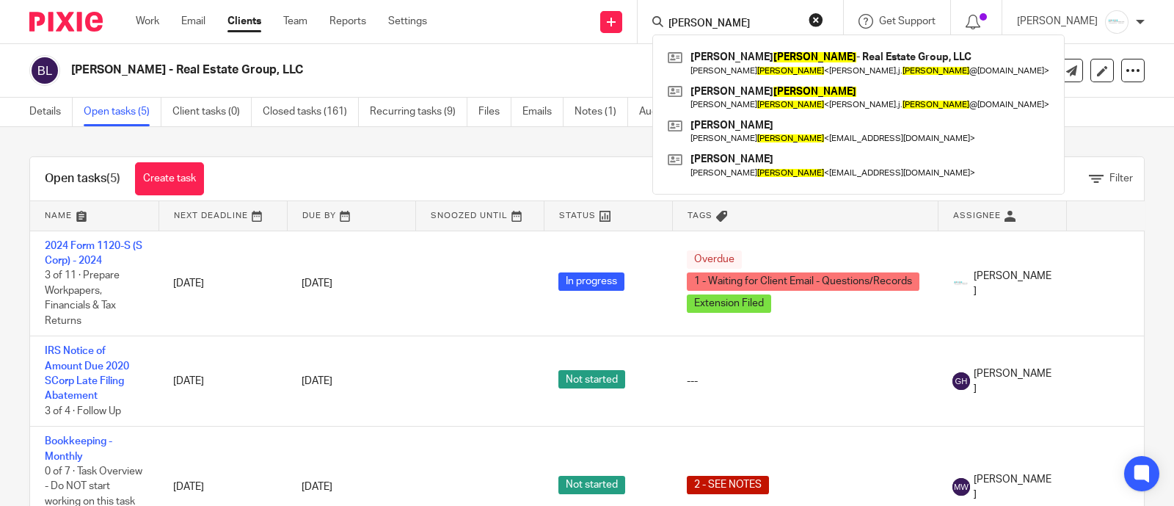
drag, startPoint x: 752, startPoint y: 99, endPoint x: 647, endPoint y: 90, distance: 105.4
click at [752, 98] on link at bounding box center [858, 98] width 389 height 34
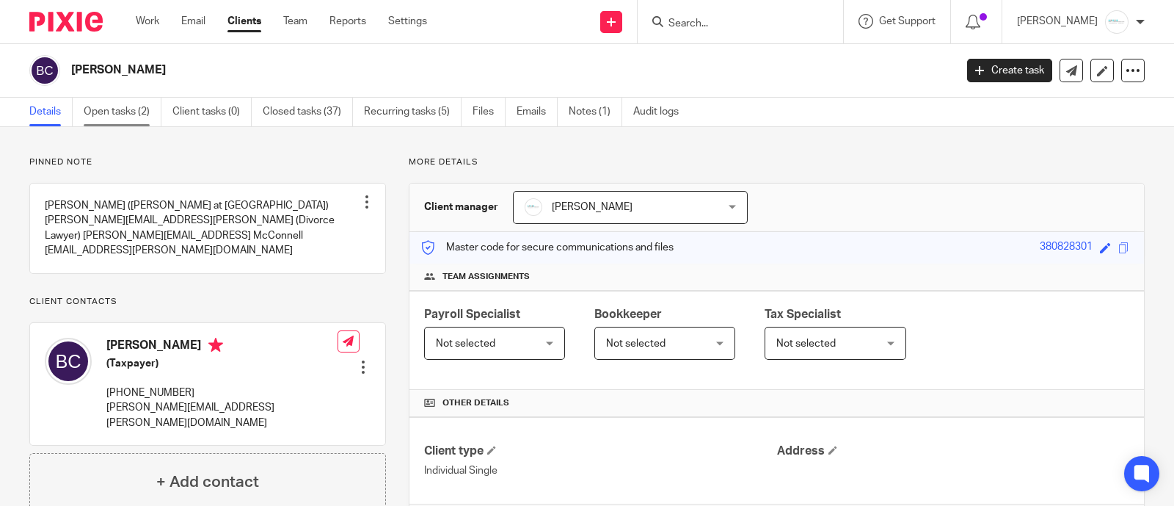
click at [109, 117] on link "Open tasks (2)" at bounding box center [123, 112] width 78 height 29
click at [762, 29] on input "Search" at bounding box center [733, 24] width 132 height 13
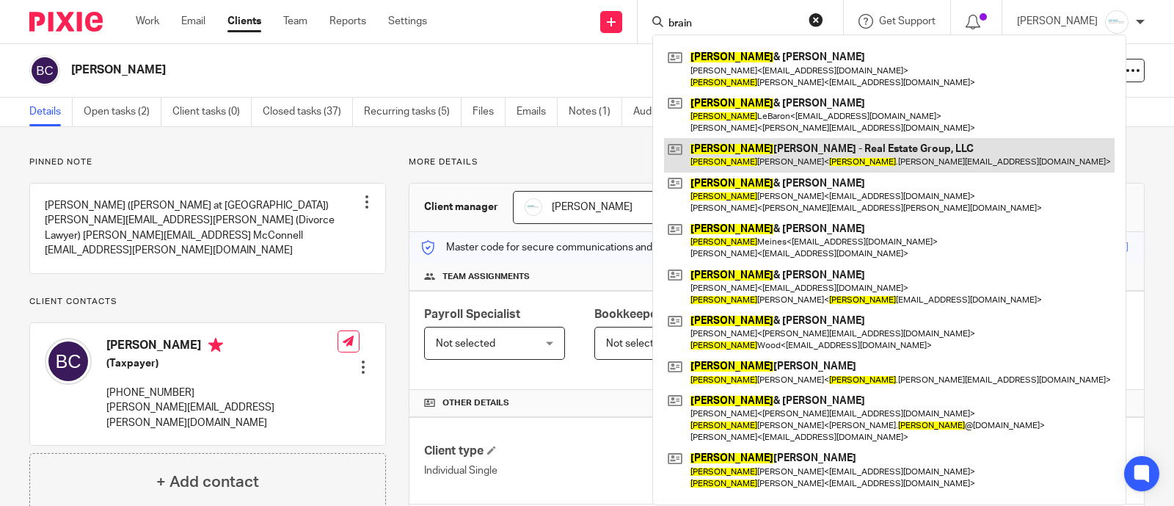
type input "brain"
click at [776, 157] on link at bounding box center [889, 155] width 451 height 34
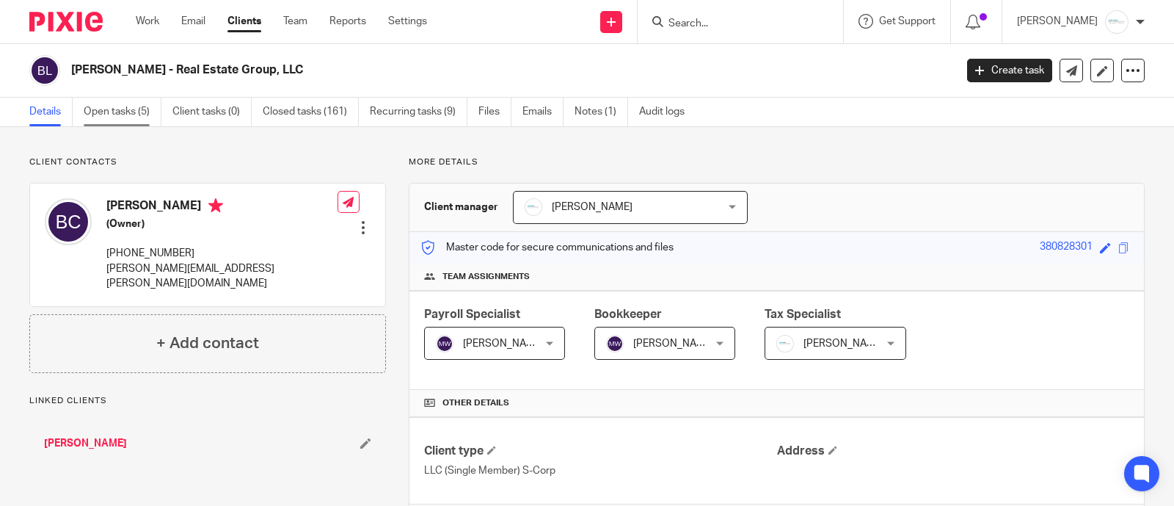
click at [135, 110] on link "Open tasks (5)" at bounding box center [123, 112] width 78 height 29
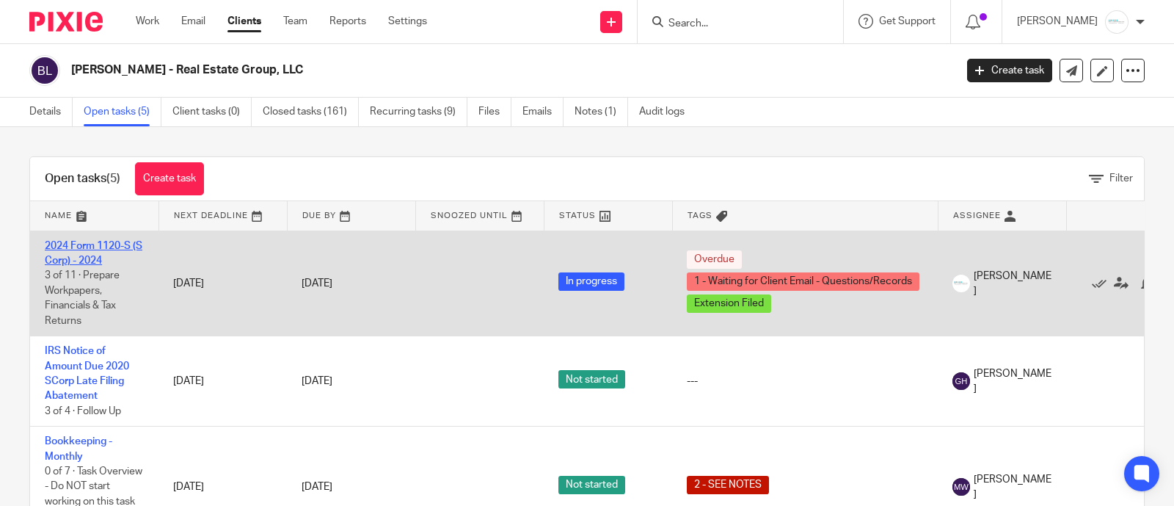
click at [95, 243] on link "2024 Form 1120-S (S Corp) - 2024" at bounding box center [94, 253] width 98 height 25
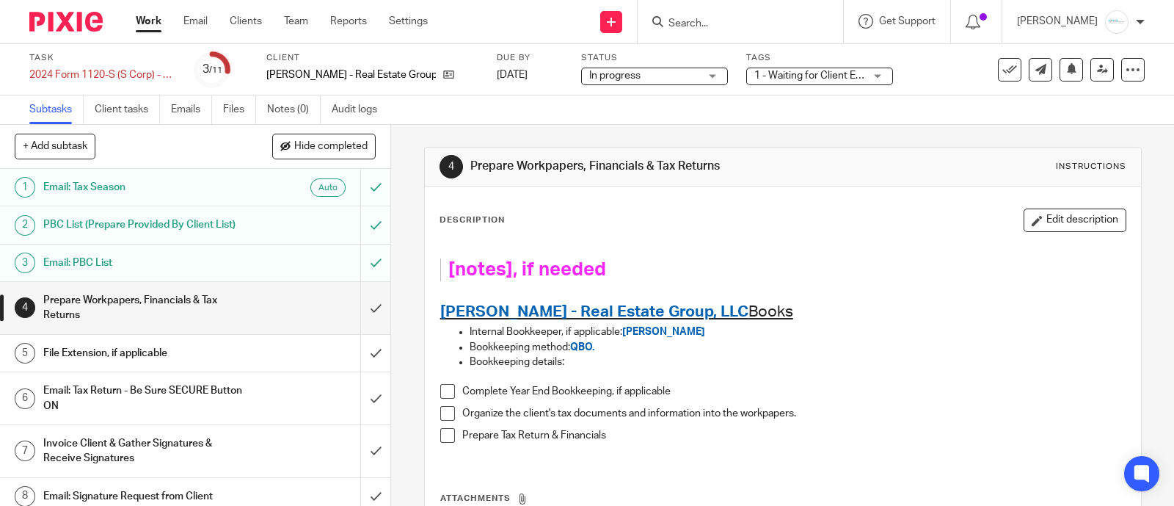
click at [558, 74] on div "Task 2024 Form 1120-S (S Corp) - 2024 Save 2024 Form 1120-S (S Corp) - 2024 3 /…" at bounding box center [494, 69] width 930 height 35
click at [542, 73] on link "[DATE]" at bounding box center [530, 75] width 66 height 15
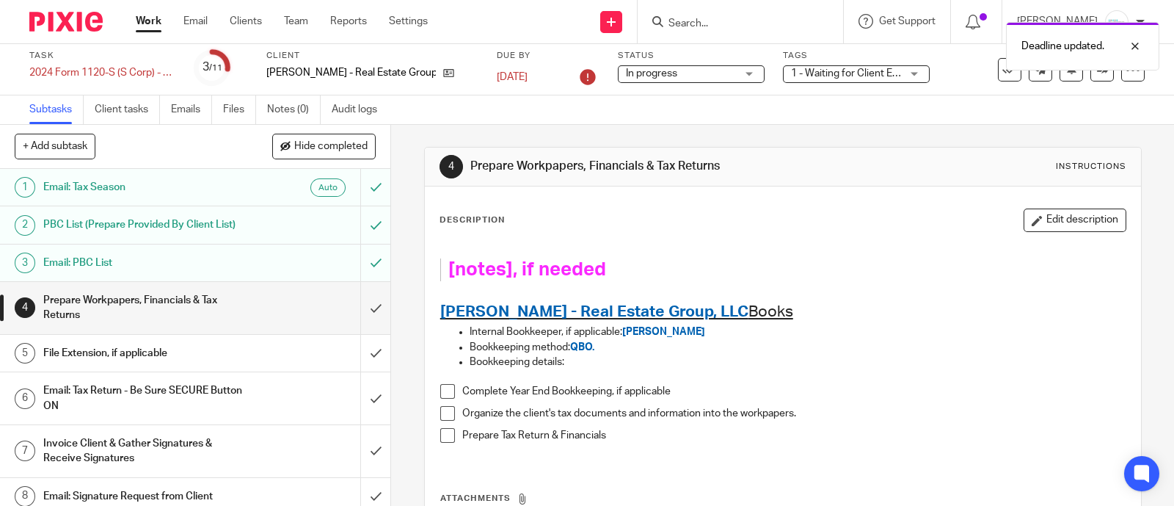
scroll to position [91, 0]
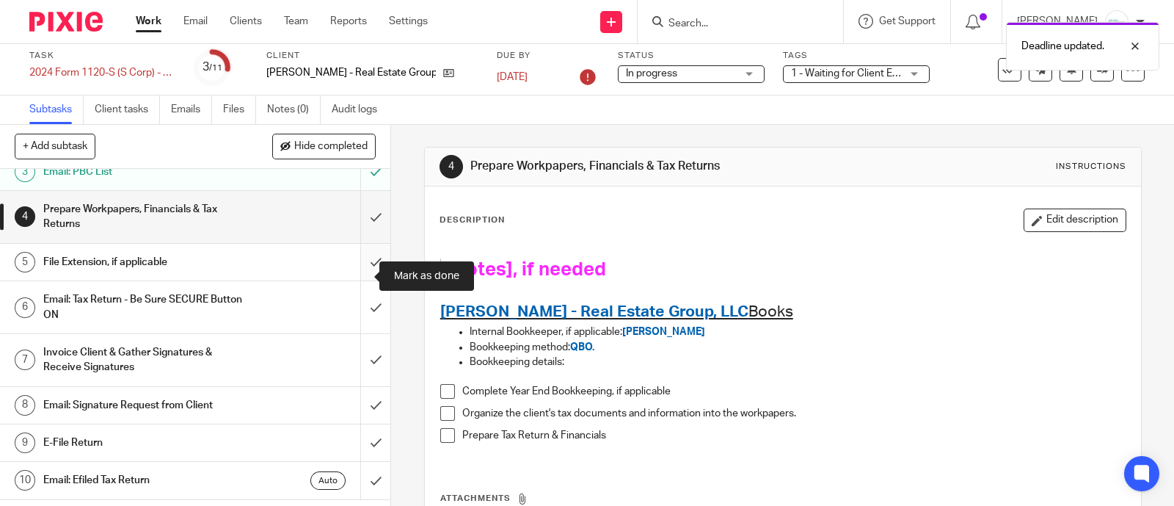
click at [358, 273] on input "submit" at bounding box center [195, 262] width 390 height 37
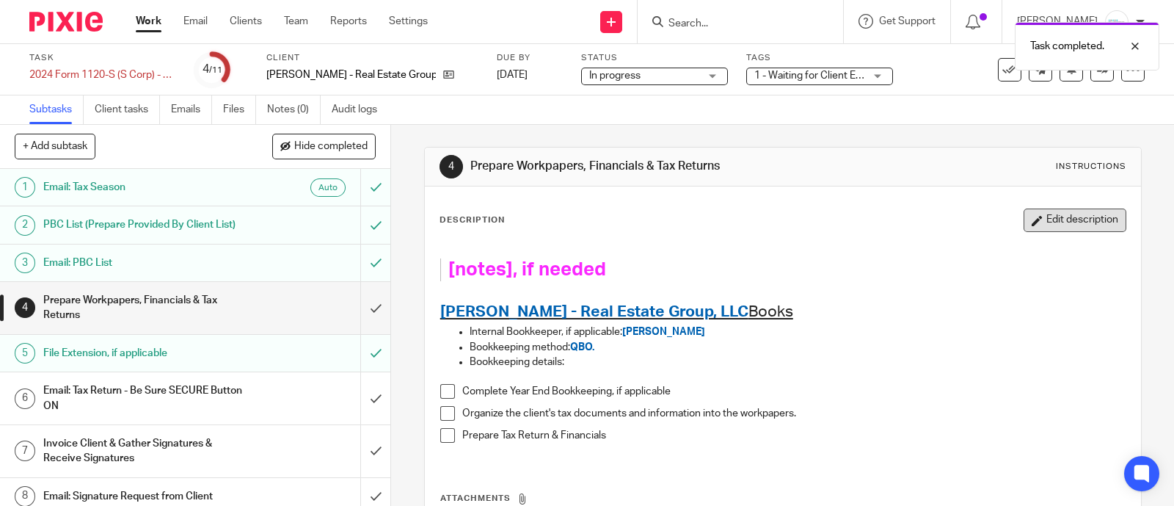
click at [1043, 215] on button "Edit description" at bounding box center [1075, 219] width 103 height 23
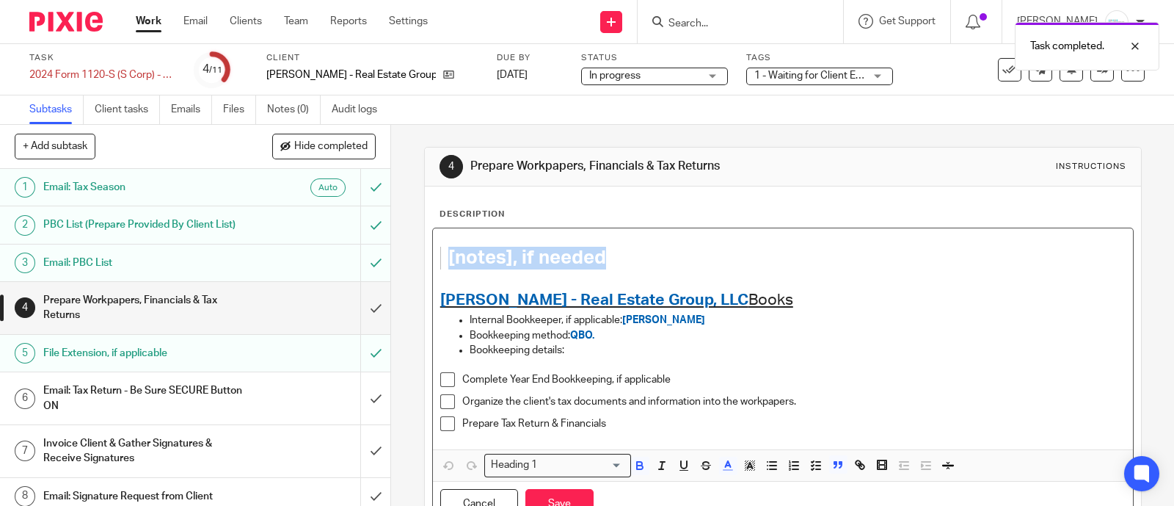
drag, startPoint x: 627, startPoint y: 261, endPoint x: 430, endPoint y: 265, distance: 197.5
click at [433, 265] on div "[notes], if needed Brian Clinger - Real Estate Group, LLC Books Internal Bookke…" at bounding box center [783, 338] width 700 height 221
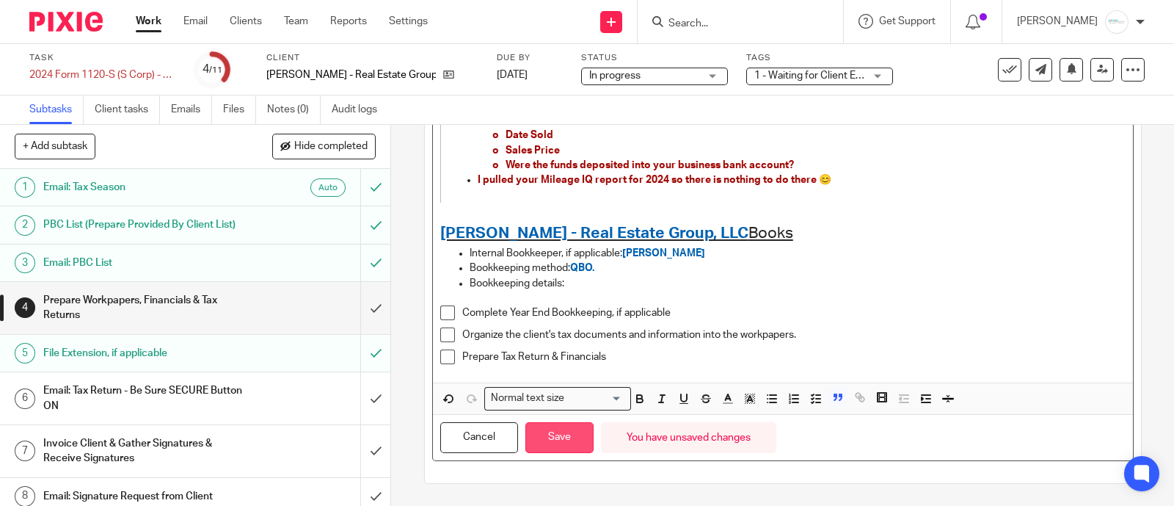
click at [544, 445] on button "Save" at bounding box center [559, 438] width 68 height 32
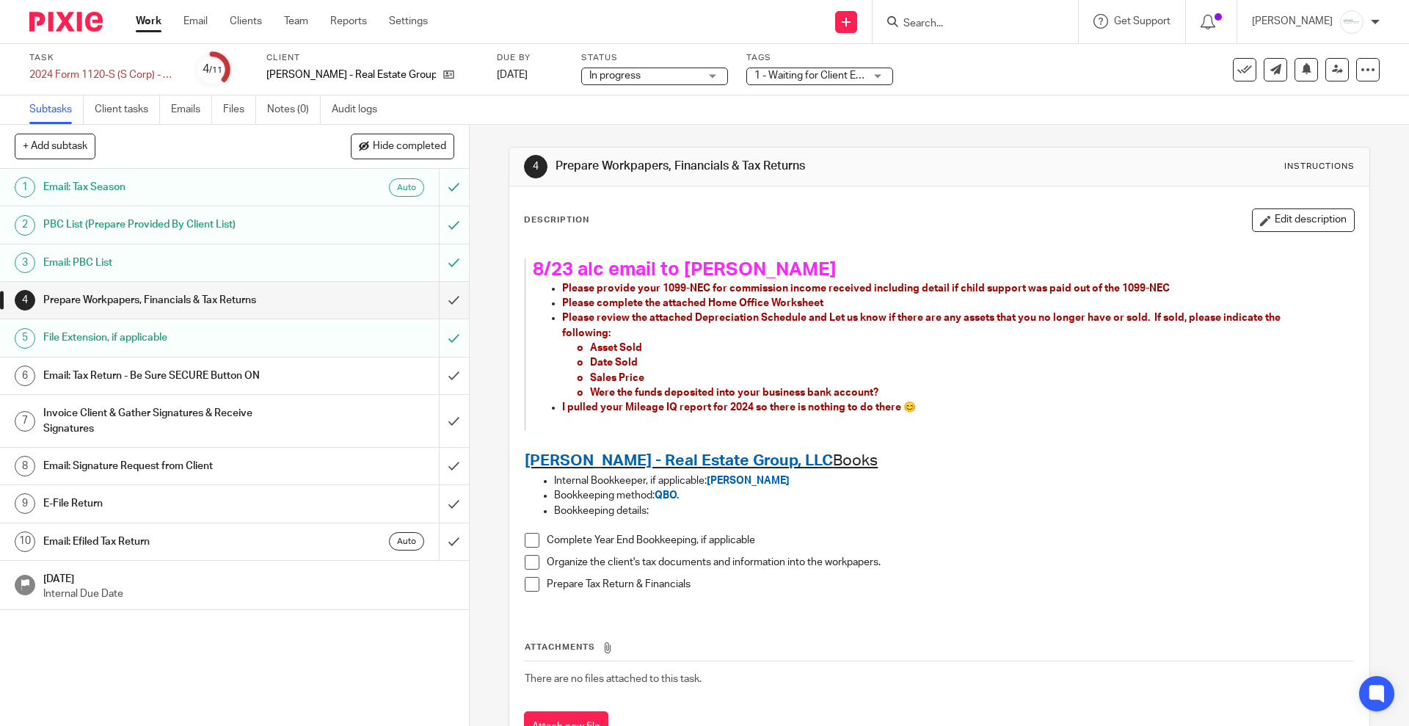
click at [1000, 23] on input "Search" at bounding box center [968, 24] width 132 height 13
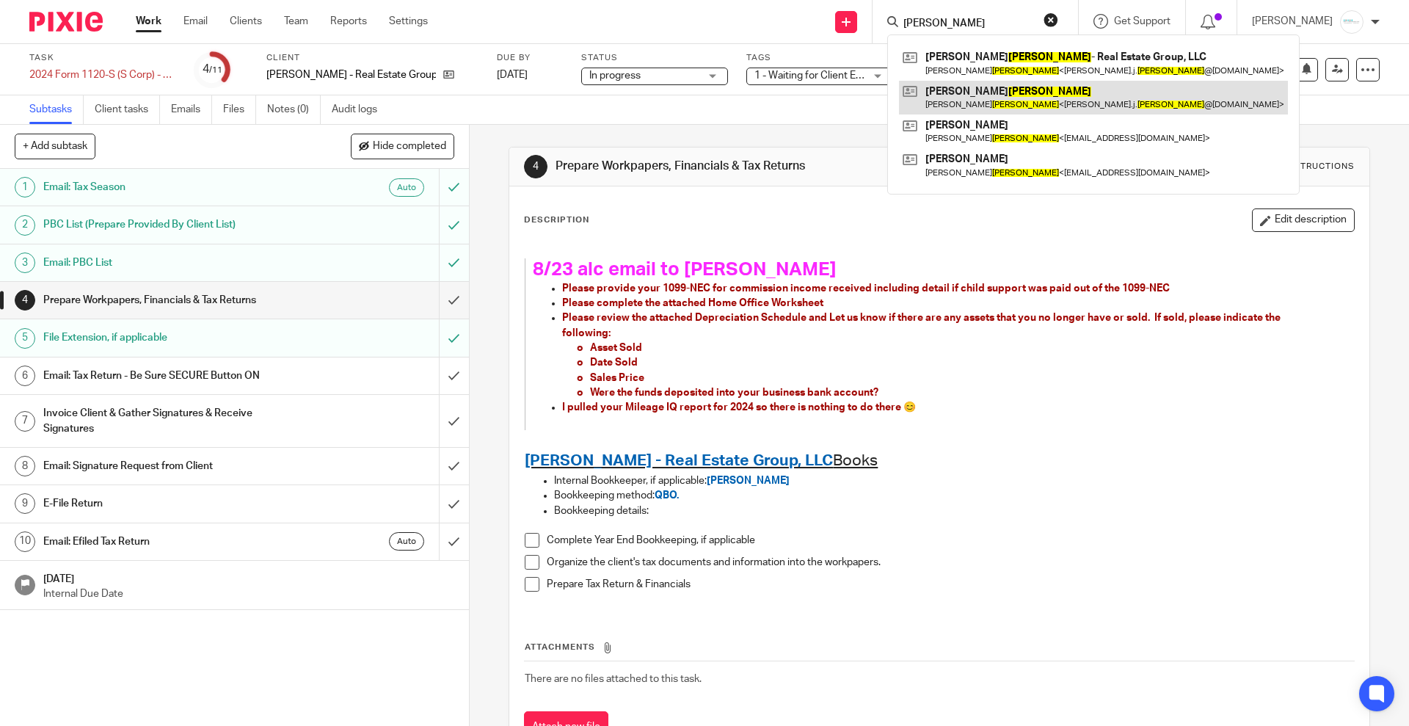
type input "clinger"
click at [987, 97] on link at bounding box center [1093, 98] width 389 height 34
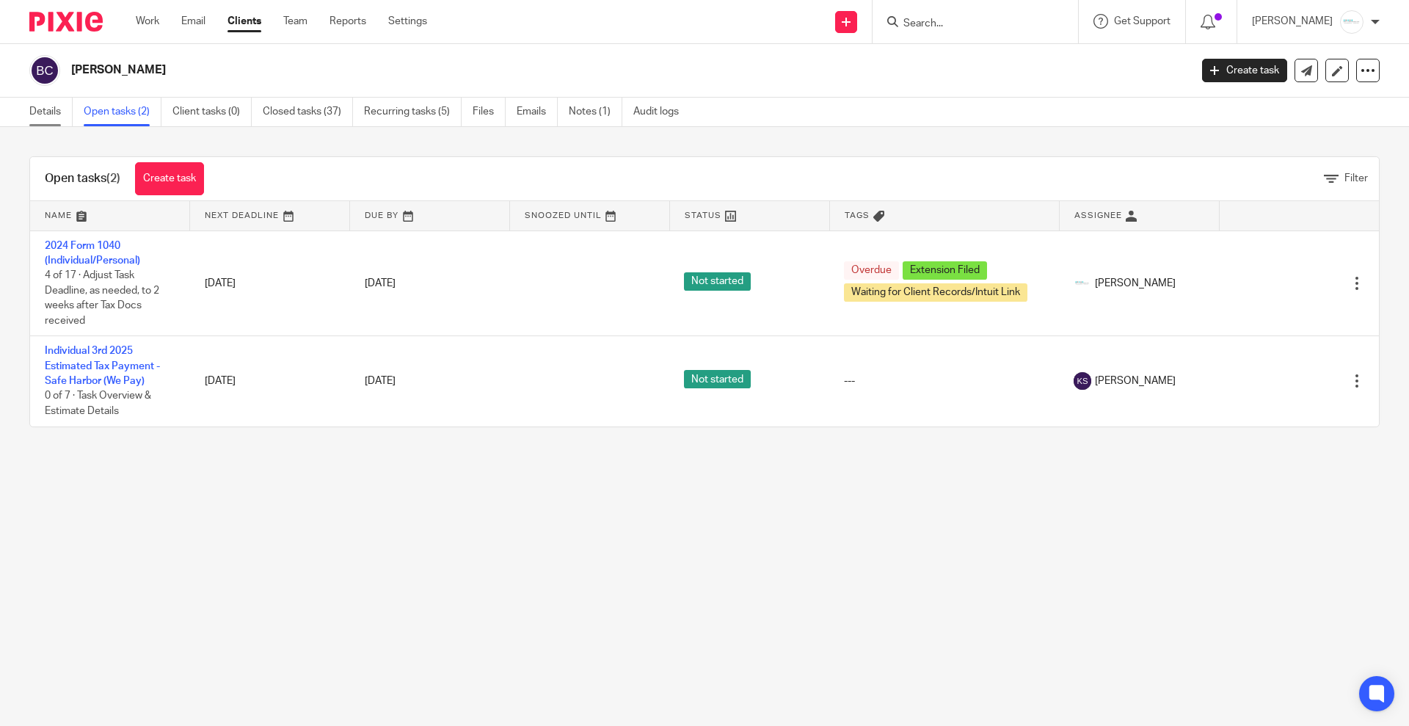
click at [51, 114] on link "Details" at bounding box center [50, 112] width 43 height 29
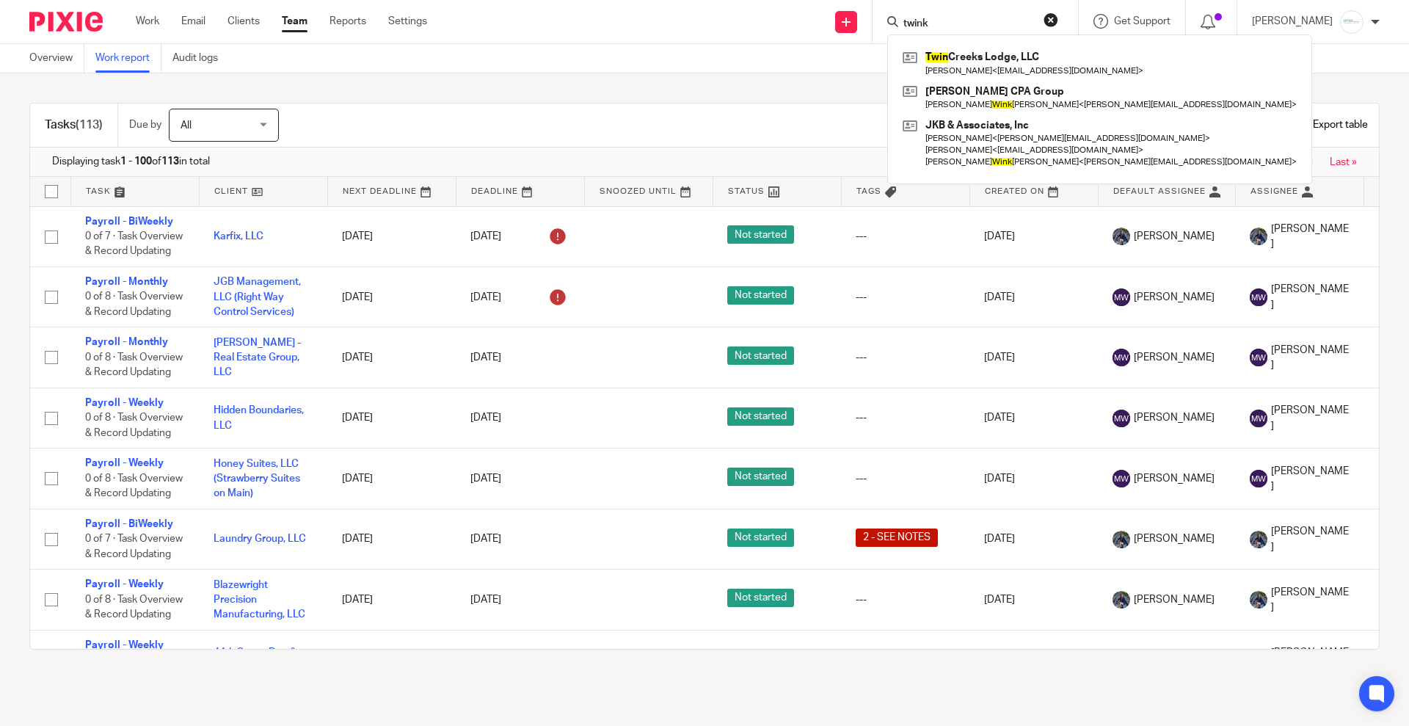
click at [572, 57] on div "Overview Work report Audit logs" at bounding box center [704, 58] width 1409 height 29
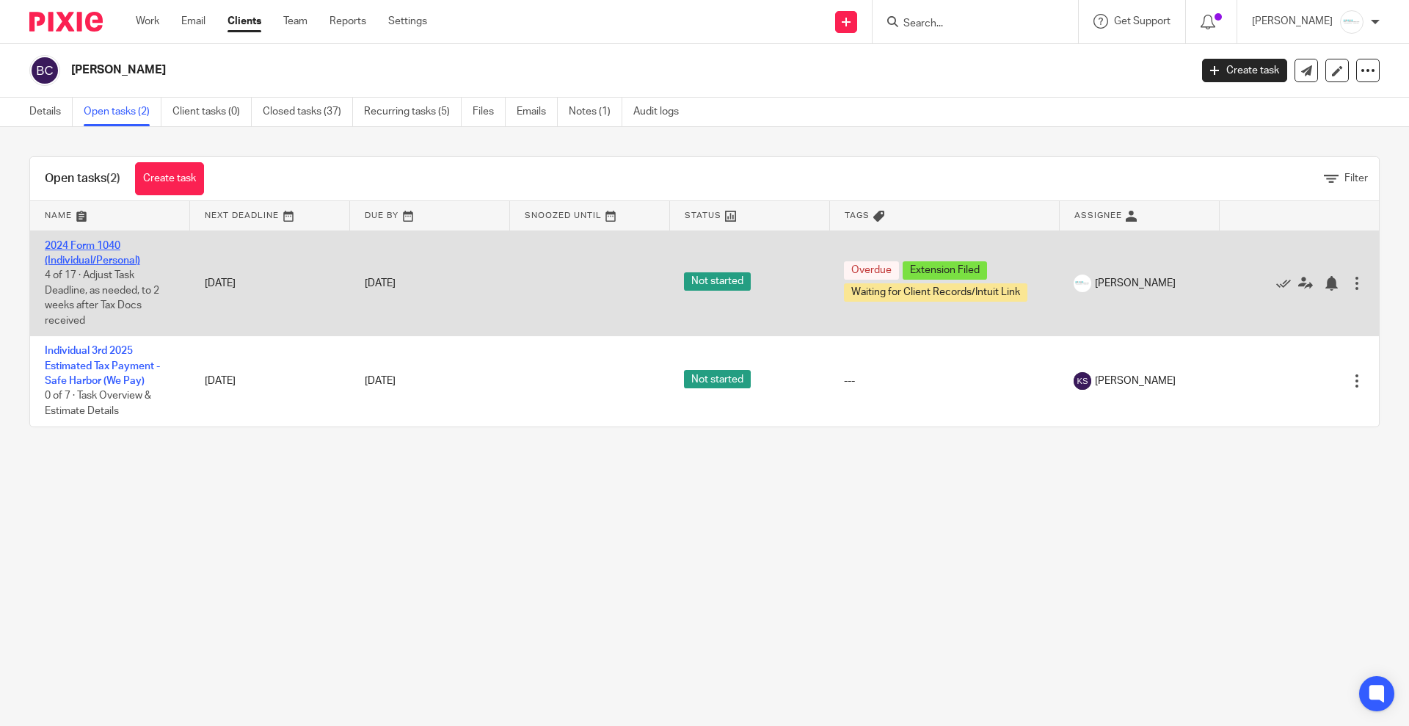
click at [105, 261] on link "2024 Form 1040 (Individual/Personal)" at bounding box center [92, 253] width 95 height 25
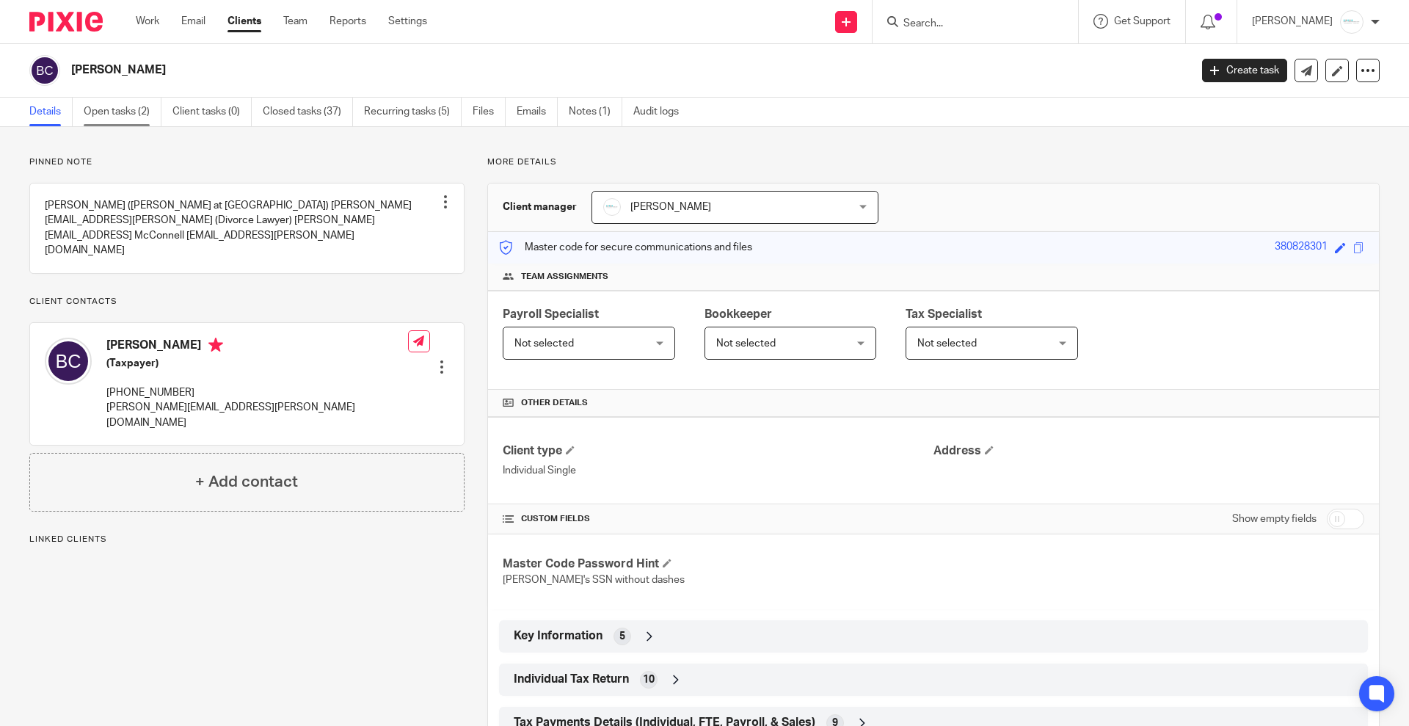
click at [114, 114] on link "Open tasks (2)" at bounding box center [123, 112] width 78 height 29
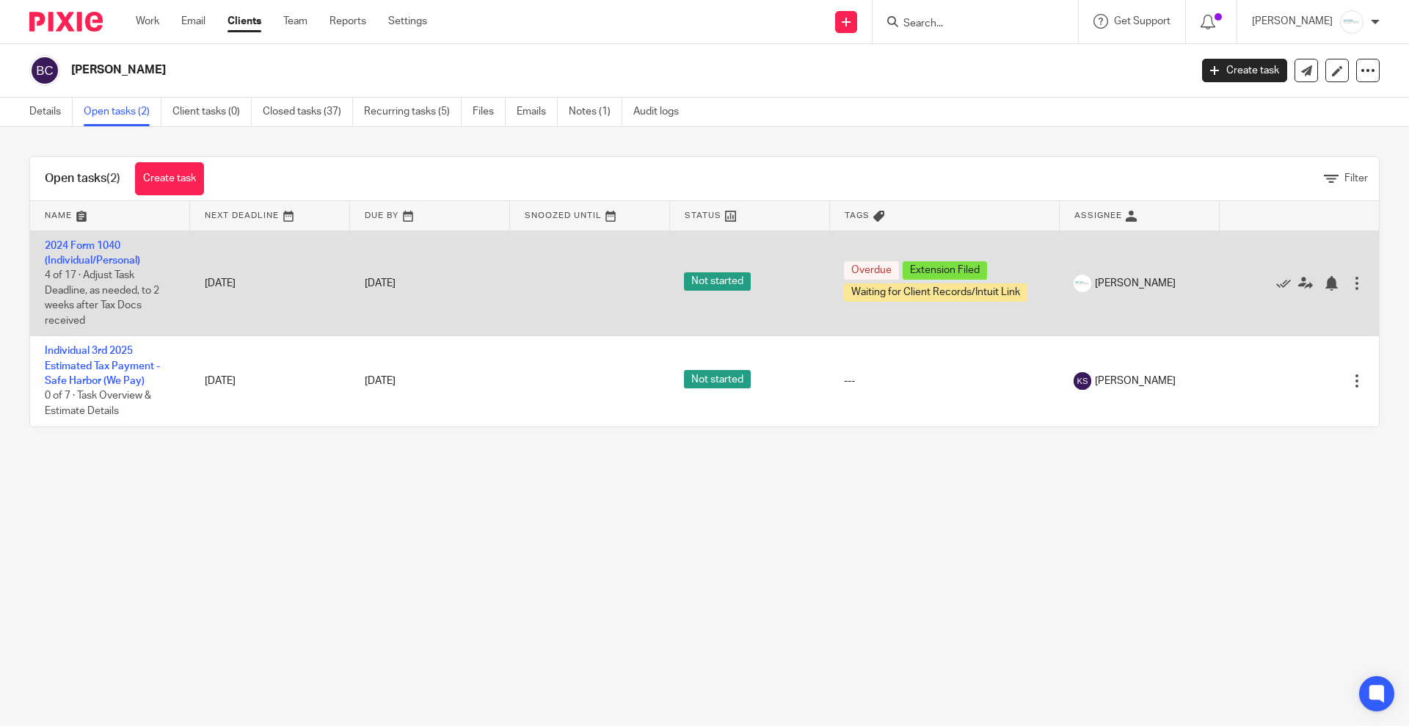
drag, startPoint x: 86, startPoint y: 253, endPoint x: 95, endPoint y: 253, distance: 8.8
click at [86, 253] on td "2024 Form 1040 (Individual/Personal) 4 of 17 · Adjust Task Deadline, as needed,…" at bounding box center [110, 283] width 160 height 106
click at [76, 242] on link "2024 Form 1040 (Individual/Personal)" at bounding box center [92, 253] width 95 height 25
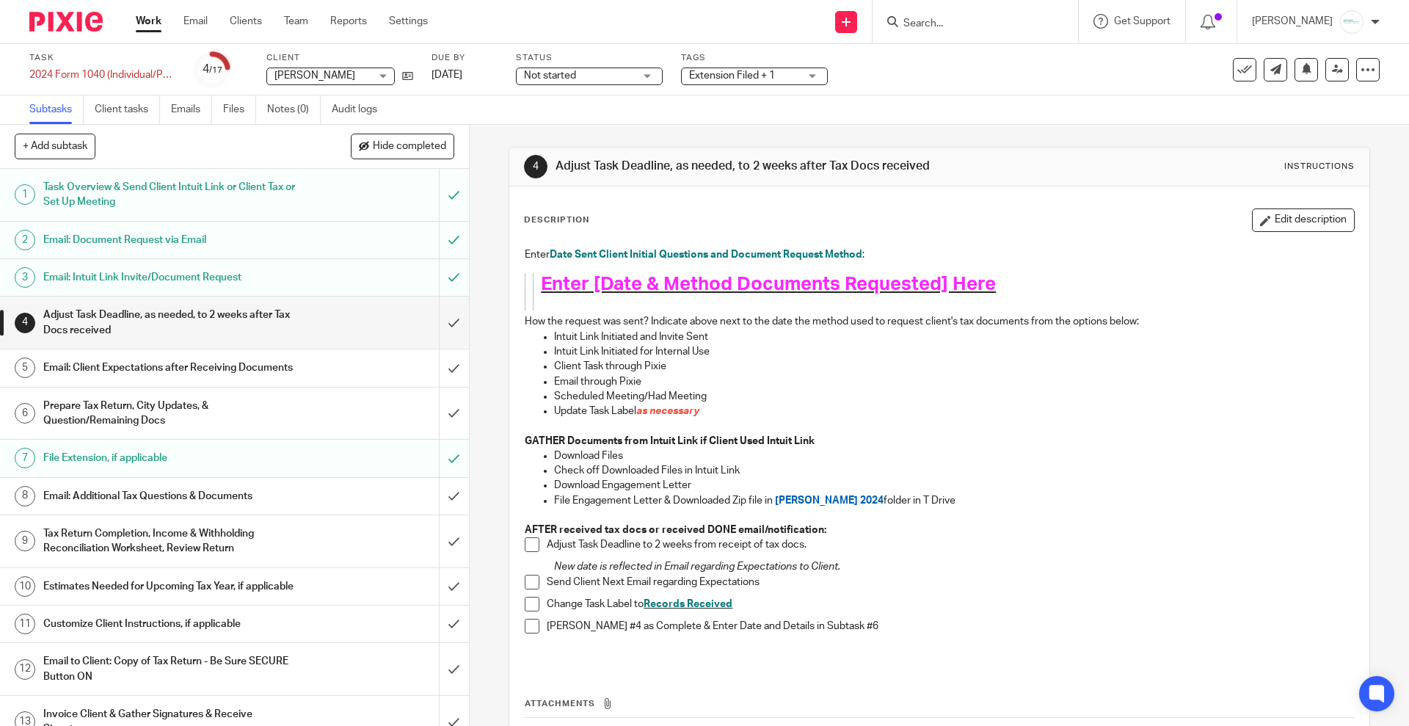
click at [140, 379] on h1 "Email: Client Expectations after Receiving Documents" at bounding box center [170, 368] width 254 height 22
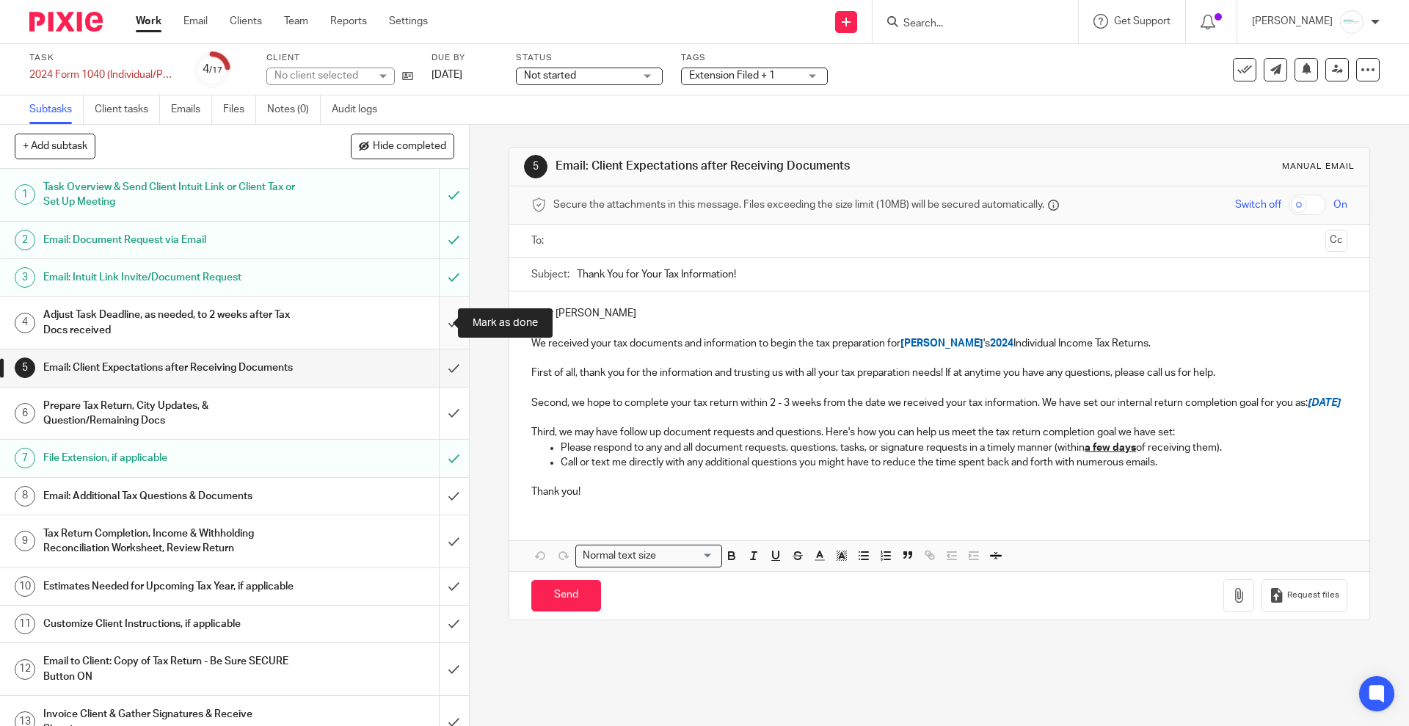
drag, startPoint x: 434, startPoint y: 324, endPoint x: 443, endPoint y: 382, distance: 57.8
click at [436, 324] on input "submit" at bounding box center [234, 322] width 469 height 52
click at [438, 377] on input "submit" at bounding box center [234, 367] width 469 height 37
click at [429, 424] on input "submit" at bounding box center [234, 413] width 469 height 52
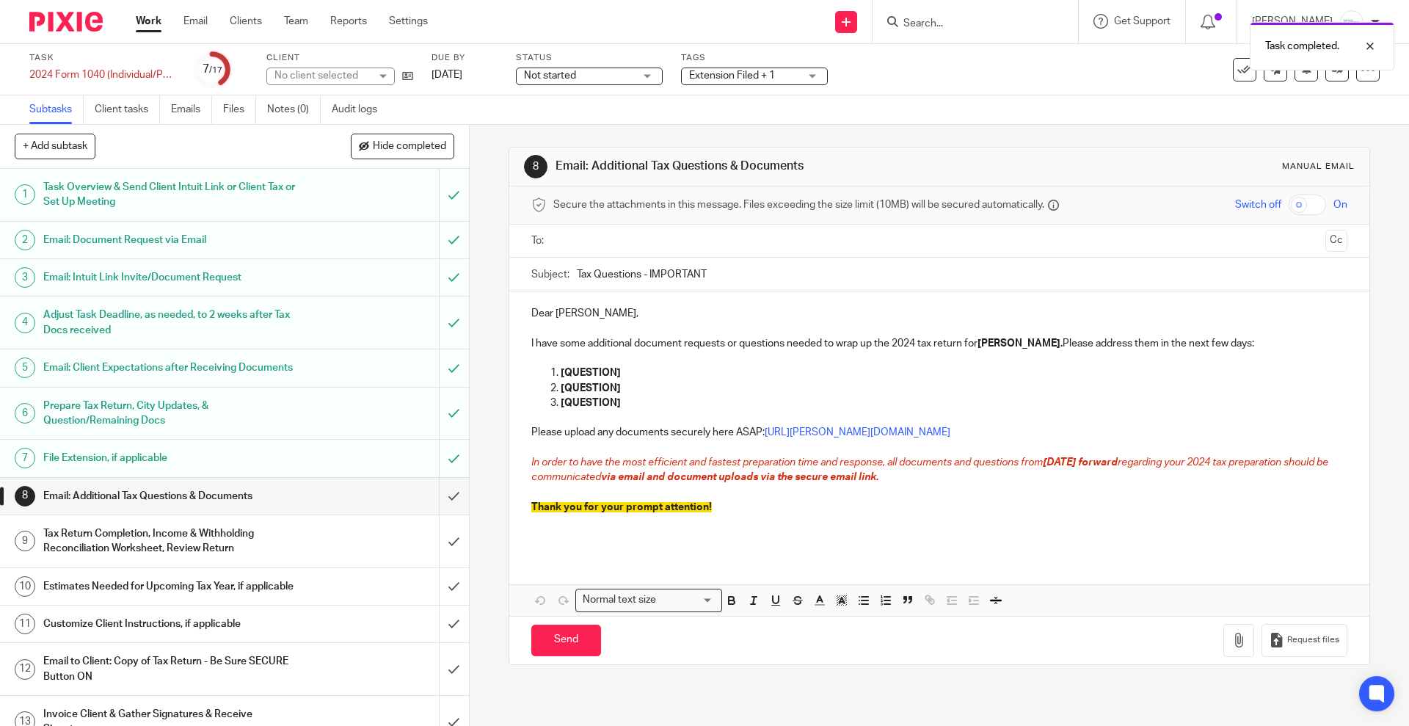
click at [616, 236] on input "text" at bounding box center [938, 241] width 760 height 17
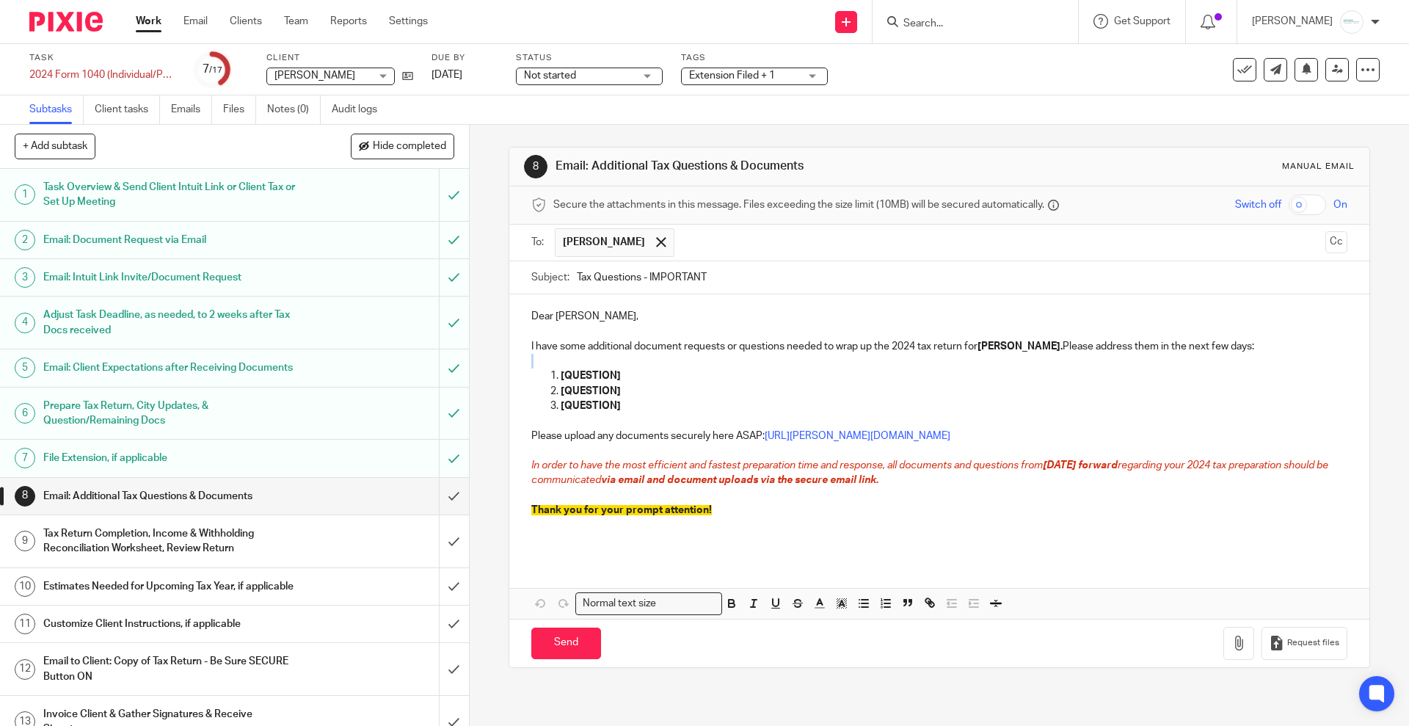
drag, startPoint x: 550, startPoint y: 370, endPoint x: 655, endPoint y: 364, distance: 104.4
click at [655, 364] on div "Dear [PERSON_NAME], I have some additional document requests or questions neede…" at bounding box center [938, 425] width 859 height 263
click at [660, 385] on p "[QUESTION]" at bounding box center [954, 391] width 786 height 15
drag, startPoint x: 553, startPoint y: 374, endPoint x: 647, endPoint y: 374, distance: 93.9
click at [647, 374] on li "[QUESTION]" at bounding box center [954, 375] width 786 height 15
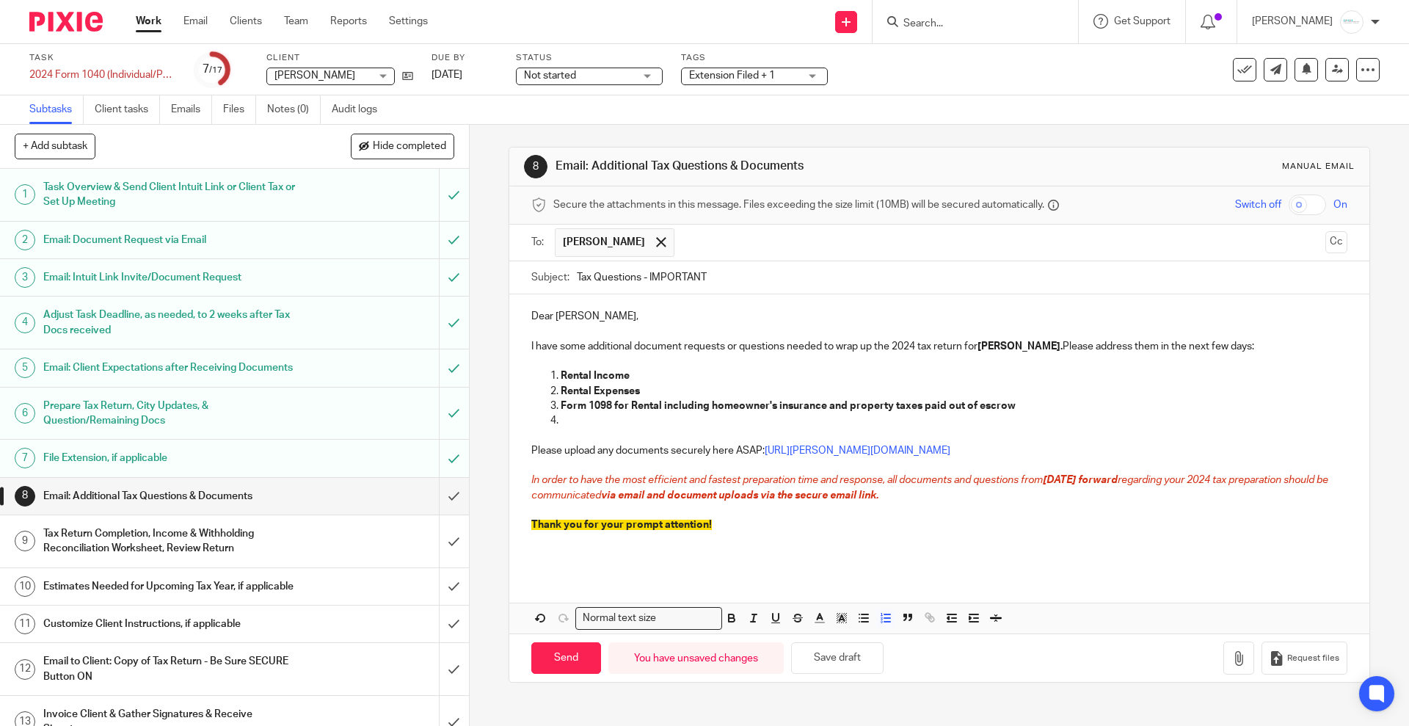
drag, startPoint x: 556, startPoint y: 416, endPoint x: 588, endPoint y: 416, distance: 32.3
click at [561, 416] on p at bounding box center [954, 420] width 786 height 15
drag, startPoint x: 987, startPoint y: 418, endPoint x: 546, endPoint y: 422, distance: 441.1
click at [561, 422] on li "I have in my notes that 2024 is your year to claim [PERSON_NAME] as your depend…" at bounding box center [954, 428] width 786 height 30
click at [725, 622] on icon "button" at bounding box center [731, 617] width 13 height 13
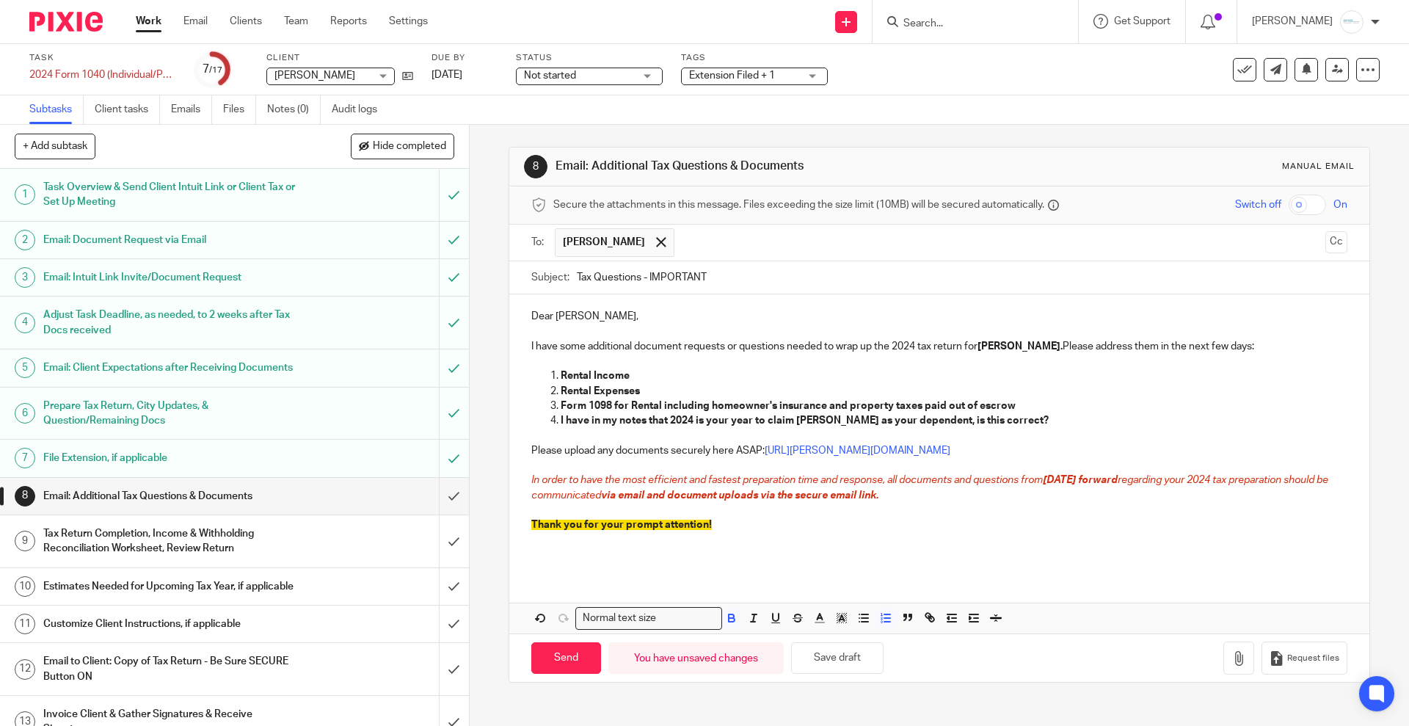
click at [988, 421] on strong "I have in my notes that 2024 is your year to claim [PERSON_NAME] as your depend…" at bounding box center [805, 420] width 488 height 10
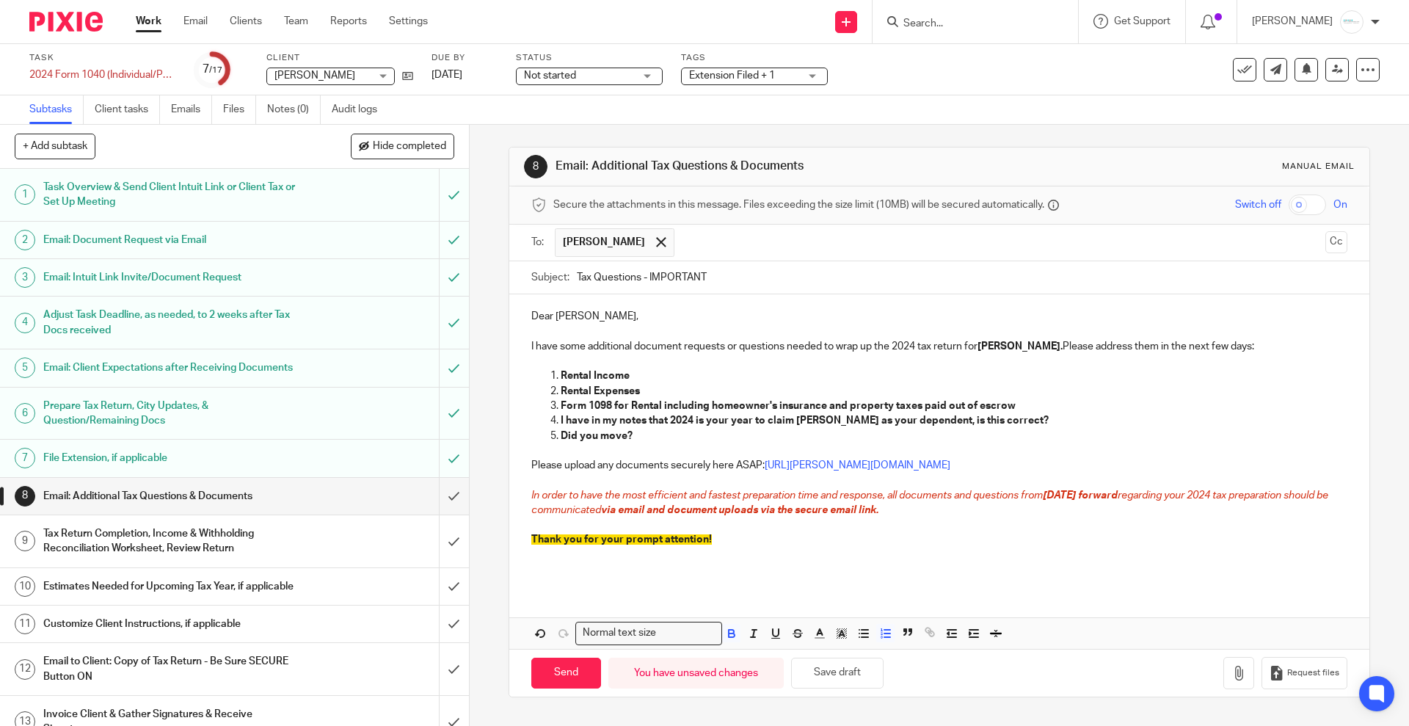
click at [681, 430] on p "Did you move?" at bounding box center [954, 436] width 786 height 15
click at [591, 441] on p at bounding box center [954, 436] width 786 height 15
drag, startPoint x: 814, startPoint y: 438, endPoint x: 853, endPoint y: 430, distance: 39.7
click at [814, 438] on strong "Did you receive a distributions from a Retirement Plan?" at bounding box center [694, 436] width 267 height 10
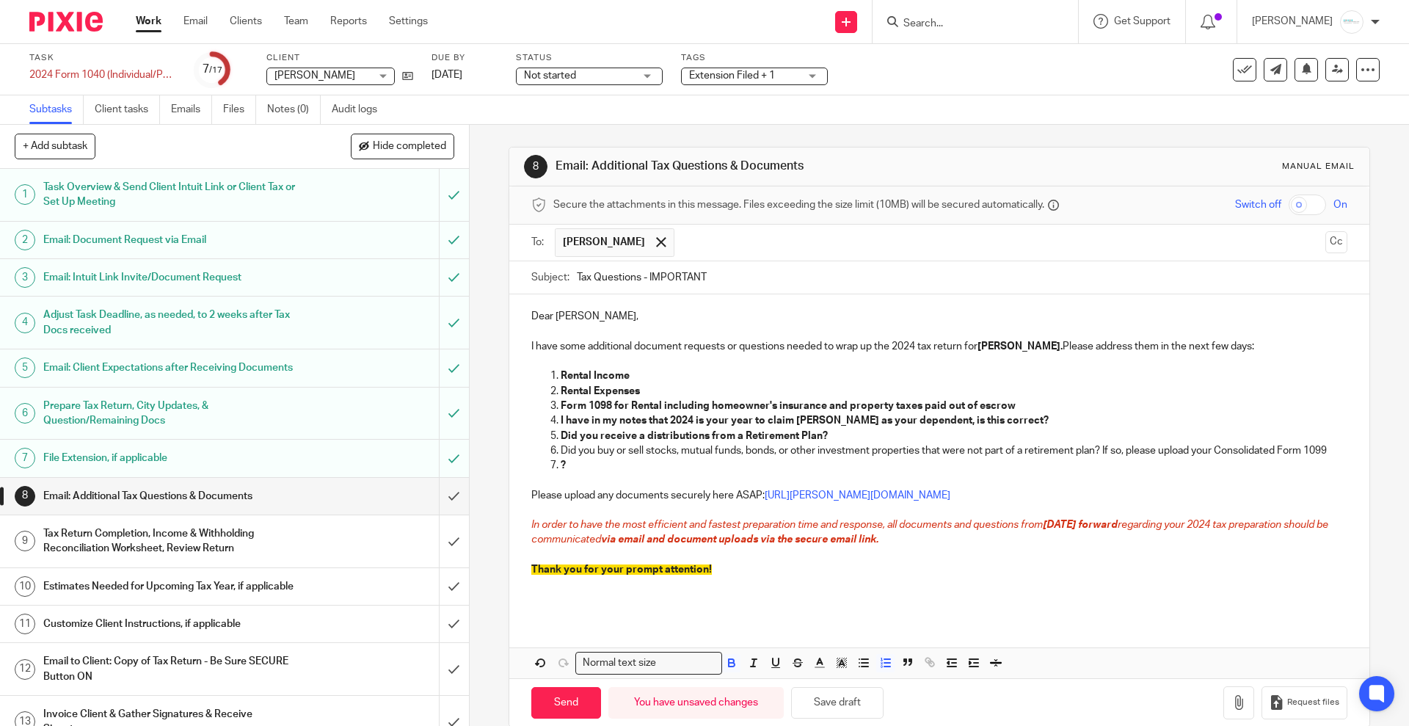
click at [561, 480] on li "?" at bounding box center [954, 473] width 786 height 30
click at [606, 458] on p "Did you buy or sell stocks, mutual funds, bonds, or other investment properties…" at bounding box center [954, 450] width 786 height 15
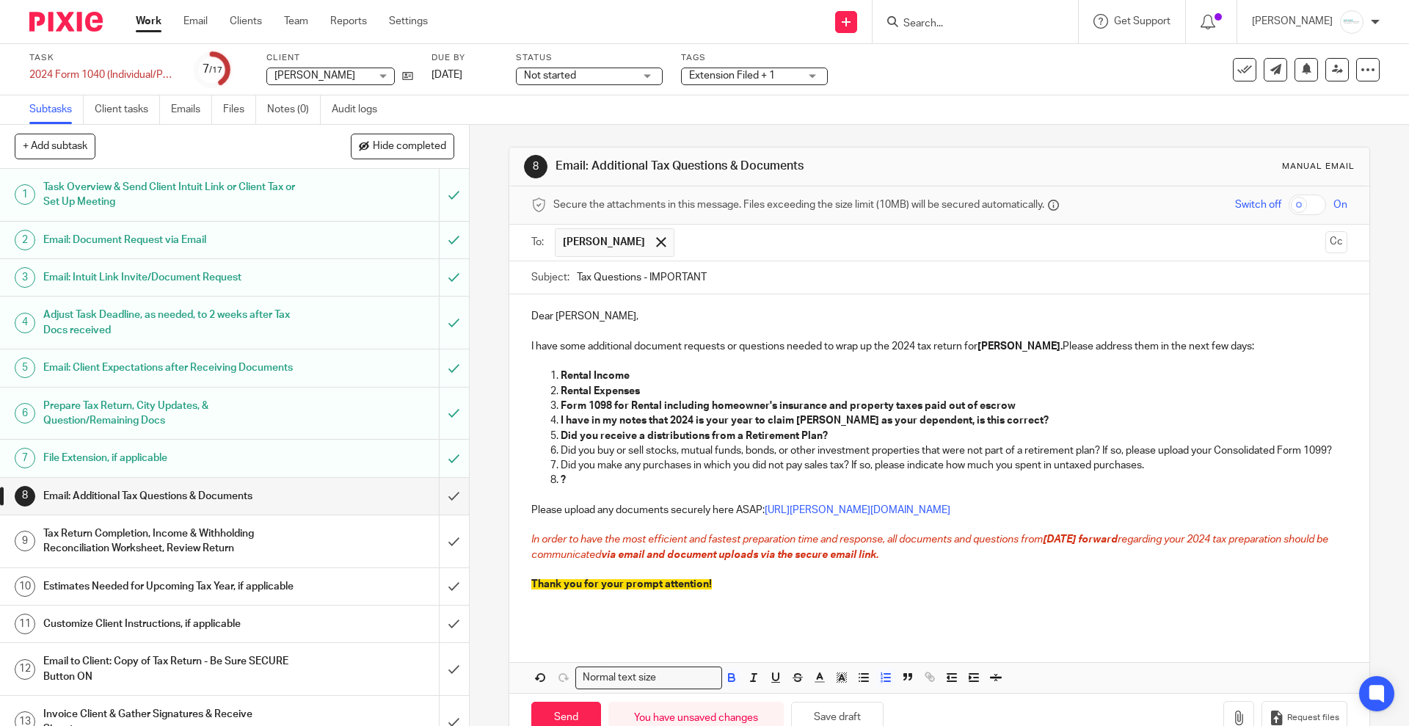
click at [561, 496] on li "?" at bounding box center [954, 488] width 786 height 30
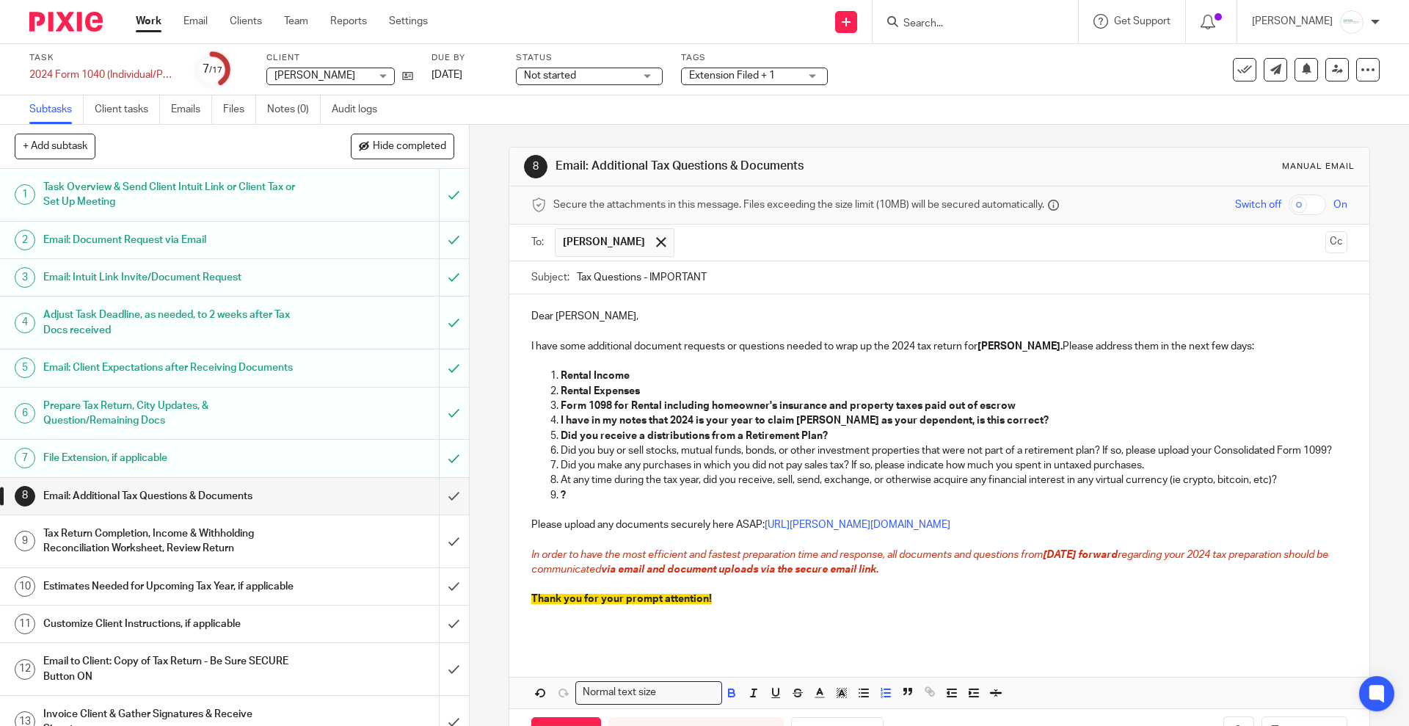
click at [561, 510] on li "?" at bounding box center [954, 503] width 786 height 30
drag, startPoint x: 608, startPoint y: 401, endPoint x: 624, endPoint y: 401, distance: 15.4
click at [624, 401] on strong "Form 1098 for Rental including homeowner's insurance and property taxes paid ou…" at bounding box center [788, 406] width 455 height 10
click at [540, 379] on ol "Rental Income Rental Expenses Form 1098 from Freedom Mortgage for Veto Rental i…" at bounding box center [938, 442] width 815 height 149
drag, startPoint x: 1173, startPoint y: 348, endPoint x: 1234, endPoint y: 348, distance: 60.9
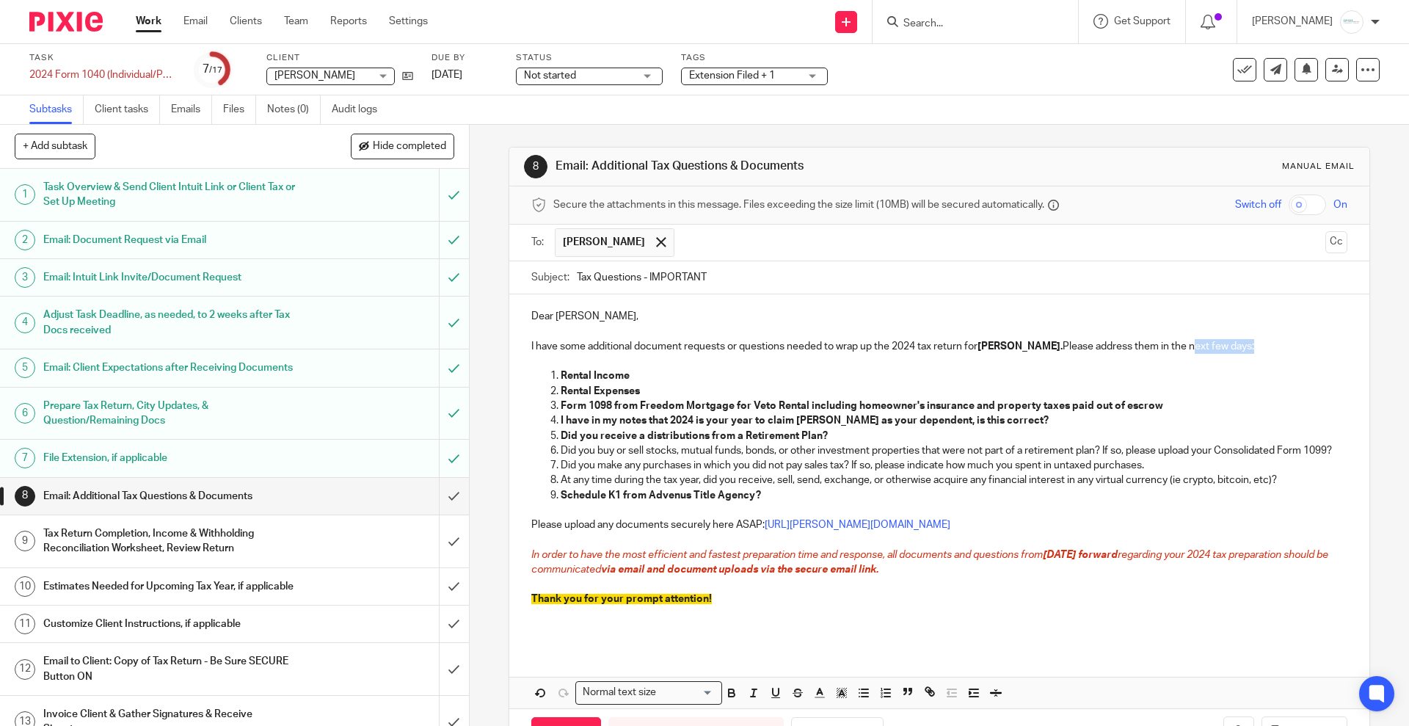
click at [1234, 348] on p "I have some additional document requests or questions needed to wrap up the 202…" at bounding box center [938, 346] width 815 height 15
click at [727, 699] on icon "button" at bounding box center [731, 692] width 13 height 13
click at [747, 699] on icon "button" at bounding box center [753, 692] width 13 height 13
click at [818, 693] on line "button" at bounding box center [820, 693] width 4 height 0
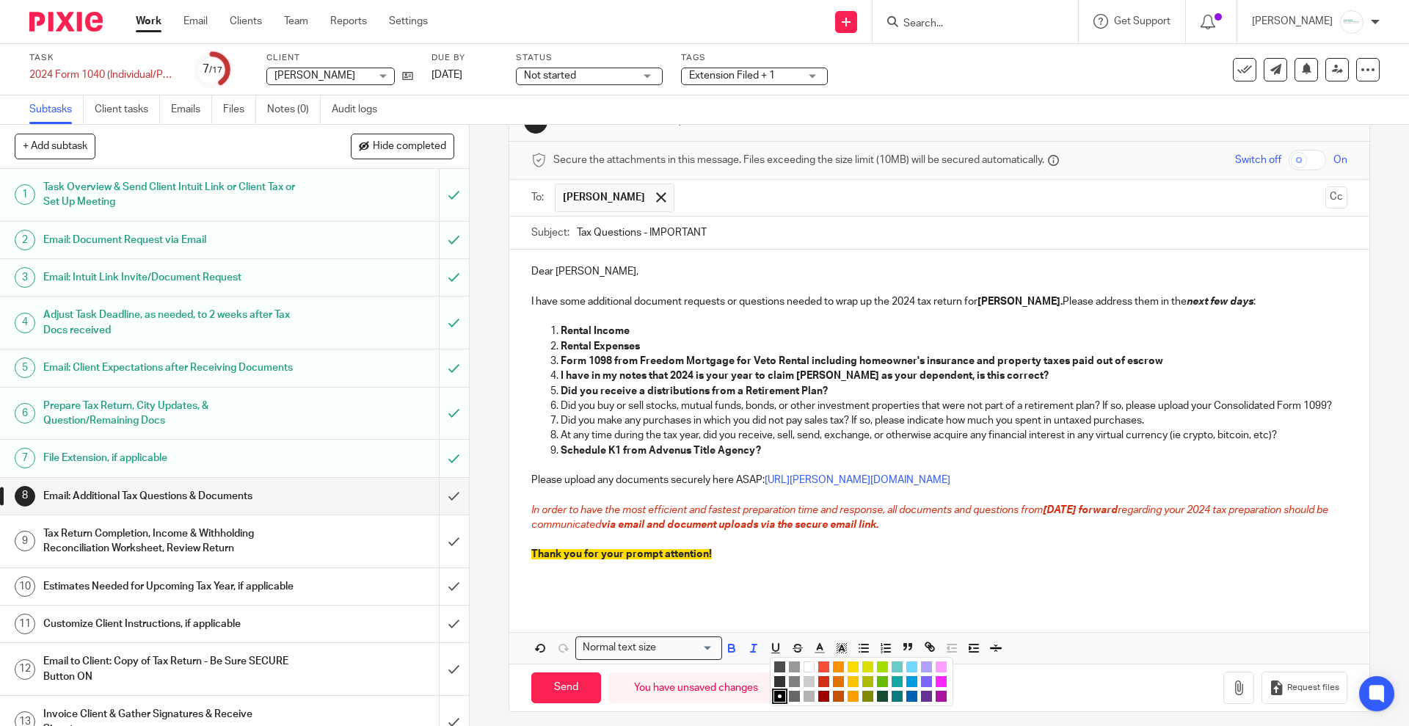
scroll to position [68, 0]
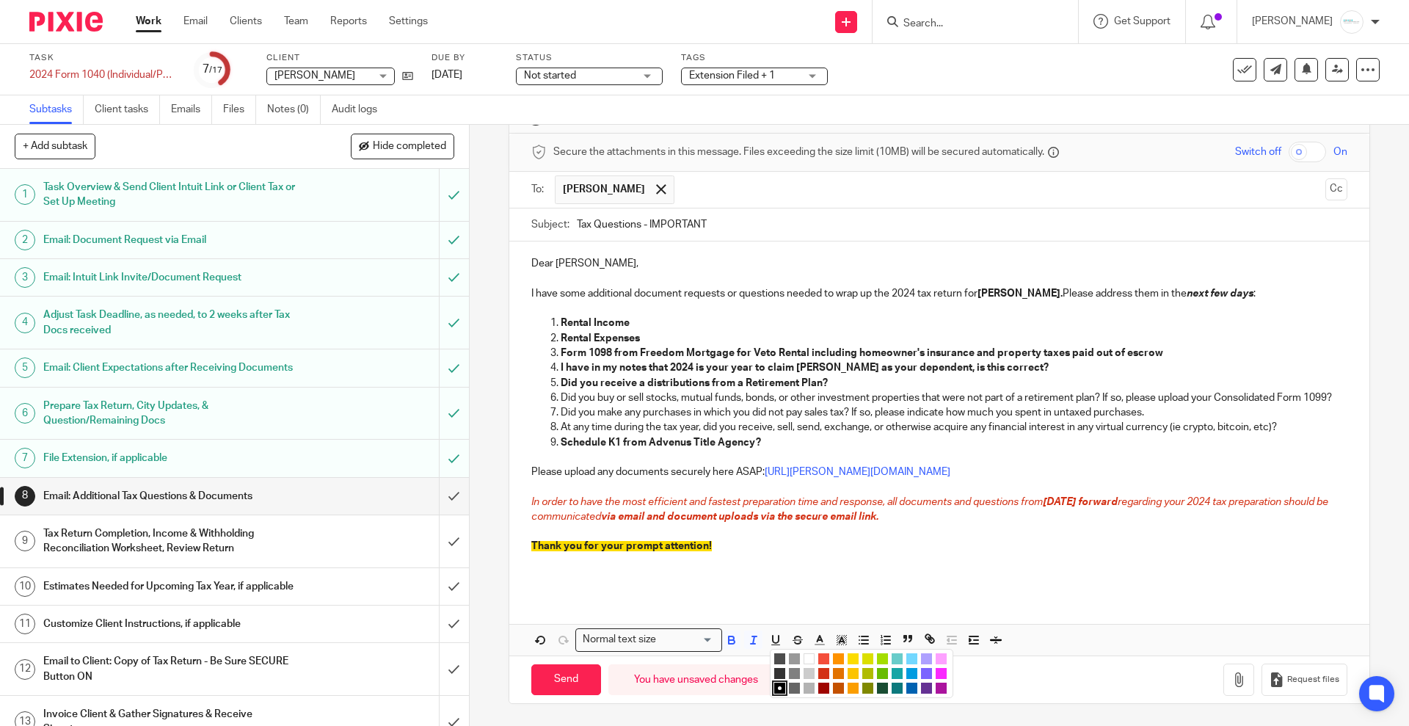
click at [818, 692] on li "color:#9F0500" at bounding box center [823, 687] width 11 height 11
click at [979, 525] on p at bounding box center [938, 531] width 815 height 15
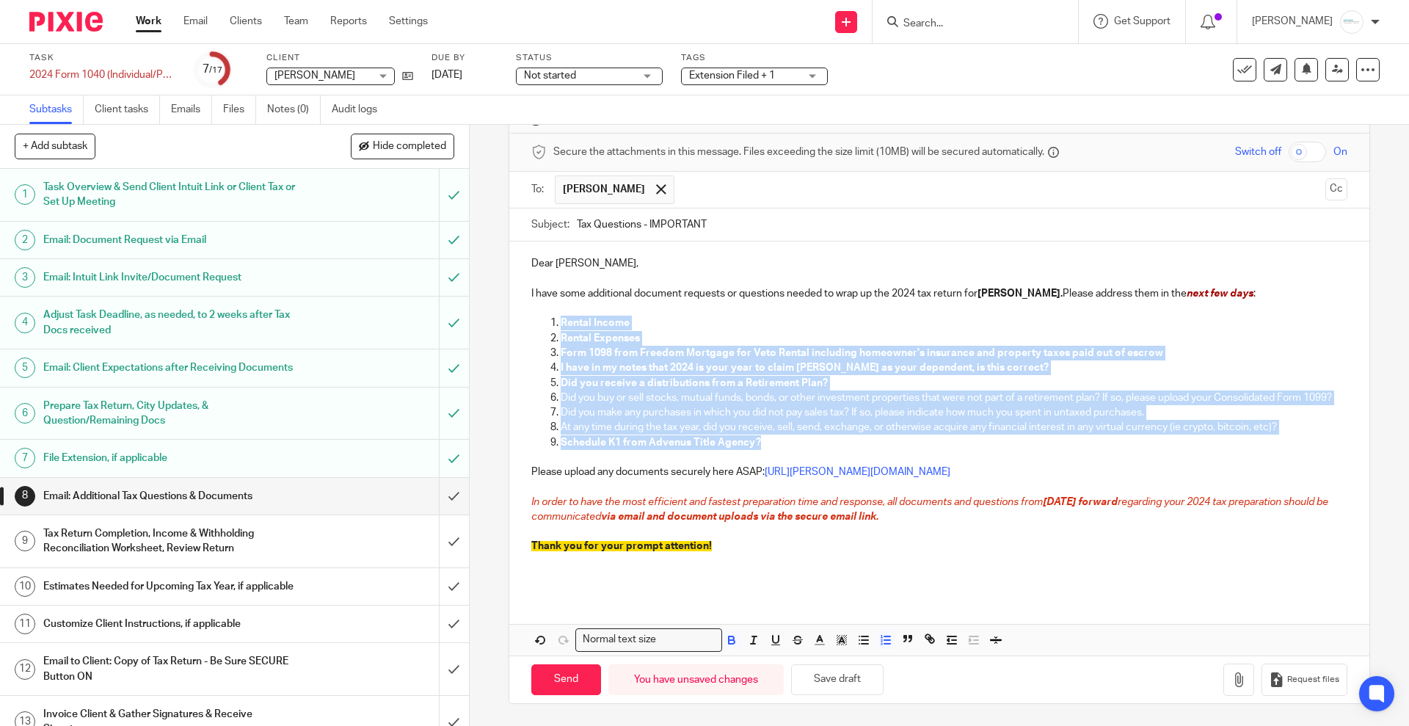
drag, startPoint x: 548, startPoint y: 305, endPoint x: 822, endPoint y: 445, distance: 307.9
click at [822, 445] on ol "Rental Income Rental Expenses Form 1098 from Freedom Mortgage for Veto Rental i…" at bounding box center [938, 390] width 815 height 149
click at [729, 640] on icon "button" at bounding box center [732, 642] width 6 height 4
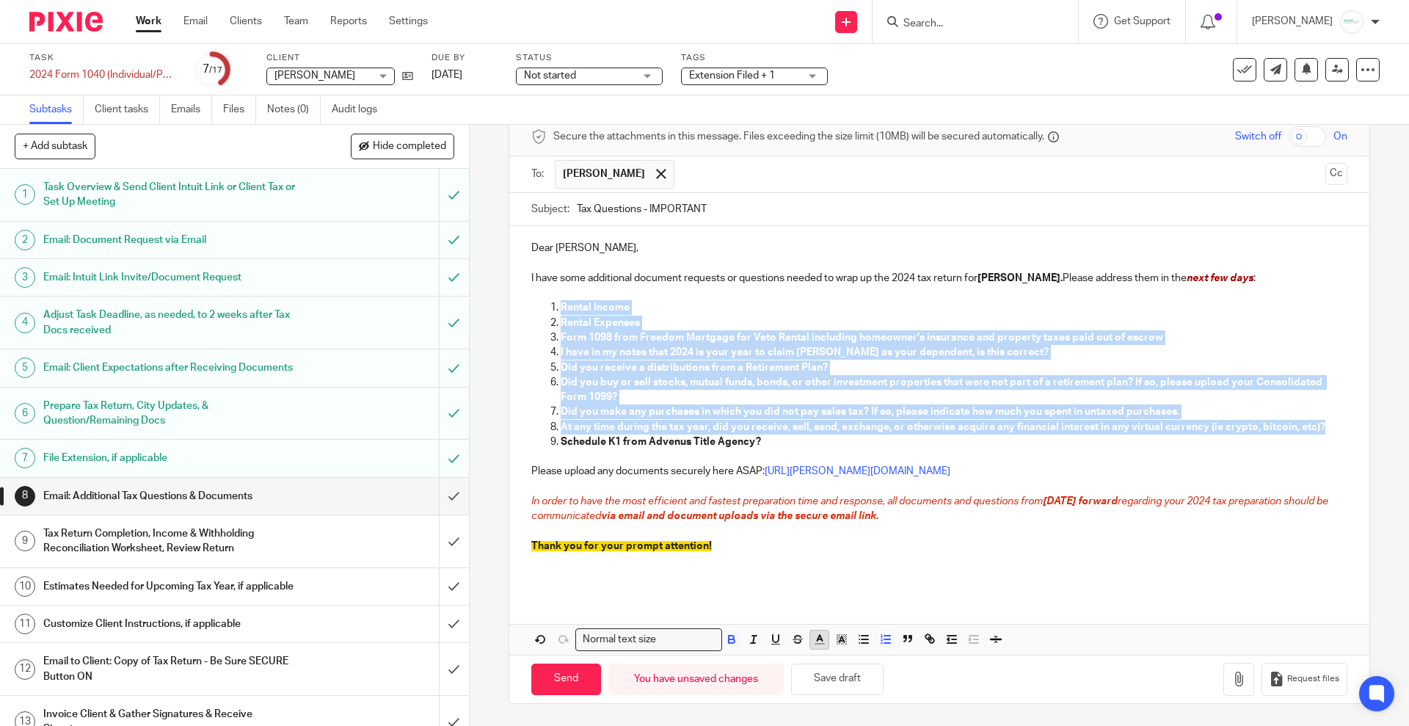
click at [813, 637] on icon "button" at bounding box center [819, 639] width 13 height 13
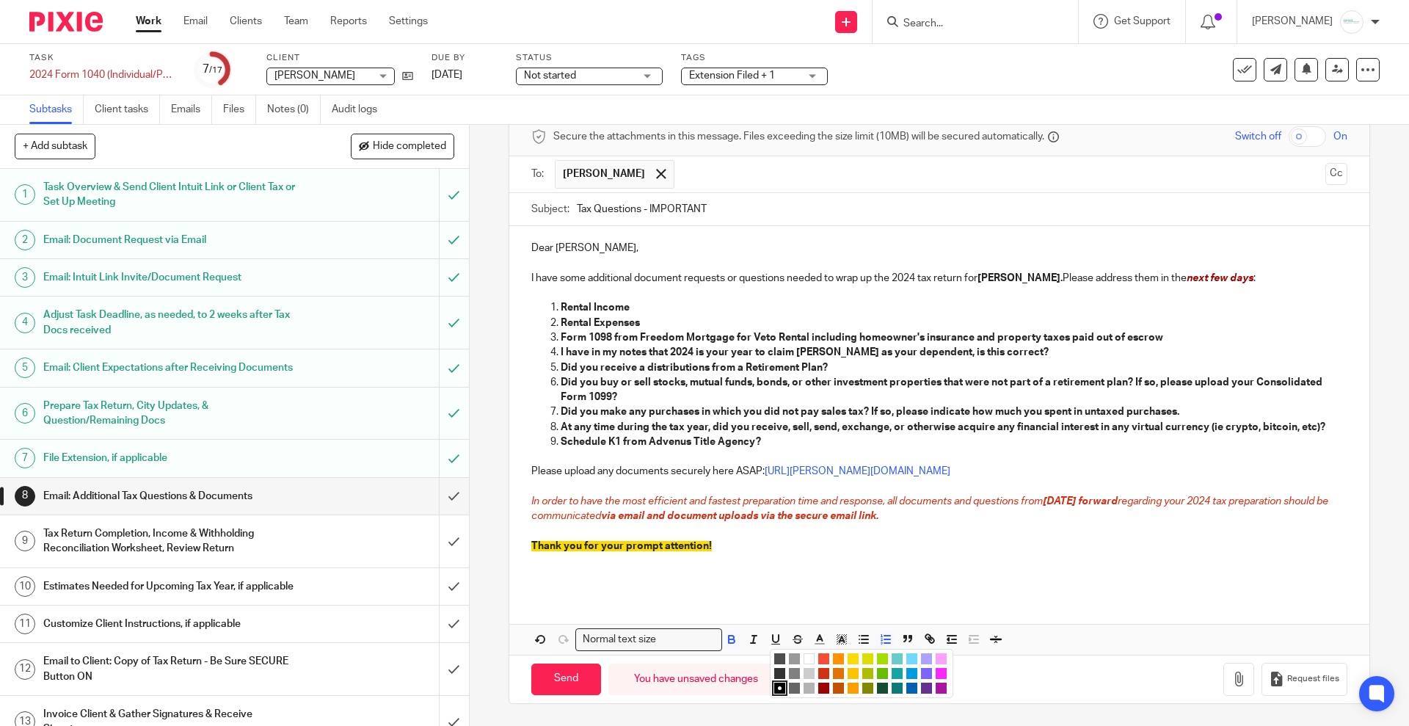
click at [818, 688] on li "color:#9F0500" at bounding box center [823, 687] width 11 height 11
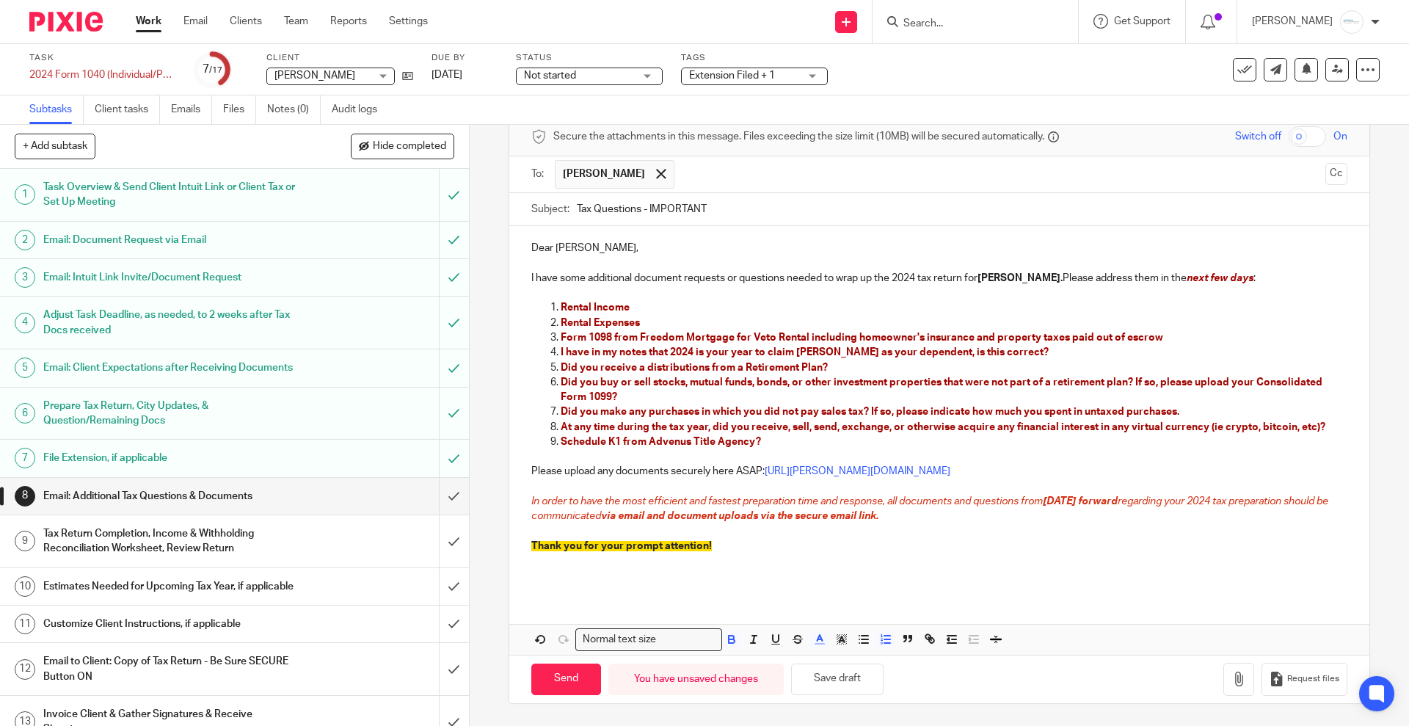
click at [864, 526] on p at bounding box center [938, 530] width 815 height 15
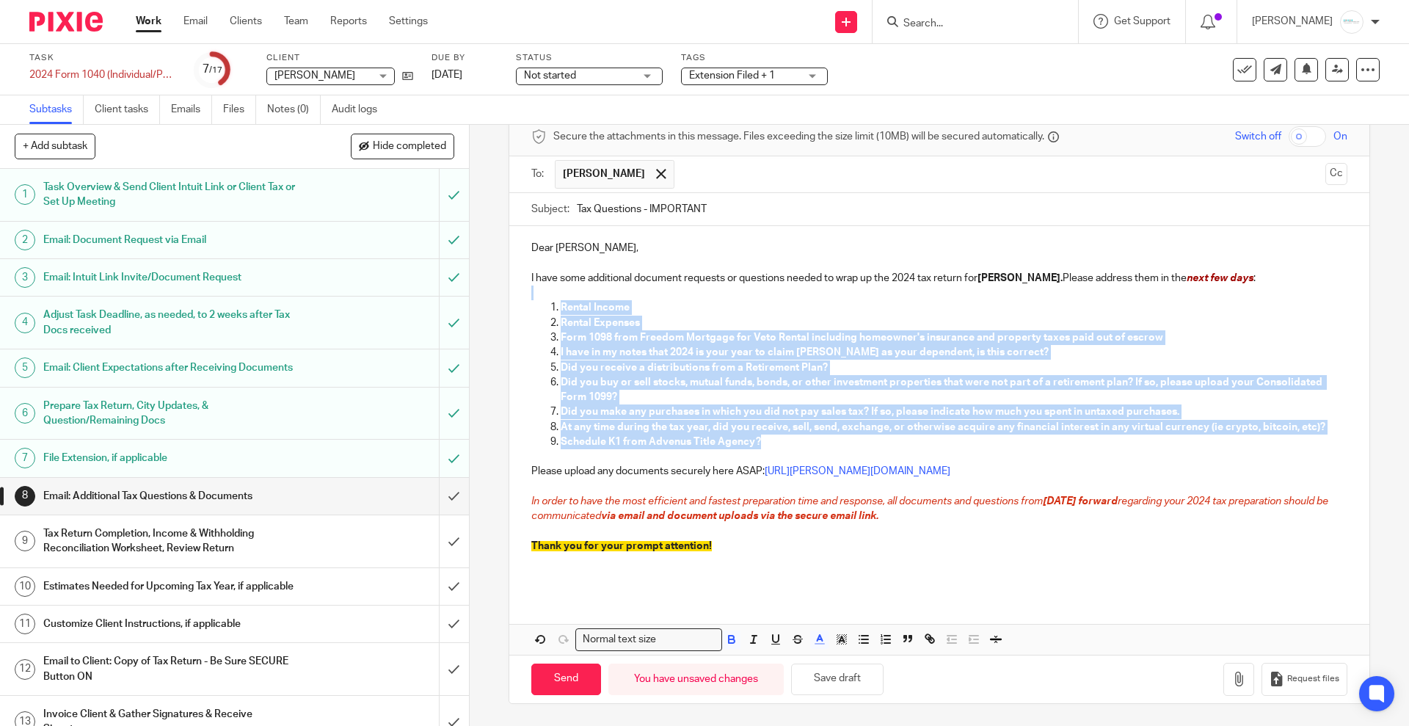
drag, startPoint x: 523, startPoint y: 299, endPoint x: 771, endPoint y: 444, distance: 288.1
click at [771, 444] on div "Dear Brian, I have some additional document requests or questions needed to wra…" at bounding box center [938, 410] width 859 height 368
copy div "Rental Income Rental Expenses Form 1098 from Freedom Mortgage for Veto Rental i…"
click at [816, 677] on button "Save draft" at bounding box center [837, 679] width 92 height 32
click at [551, 679] on input "Send" at bounding box center [566, 679] width 70 height 32
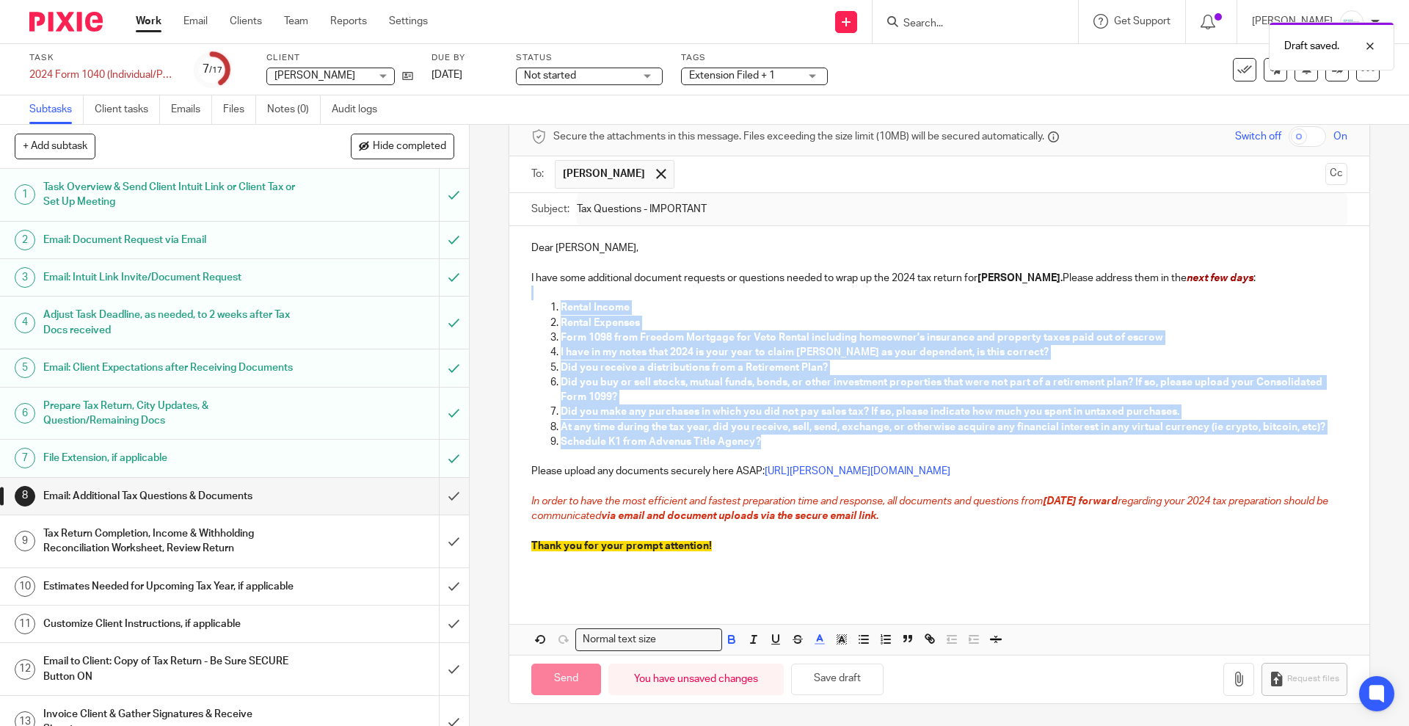
type input "Sent"
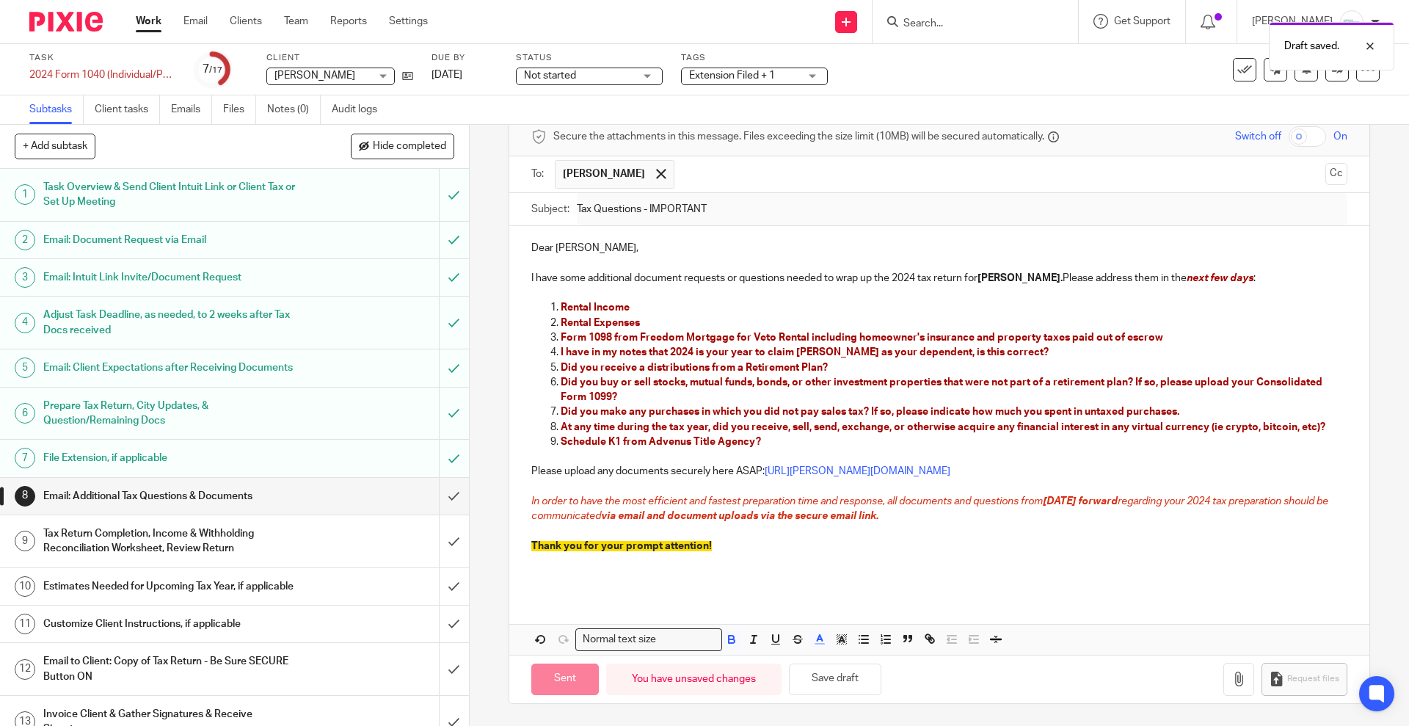
click at [779, 70] on div "Draft saved." at bounding box center [1050, 43] width 690 height 56
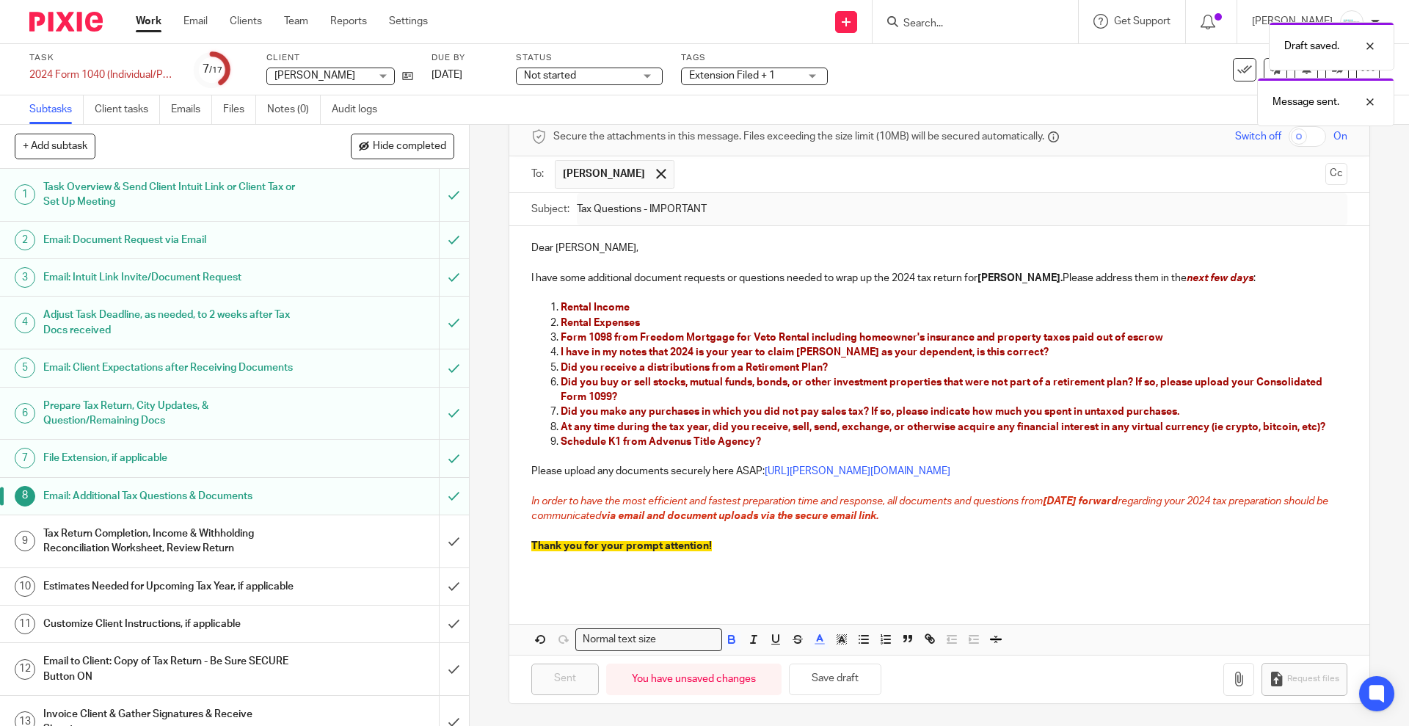
click at [780, 78] on div "Draft saved. Message sent." at bounding box center [1050, 71] width 690 height 112
click at [780, 75] on div "Draft saved. Message sent." at bounding box center [1050, 71] width 690 height 112
click at [760, 72] on div "Draft saved. Message sent." at bounding box center [1050, 71] width 690 height 112
click at [1373, 42] on div at bounding box center [1359, 46] width 40 height 18
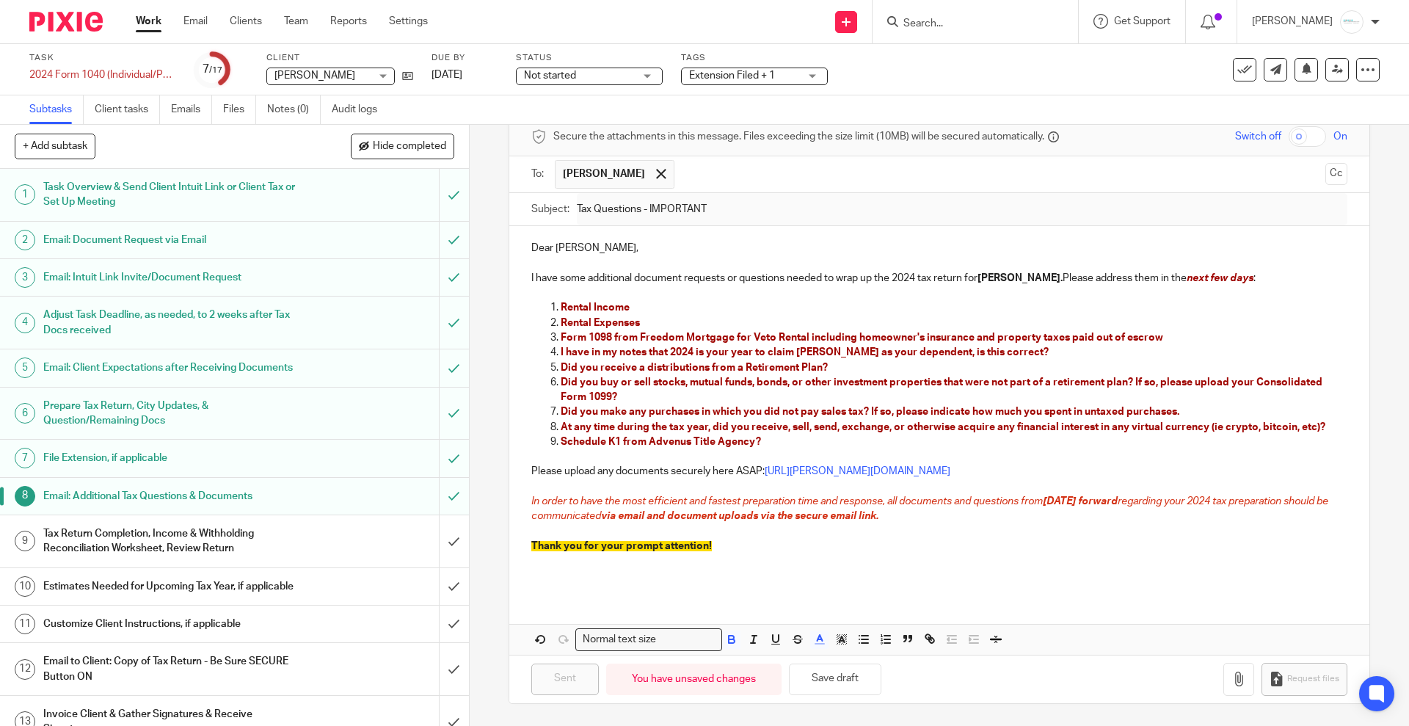
click at [765, 75] on span "Extension Filed + 1" at bounding box center [732, 75] width 86 height 10
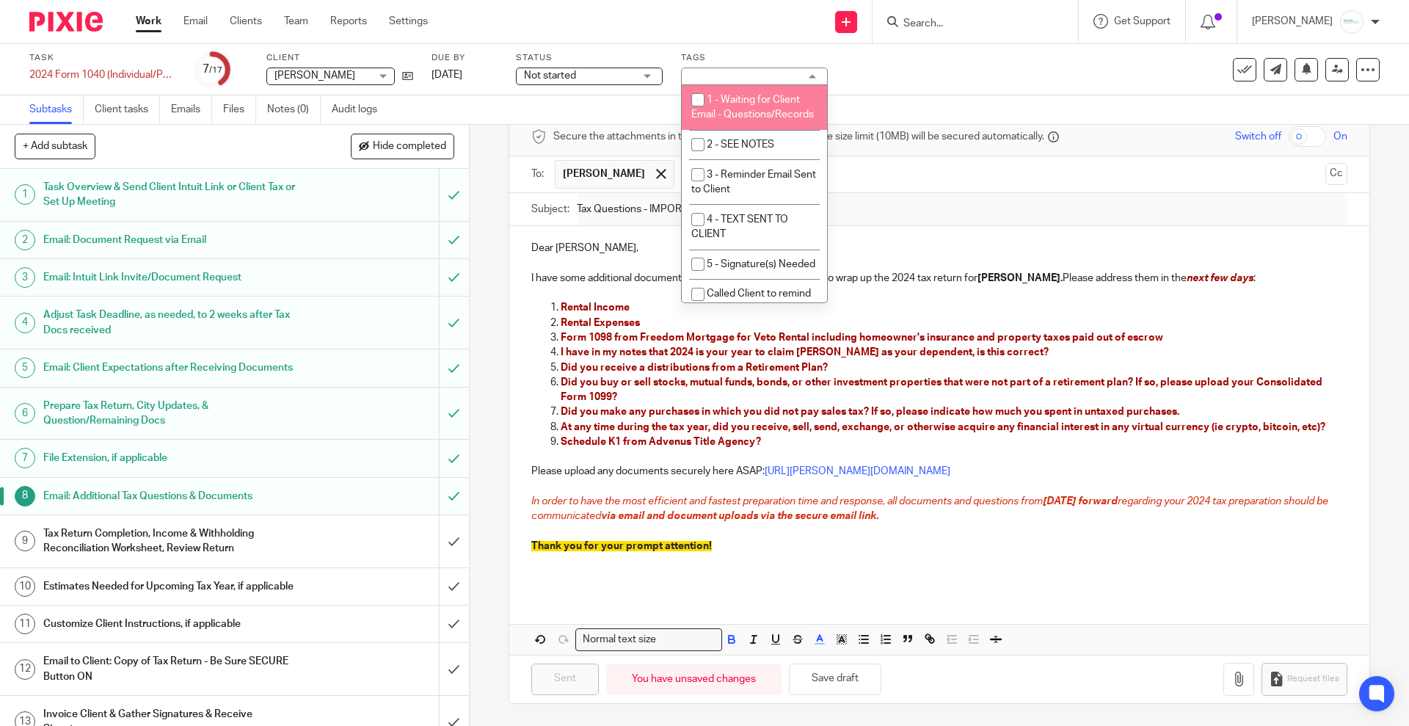
click at [754, 98] on span "1 - Waiting for Client Email - Questions/Records" at bounding box center [752, 108] width 123 height 26
checkbox input "true"
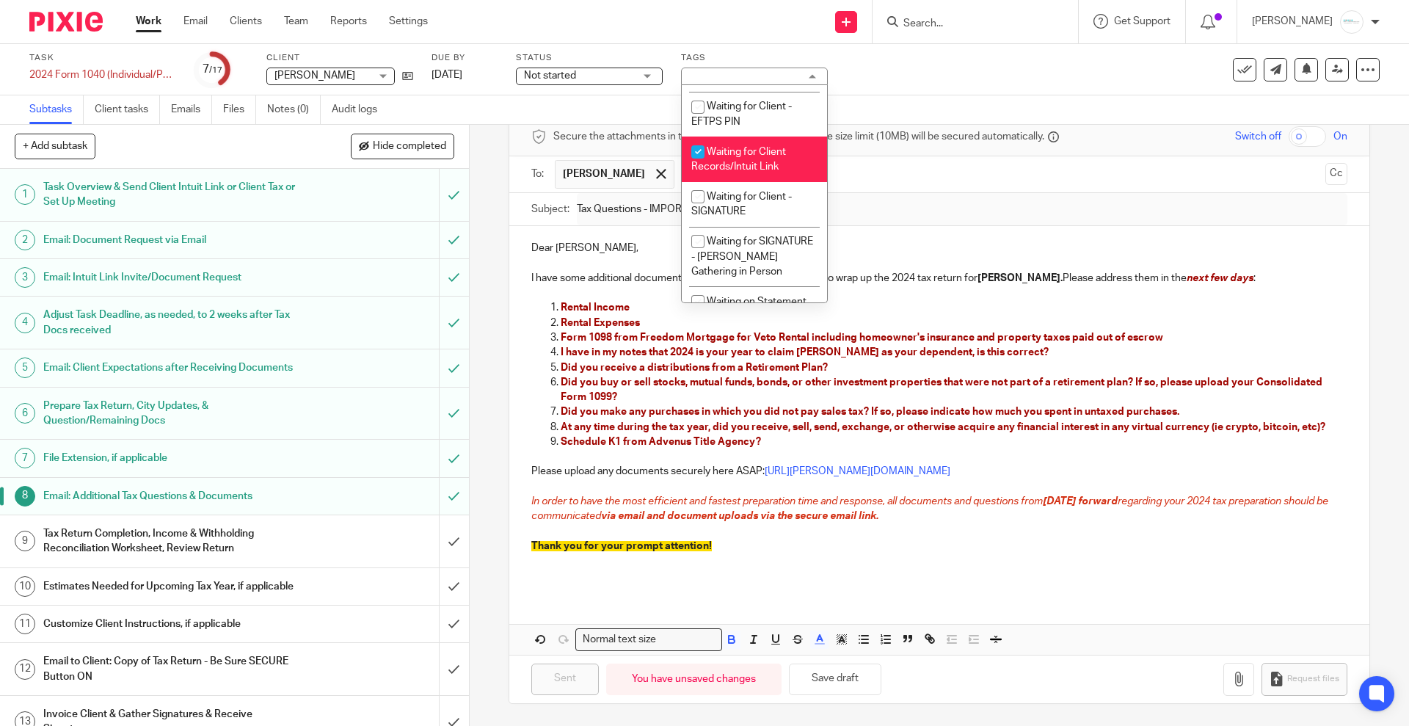
scroll to position [1376, 0]
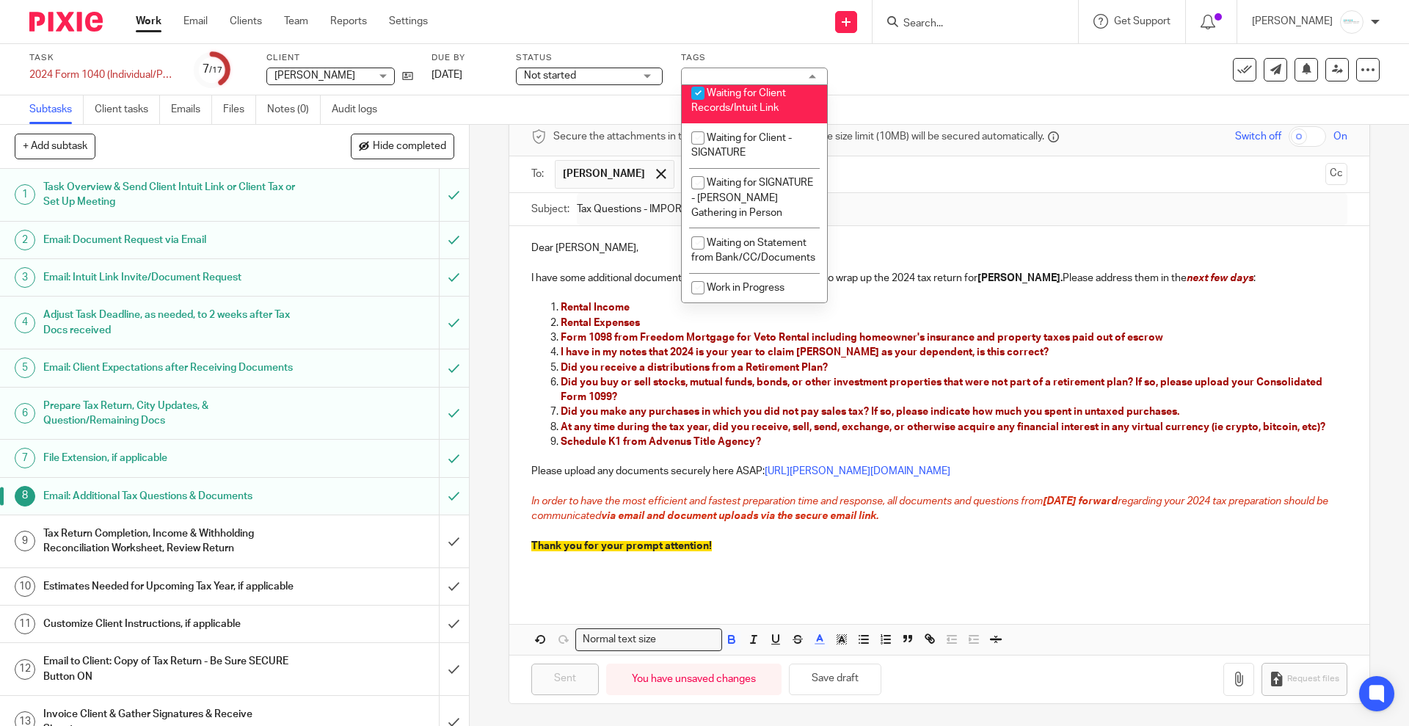
click at [752, 114] on span "Waiting for Client Records/Intuit Link" at bounding box center [738, 101] width 95 height 26
checkbox input "false"
click at [971, 104] on div "Subtasks Client tasks Emails Files Notes (0) Audit logs" at bounding box center [704, 109] width 1409 height 29
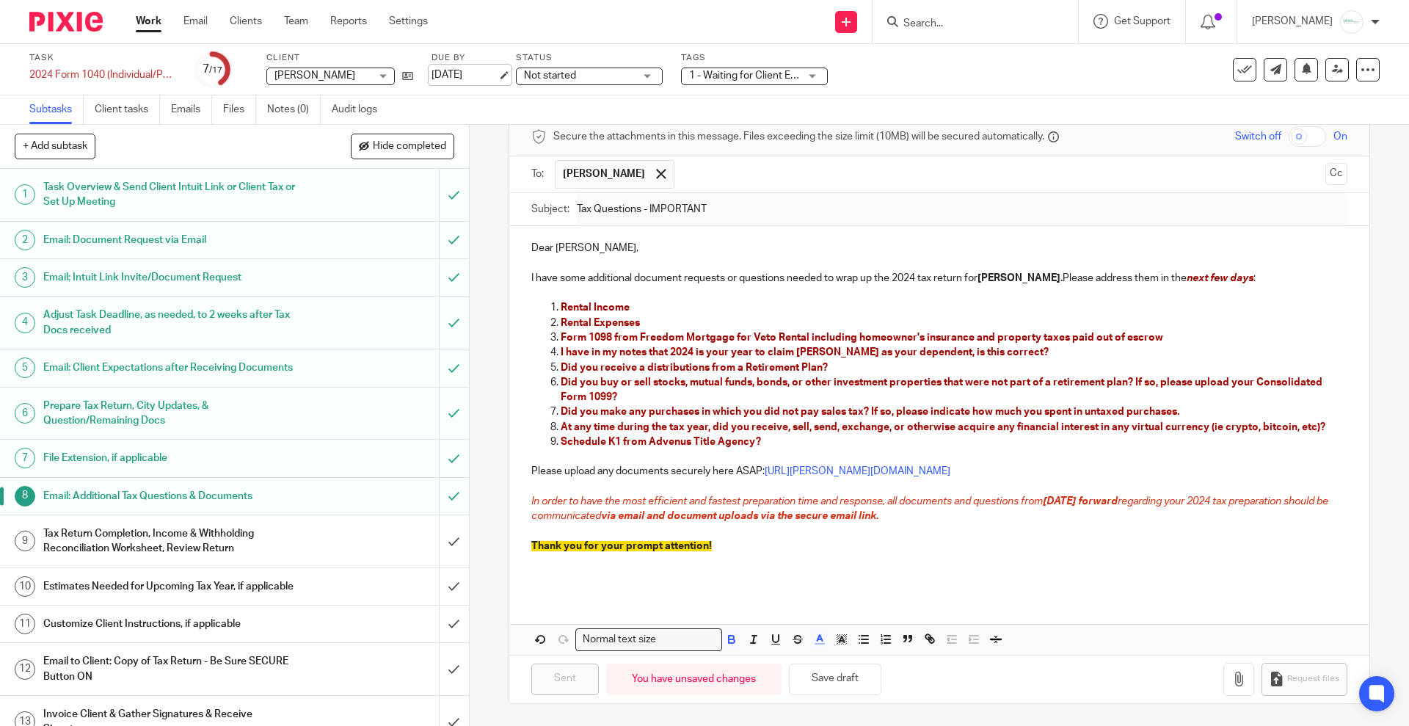
click at [498, 75] on link "[DATE]" at bounding box center [465, 75] width 66 height 15
click at [256, 551] on h1 "Tax Return Completion, Income & Withholding Reconciliation Worksheet, Review Re…" at bounding box center [170, 541] width 254 height 37
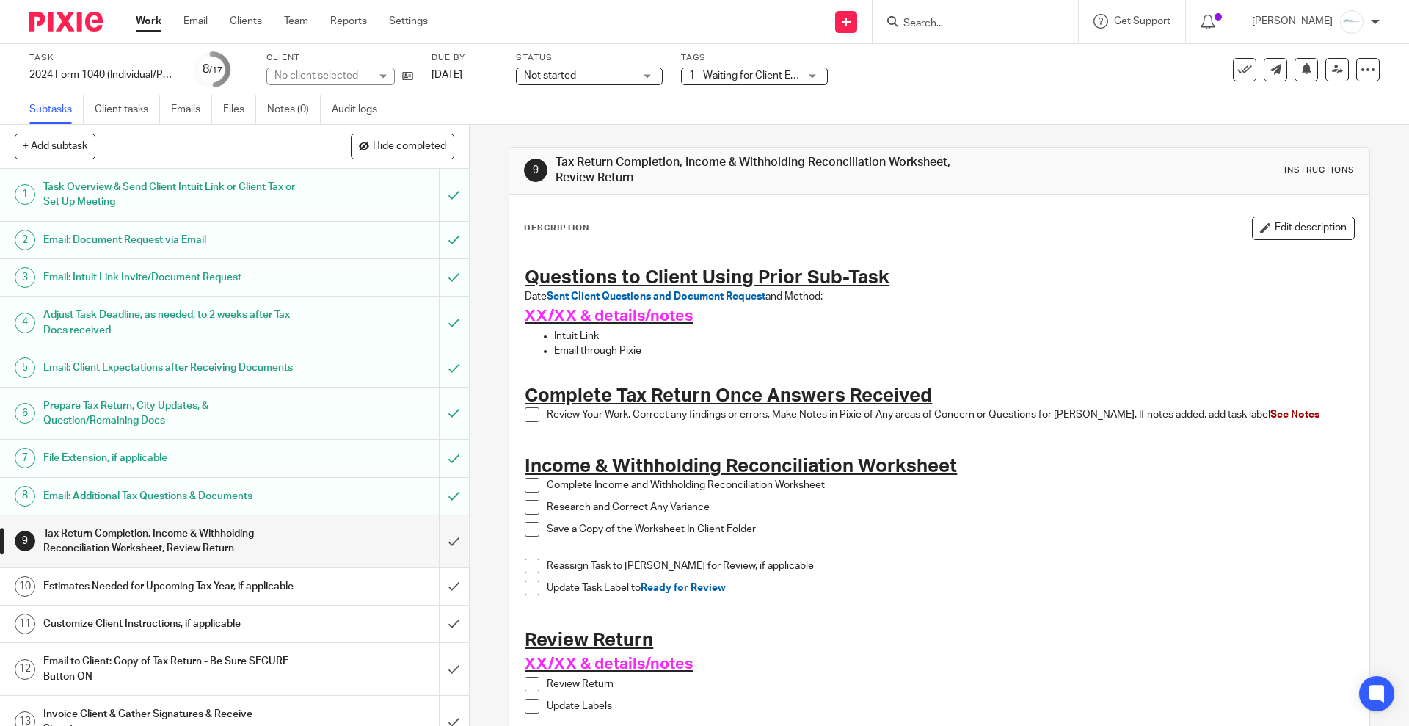
drag, startPoint x: 1267, startPoint y: 224, endPoint x: 1251, endPoint y: 230, distance: 17.4
click at [1266, 224] on button "Edit description" at bounding box center [1303, 227] width 103 height 23
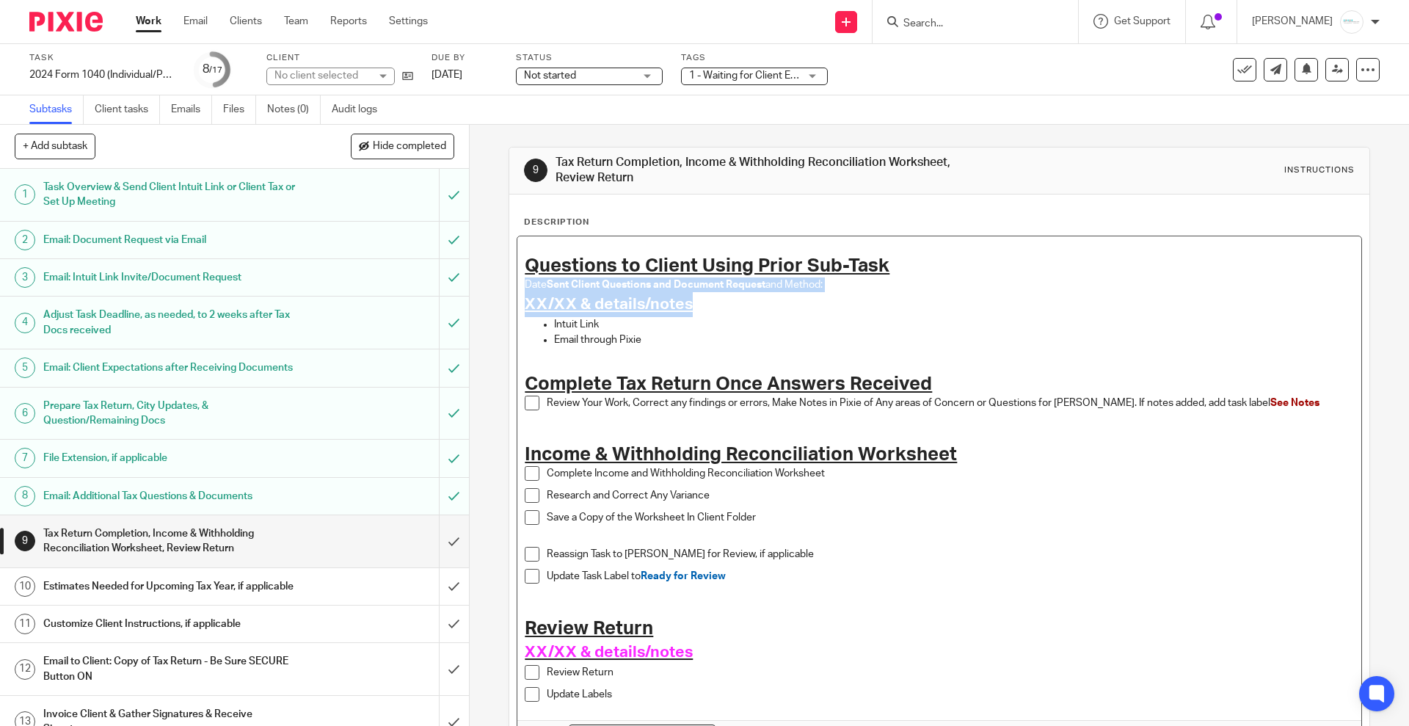
drag, startPoint x: 693, startPoint y: 308, endPoint x: 521, endPoint y: 289, distance: 172.8
click at [521, 289] on div "Questions to Client Using Prior Sub-Task Date Sent Client Questions and Documen…" at bounding box center [938, 478] width 843 height 484
click at [525, 289] on p "Date Sent Client Questions and Document Request and Method:" at bounding box center [939, 284] width 829 height 15
drag, startPoint x: 709, startPoint y: 304, endPoint x: 500, endPoint y: 308, distance: 208.5
click at [500, 308] on div "9 Tax Return Completion, Income & Withholding Reconciliation Worksheet, Review …" at bounding box center [939, 425] width 939 height 601
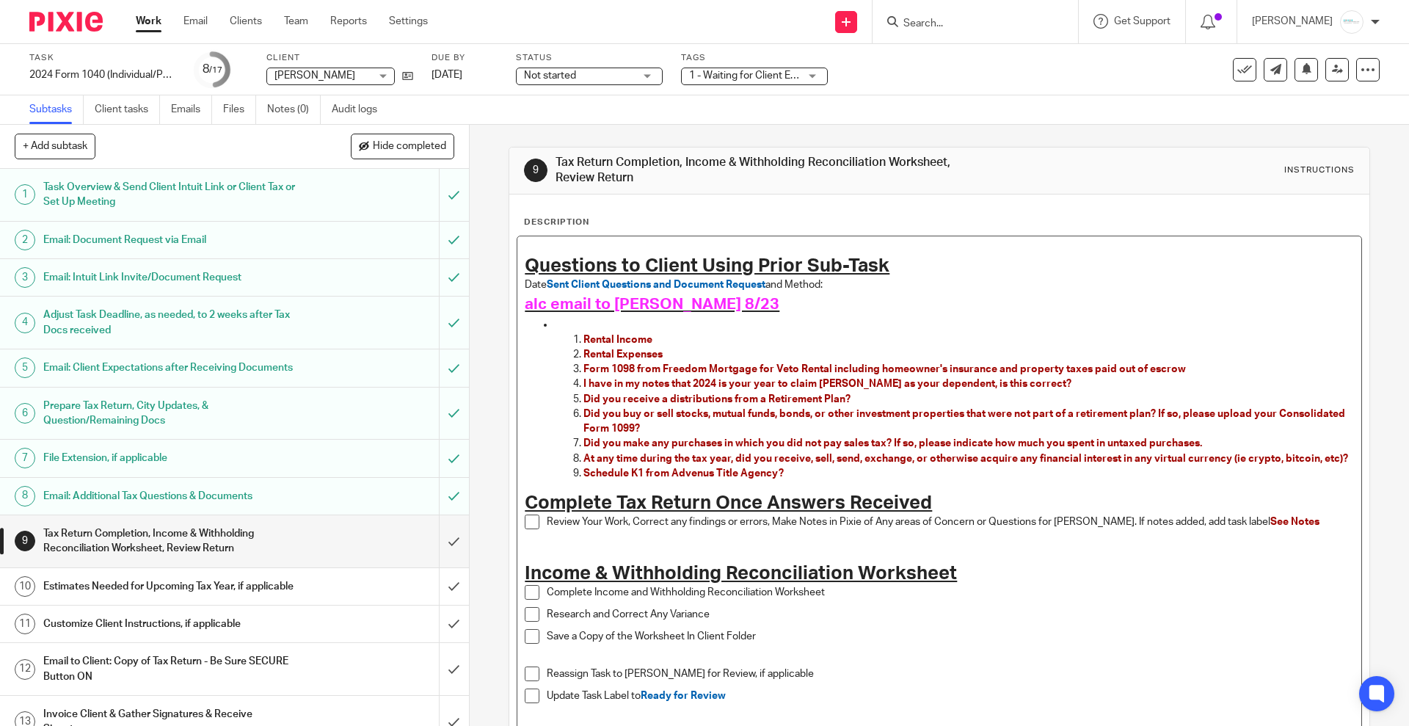
click at [877, 284] on p "Date Sent Client Questions and Document Request and Method:" at bounding box center [939, 284] width 829 height 15
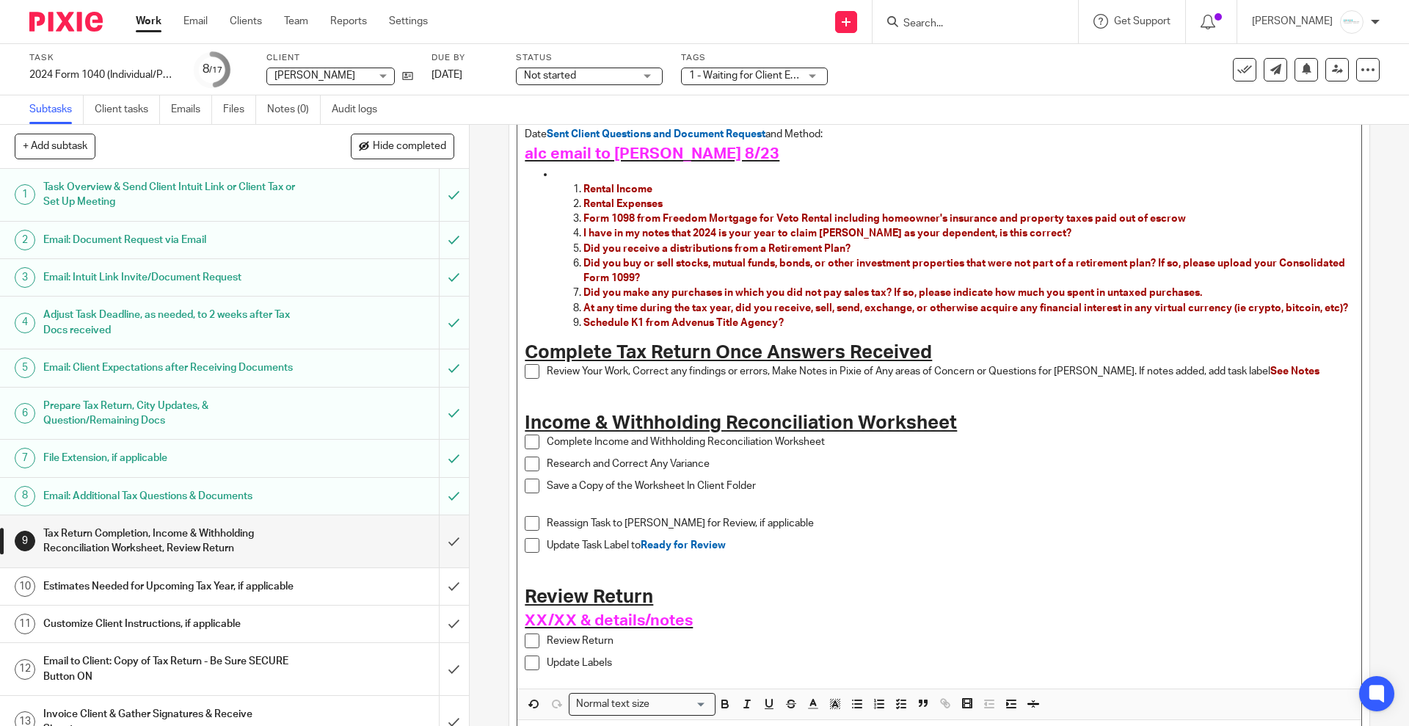
scroll to position [251, 0]
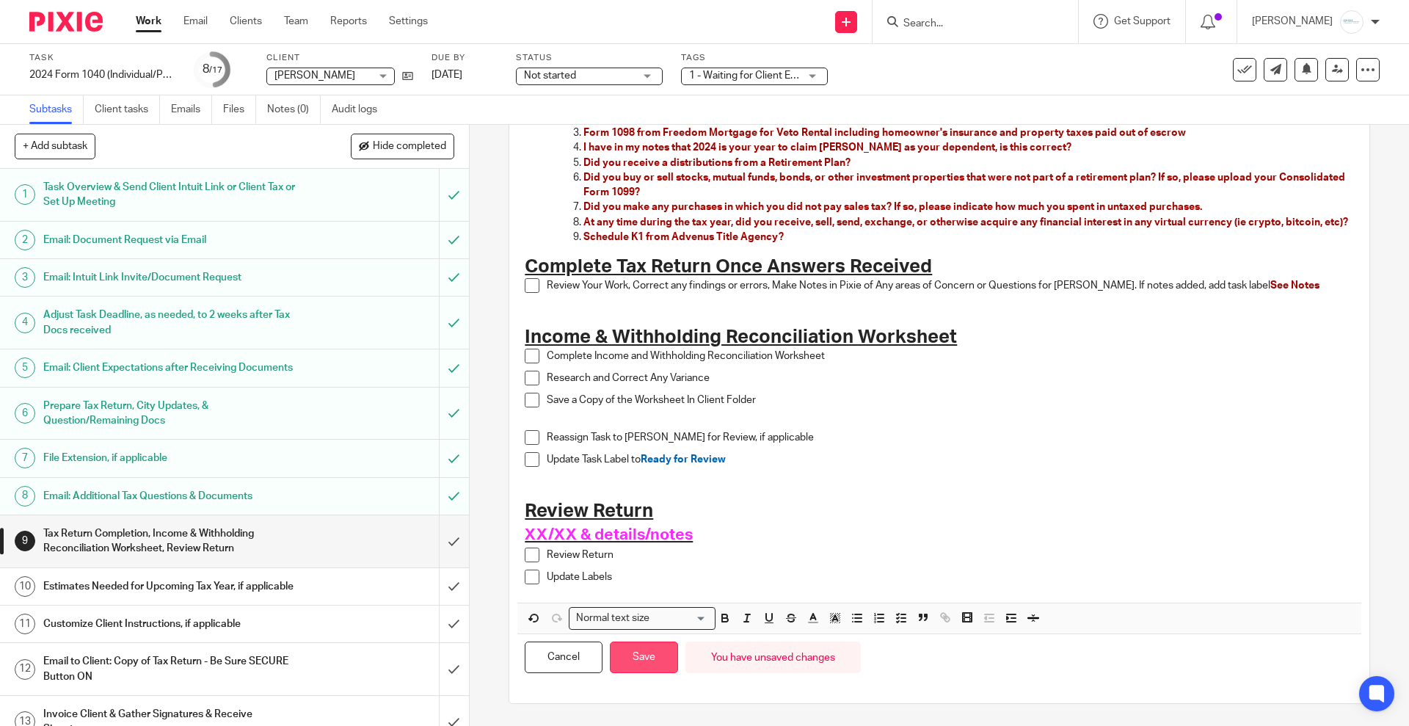
click at [633, 658] on button "Save" at bounding box center [644, 657] width 68 height 32
